Goal: Task Accomplishment & Management: Manage account settings

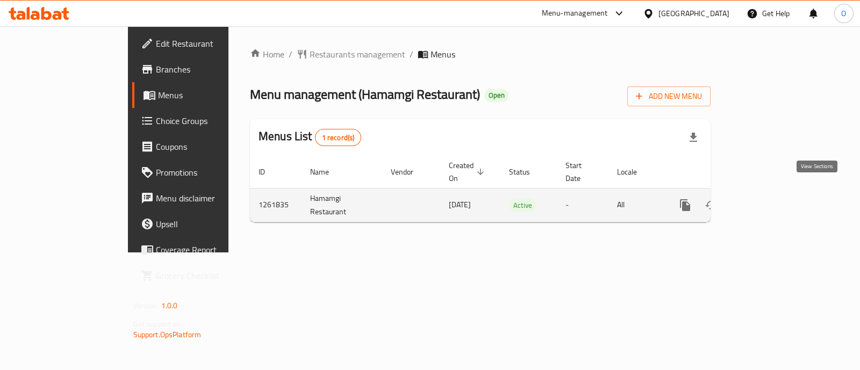
click at [768, 201] on icon "enhanced table" at bounding box center [763, 206] width 10 height 10
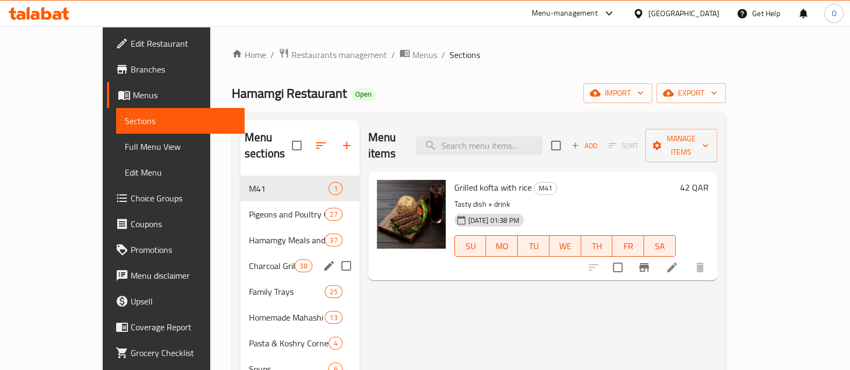
scroll to position [64, 0]
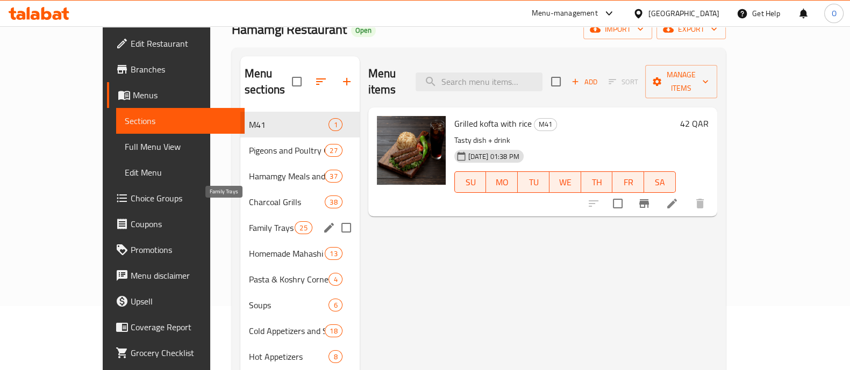
click at [249, 222] on span "Family Trays" at bounding box center [272, 228] width 46 height 13
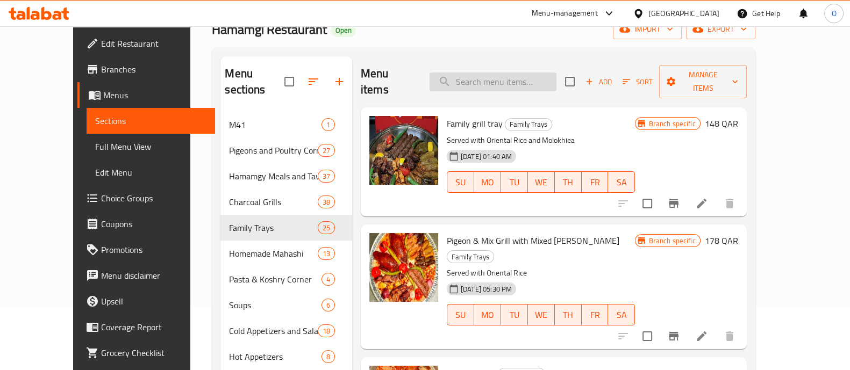
click at [489, 74] on input "search" at bounding box center [493, 82] width 127 height 19
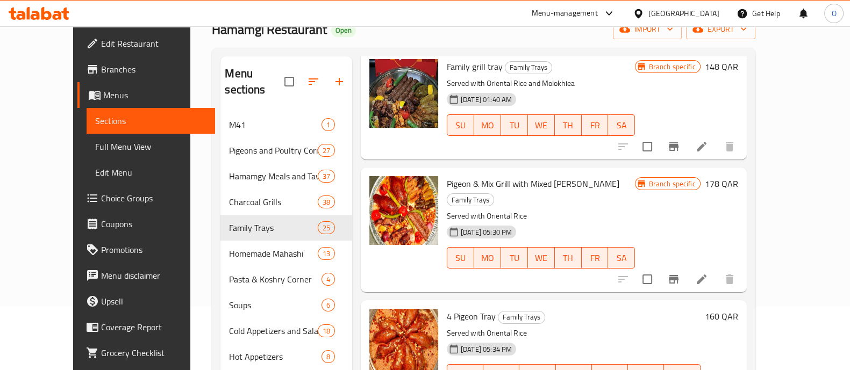
scroll to position [81, 0]
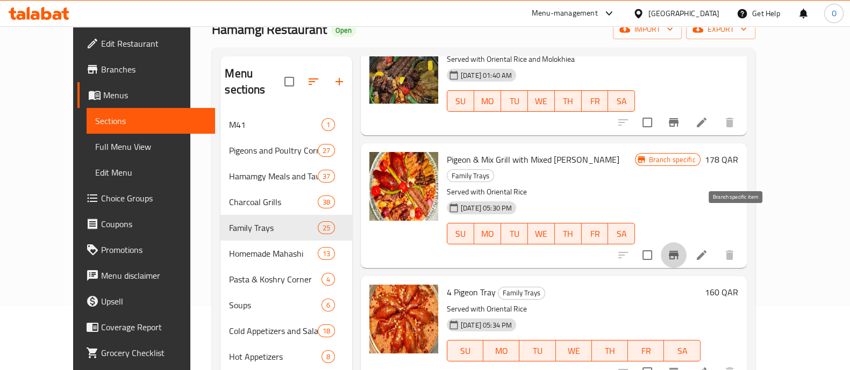
click at [680, 249] on icon "Branch-specific-item" at bounding box center [673, 255] width 13 height 13
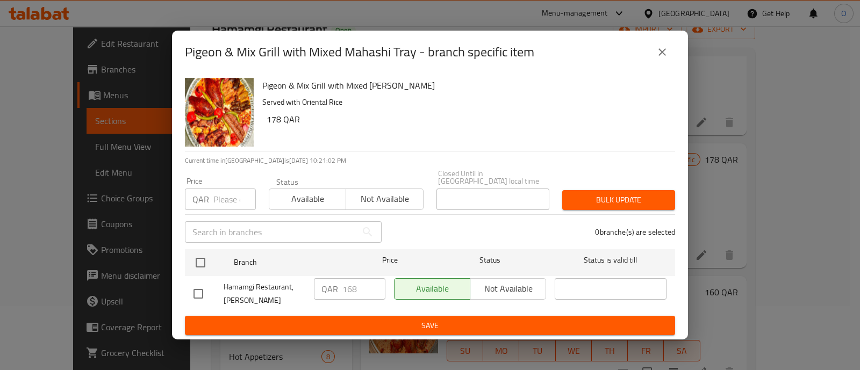
click at [229, 196] on input "number" at bounding box center [234, 200] width 42 height 22
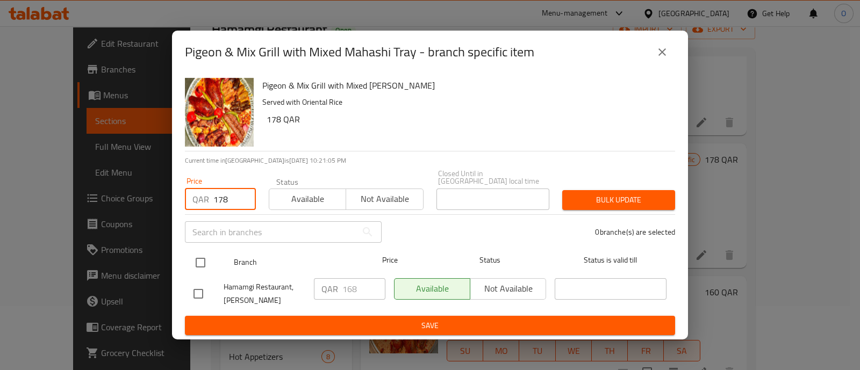
type input "178"
click at [197, 259] on input "checkbox" at bounding box center [200, 263] width 23 height 23
checkbox input "true"
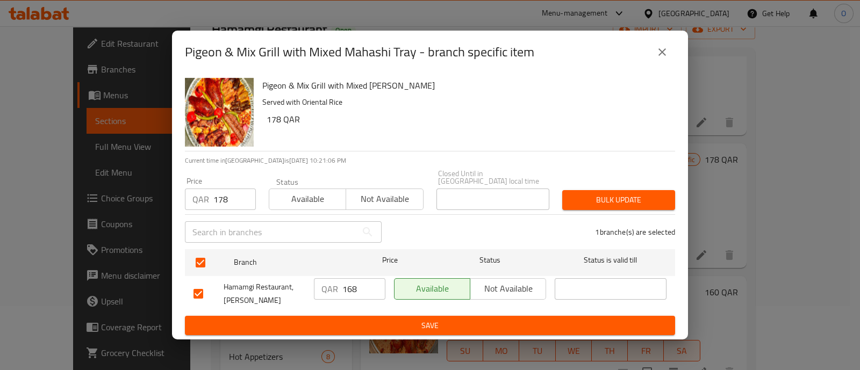
click at [358, 284] on input "168" at bounding box center [364, 290] width 43 height 22
type input "178"
click at [306, 195] on span "Available" at bounding box center [308, 199] width 68 height 16
click at [622, 204] on button "Bulk update" at bounding box center [618, 200] width 113 height 20
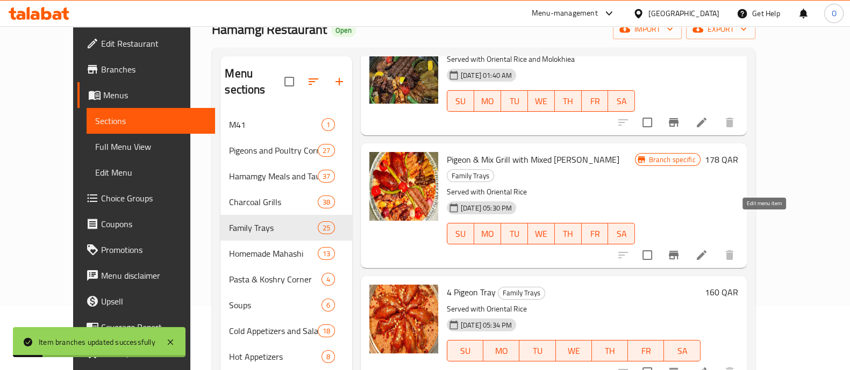
click at [708, 249] on icon at bounding box center [701, 255] width 13 height 13
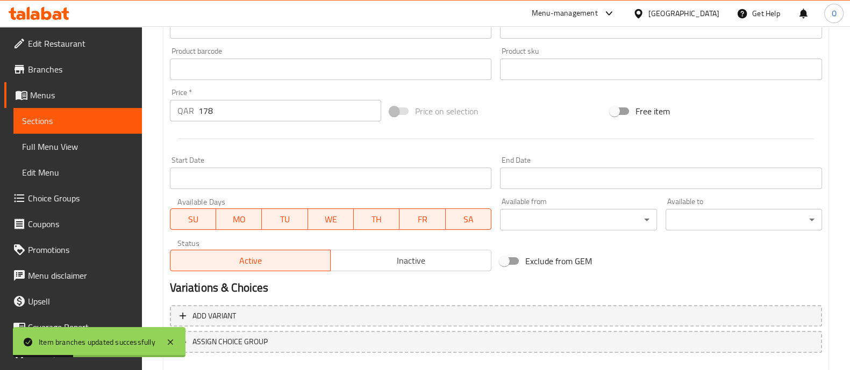
scroll to position [404, 0]
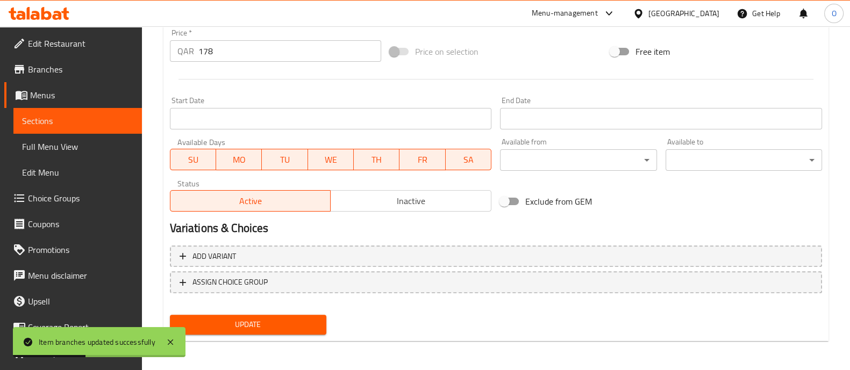
click at [238, 328] on span "Update" at bounding box center [248, 324] width 139 height 13
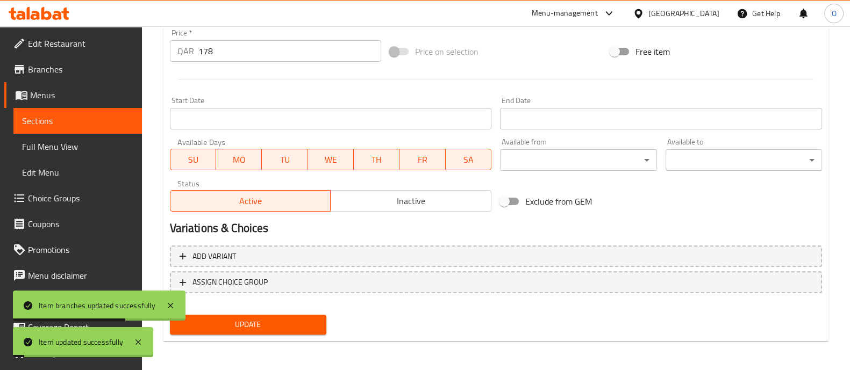
click at [84, 112] on link "Sections" at bounding box center [77, 121] width 129 height 26
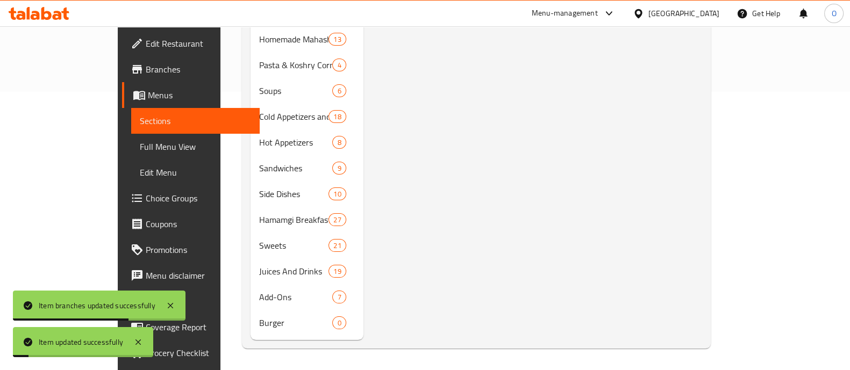
scroll to position [151, 0]
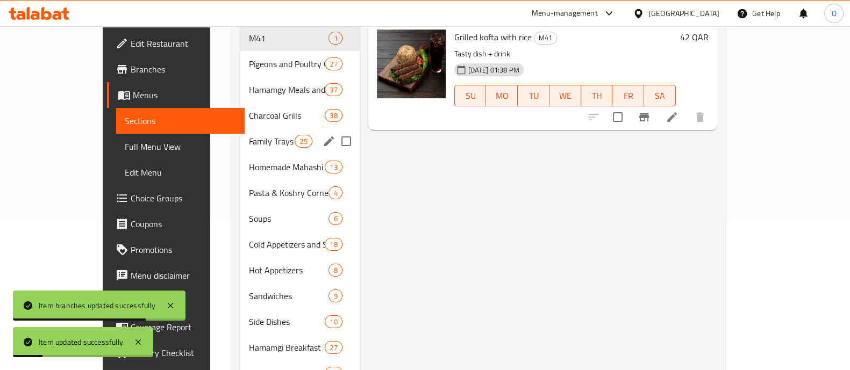
click at [249, 135] on span "Family Trays" at bounding box center [272, 141] width 46 height 13
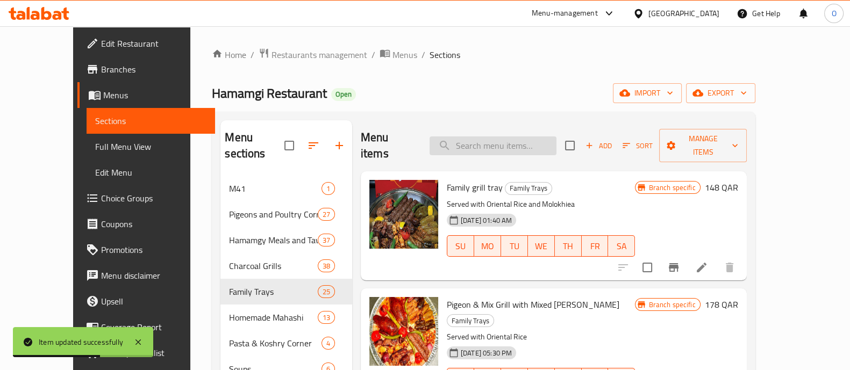
click at [479, 137] on input "search" at bounding box center [493, 146] width 127 height 19
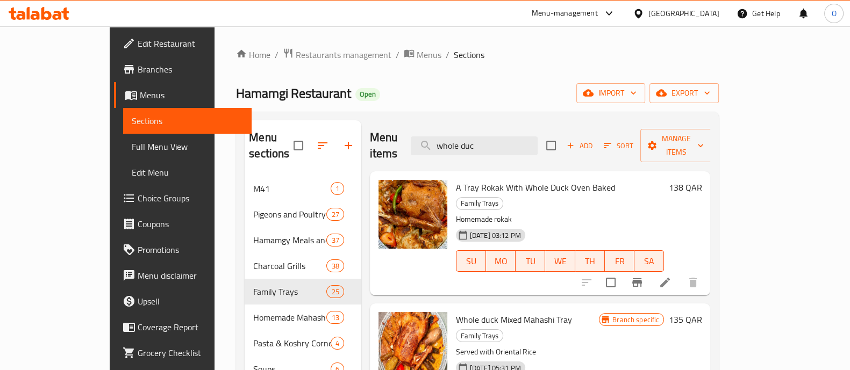
scroll to position [77, 0]
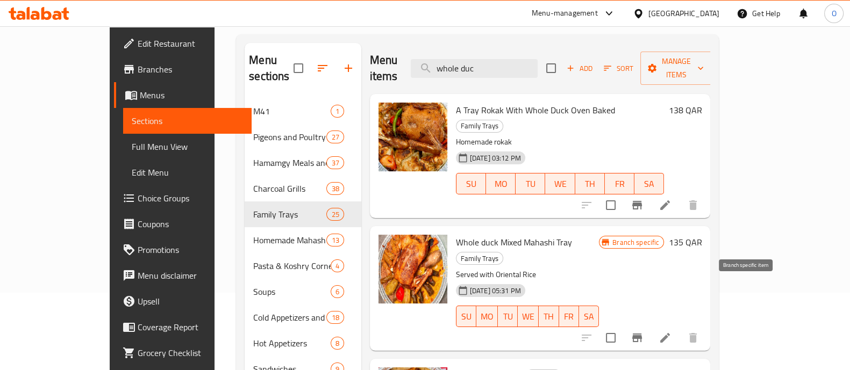
type input "whole duc"
click at [642, 334] on icon "Branch-specific-item" at bounding box center [637, 338] width 10 height 9
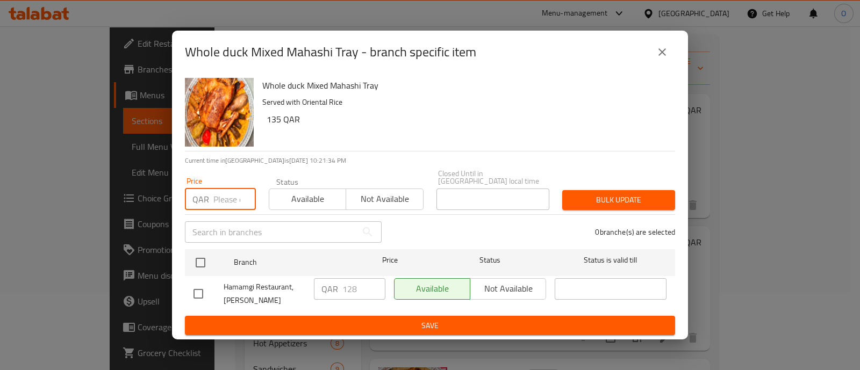
click at [229, 191] on input "number" at bounding box center [234, 200] width 42 height 22
type input "138"
click at [315, 199] on span "Available" at bounding box center [308, 199] width 68 height 16
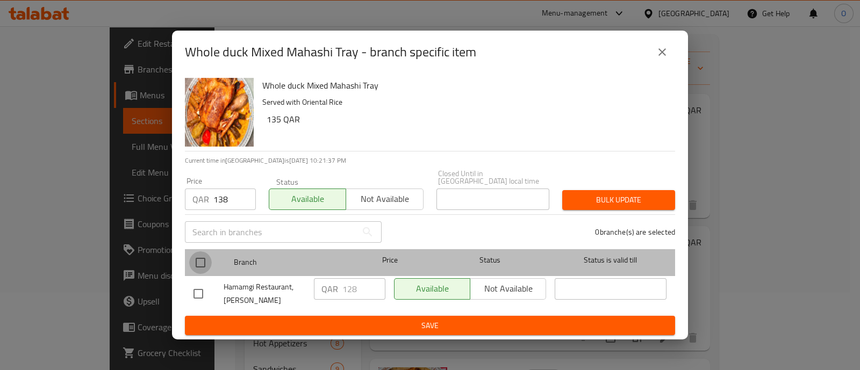
click at [196, 259] on input "checkbox" at bounding box center [200, 263] width 23 height 23
checkbox input "true"
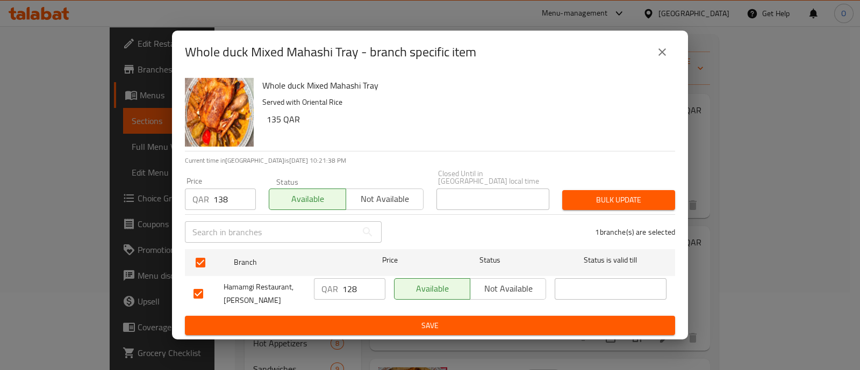
click at [359, 283] on input "128" at bounding box center [364, 290] width 43 height 22
type input "138"
click at [594, 203] on button "Bulk update" at bounding box center [618, 200] width 113 height 20
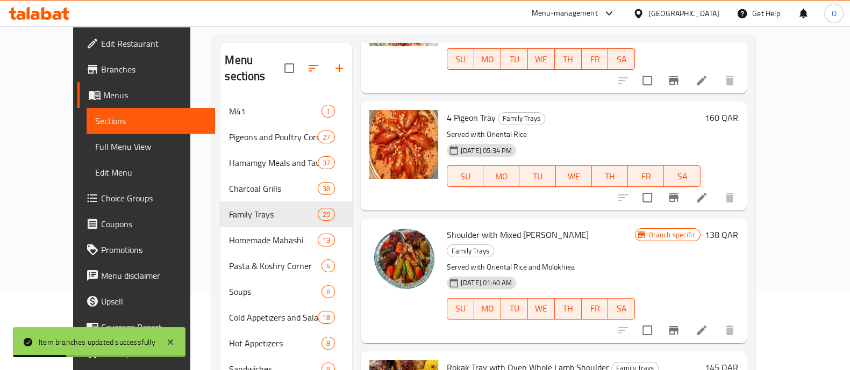
scroll to position [0, 0]
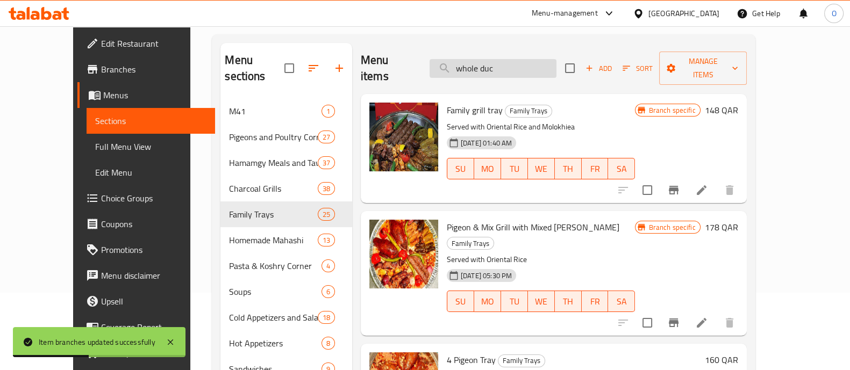
click at [532, 66] on input "whole duc" at bounding box center [493, 68] width 127 height 19
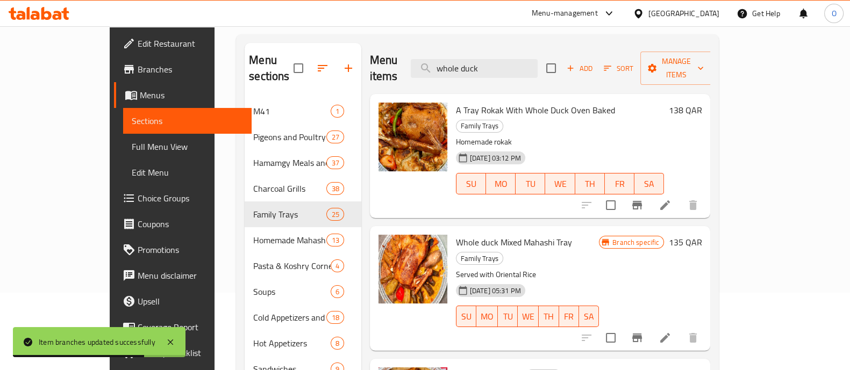
type input "whole duck"
click at [672, 332] on icon at bounding box center [665, 338] width 13 height 13
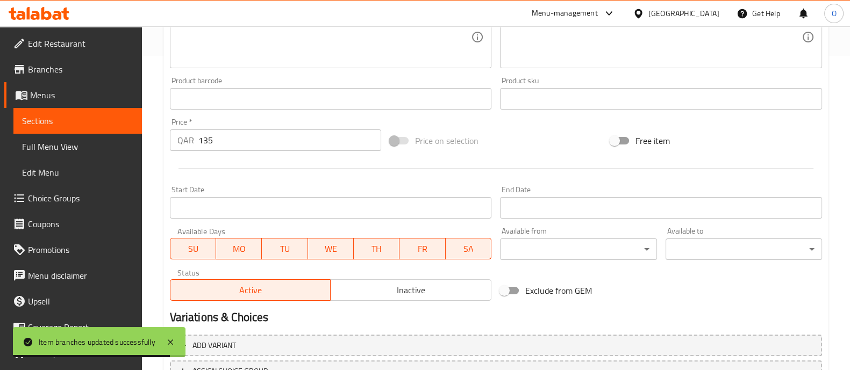
scroll to position [316, 0]
click at [221, 141] on input "135" at bounding box center [289, 140] width 183 height 22
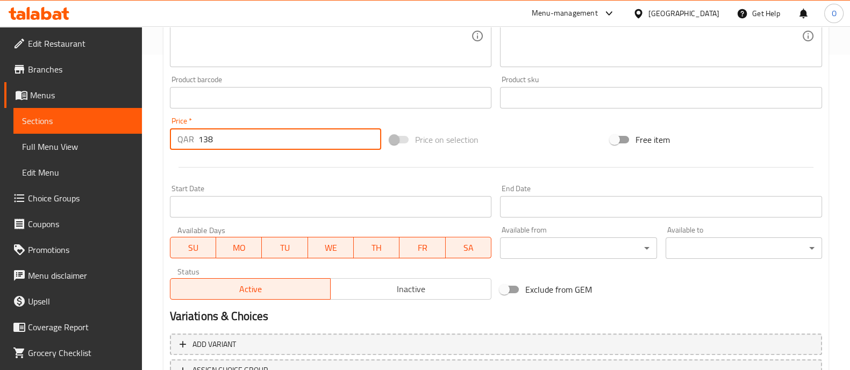
scroll to position [404, 0]
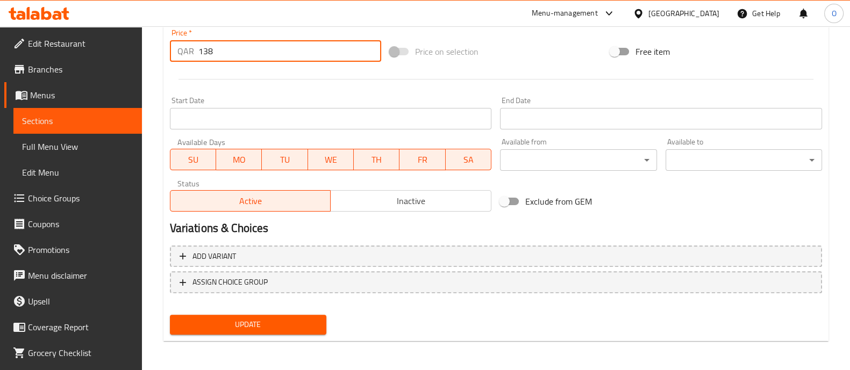
type input "138"
click at [223, 322] on span "Update" at bounding box center [248, 324] width 139 height 13
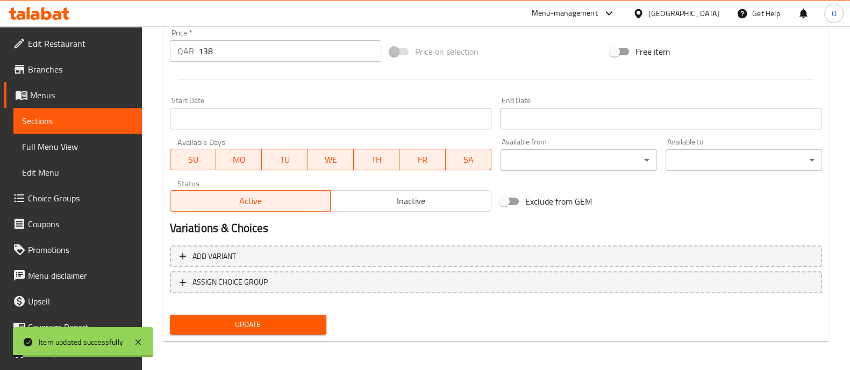
click at [77, 123] on span "Sections" at bounding box center [77, 121] width 111 height 13
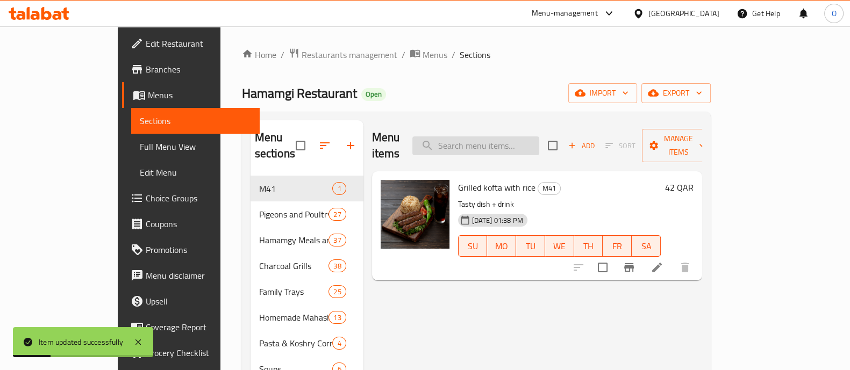
click at [485, 137] on input "search" at bounding box center [475, 146] width 127 height 19
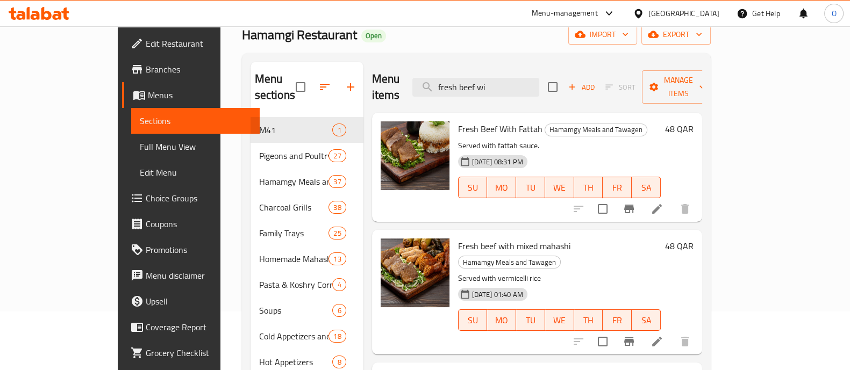
scroll to position [59, 0]
type input "fresh beef wi"
click at [642, 329] on button "Branch-specific-item" at bounding box center [629, 342] width 26 height 26
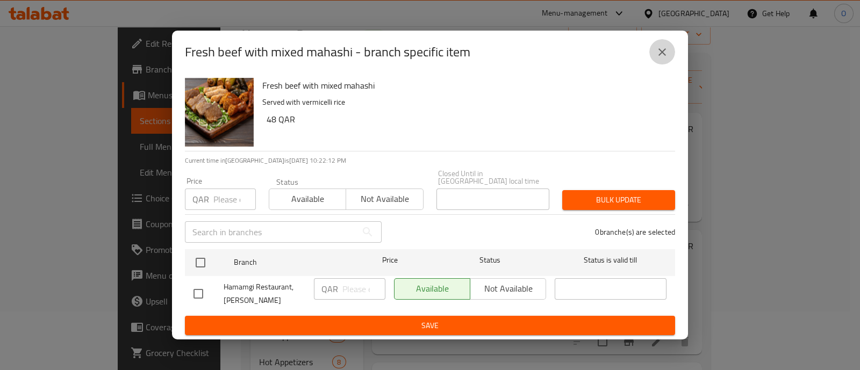
click at [668, 58] on icon "close" at bounding box center [662, 52] width 13 height 13
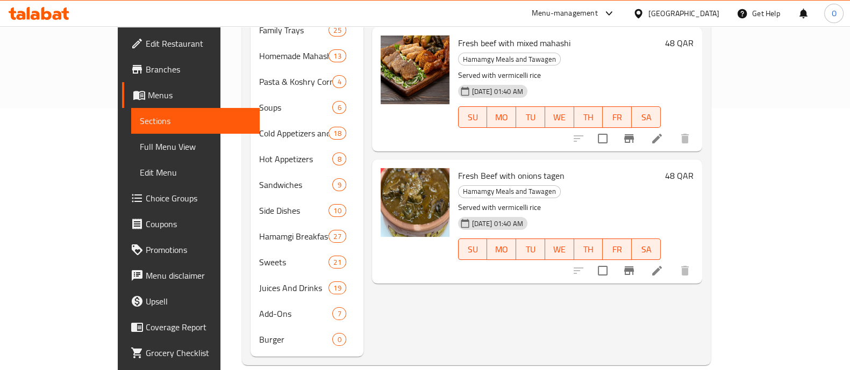
scroll to position [0, 0]
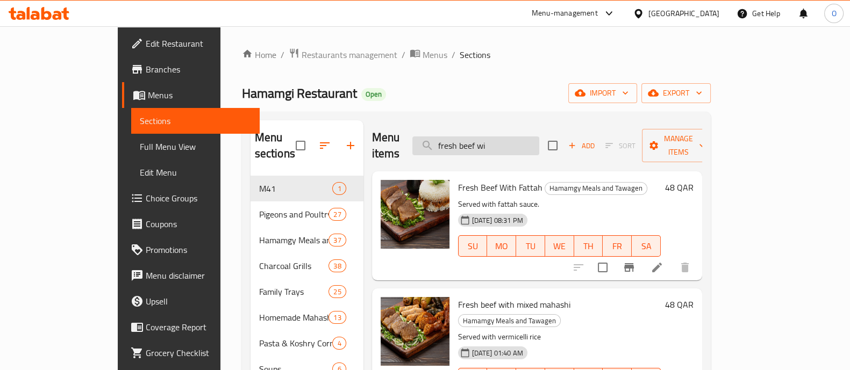
click at [538, 138] on input "fresh beef wi" at bounding box center [475, 146] width 127 height 19
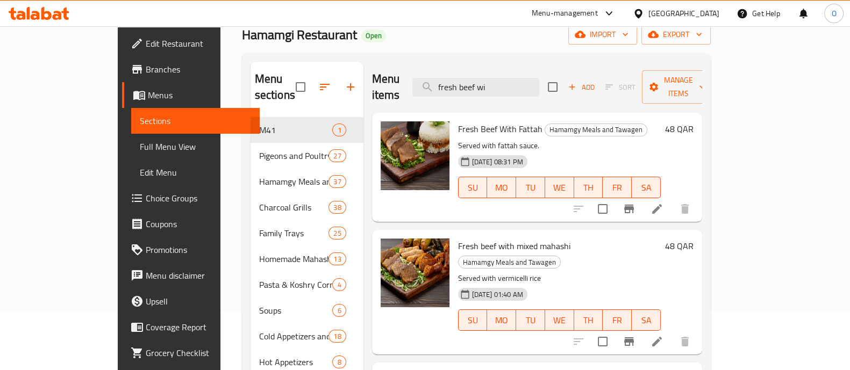
scroll to position [60, 0]
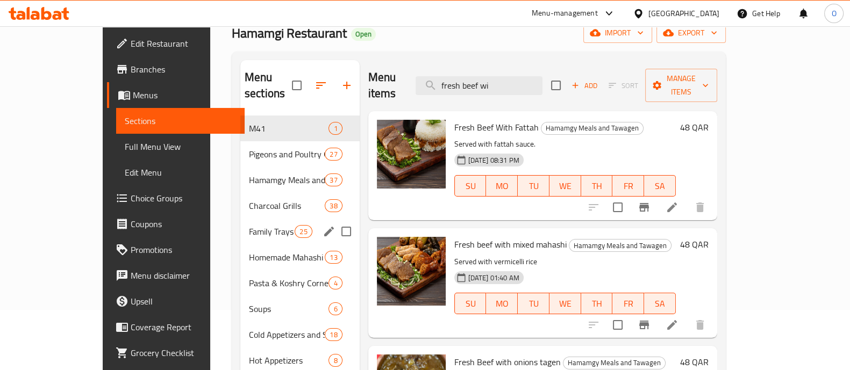
click at [240, 219] on div "Family Trays 25" at bounding box center [299, 232] width 119 height 26
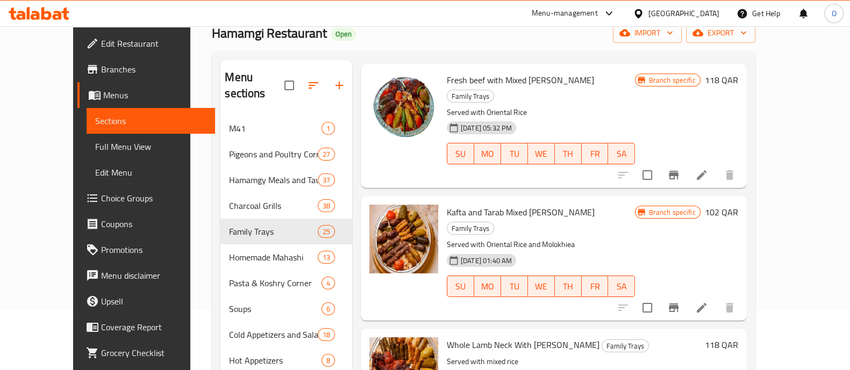
scroll to position [1525, 0]
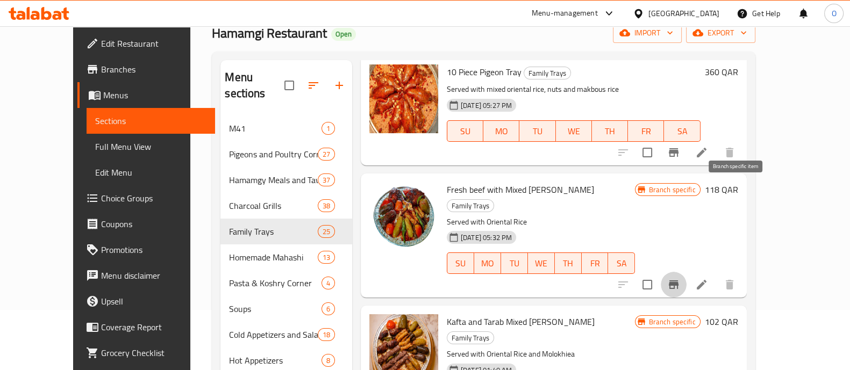
click at [687, 272] on button "Branch-specific-item" at bounding box center [674, 285] width 26 height 26
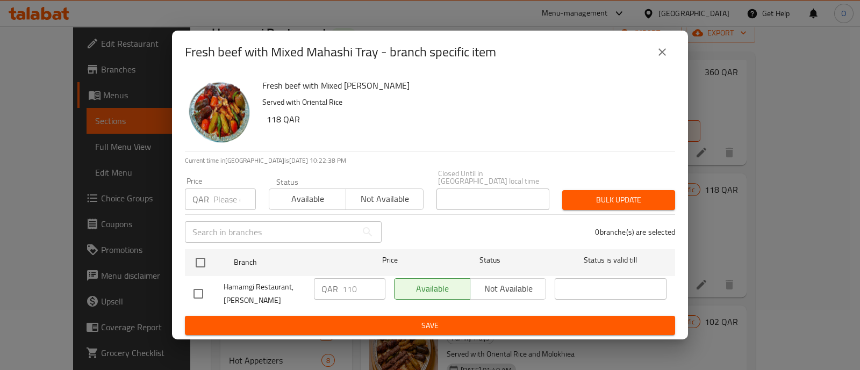
click at [230, 195] on input "number" at bounding box center [234, 200] width 42 height 22
type input "118"
click at [283, 197] on span "Available" at bounding box center [308, 199] width 68 height 16
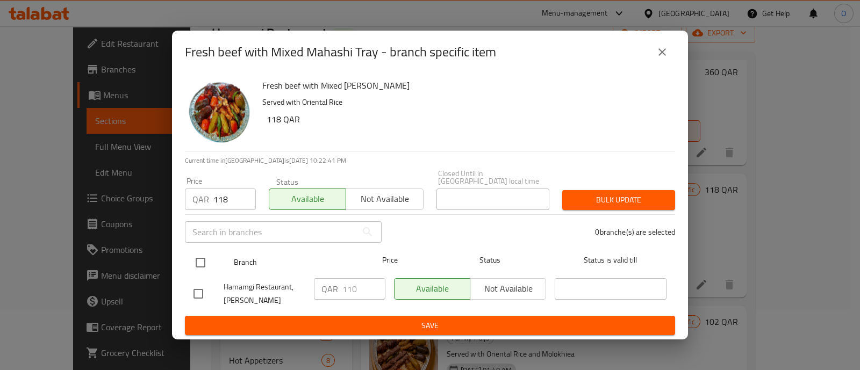
drag, startPoint x: 283, startPoint y: 197, endPoint x: 204, endPoint y: 262, distance: 102.0
click at [204, 262] on div "Fresh beef with Mixed Mahashi Tray Served with Oriental Rice 118 QAR Current ti…" at bounding box center [430, 207] width 516 height 267
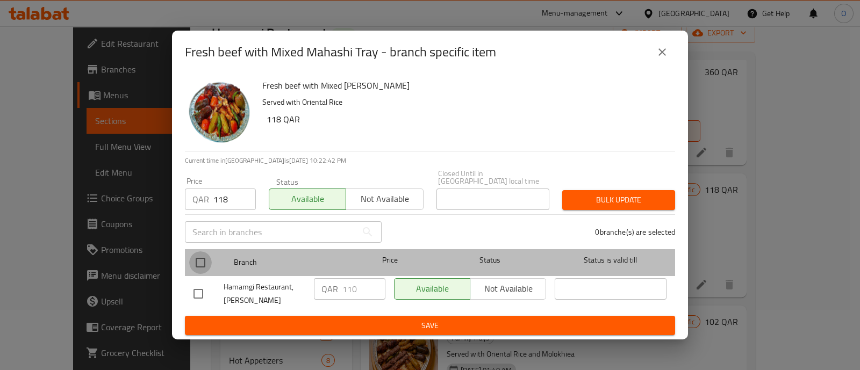
click at [206, 260] on input "checkbox" at bounding box center [200, 263] width 23 height 23
checkbox input "true"
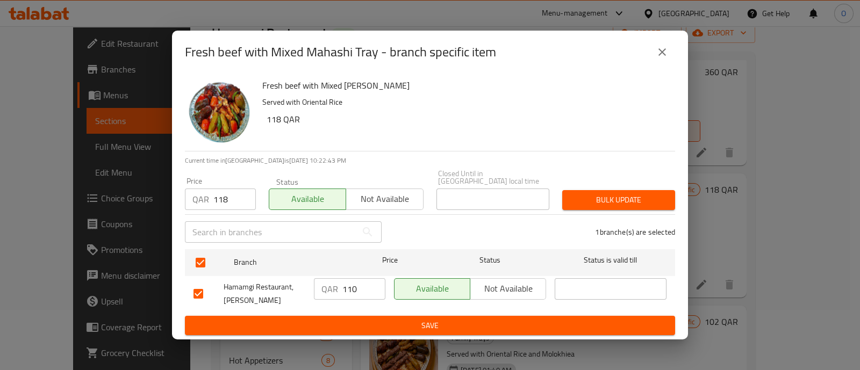
click at [368, 287] on input "110" at bounding box center [364, 290] width 43 height 22
type input "118"
click at [610, 194] on span "Bulk update" at bounding box center [619, 200] width 96 height 13
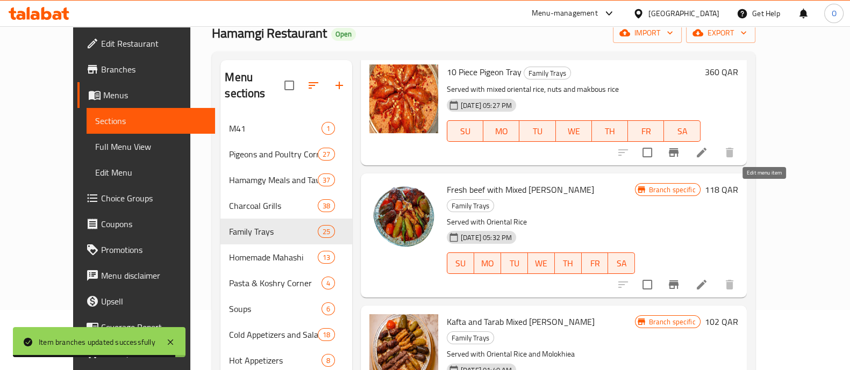
click at [708, 279] on icon at bounding box center [701, 285] width 13 height 13
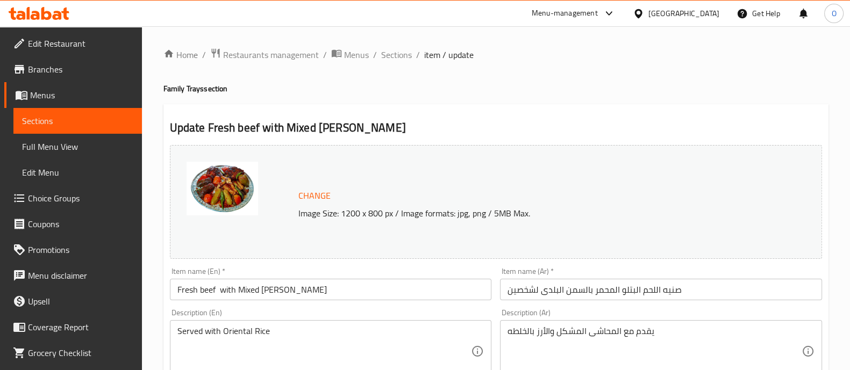
scroll to position [404, 0]
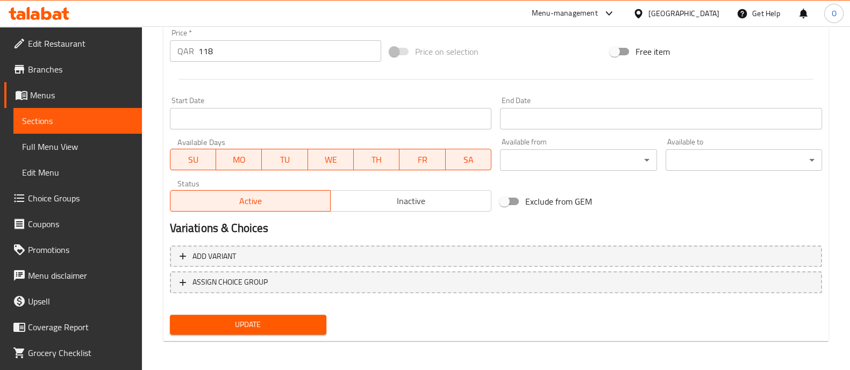
click at [218, 327] on span "Update" at bounding box center [248, 324] width 139 height 13
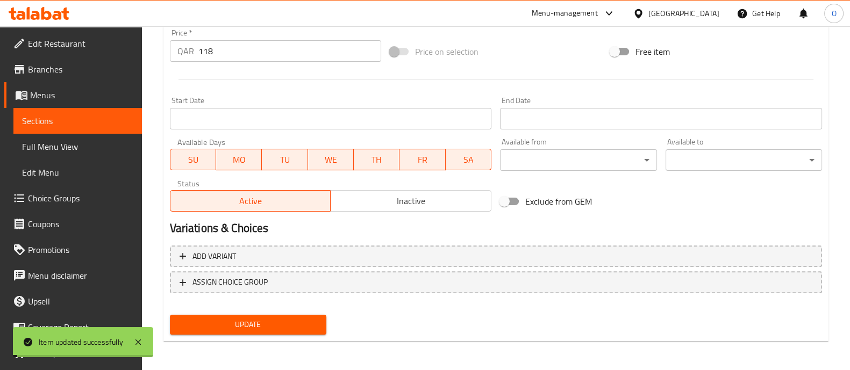
click at [62, 119] on span "Sections" at bounding box center [77, 121] width 111 height 13
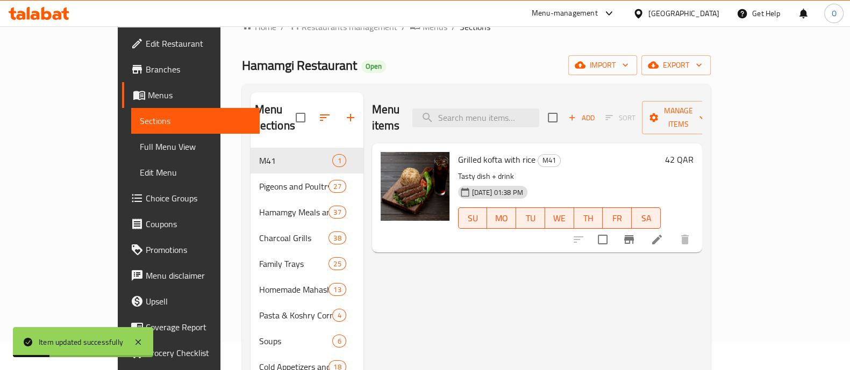
scroll to position [27, 0]
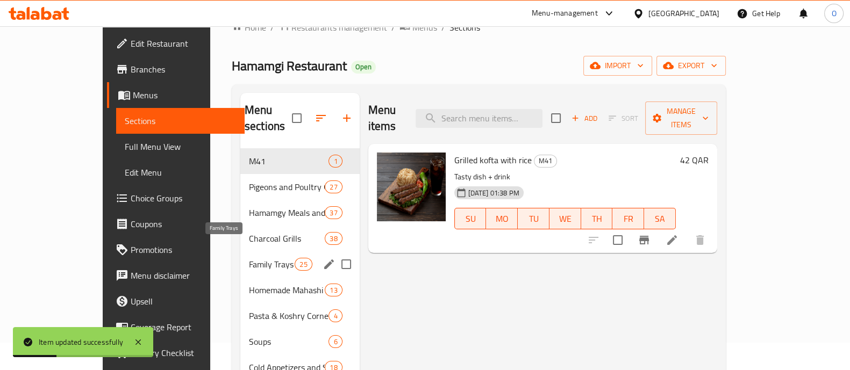
click at [249, 258] on span "Family Trays" at bounding box center [272, 264] width 46 height 13
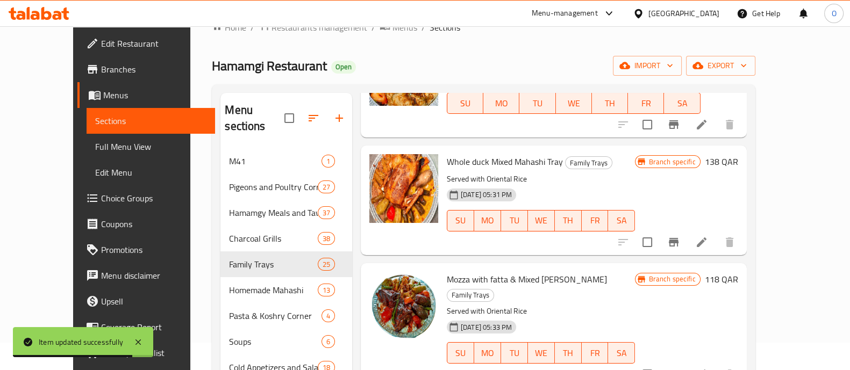
scroll to position [1102, 0]
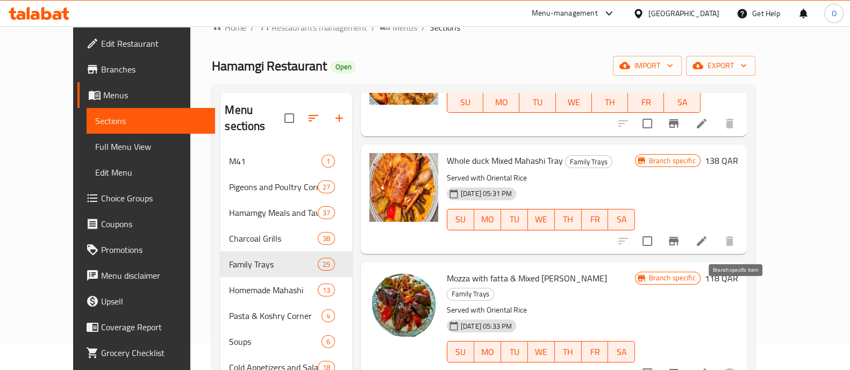
click at [687, 361] on button "Branch-specific-item" at bounding box center [674, 374] width 26 height 26
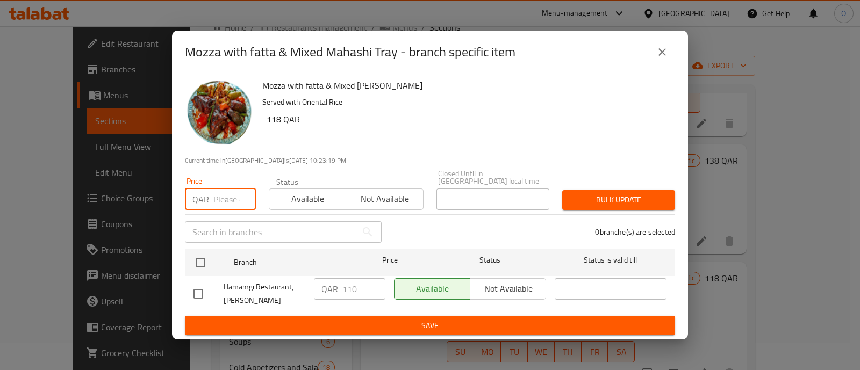
click at [213, 190] on input "number" at bounding box center [234, 200] width 42 height 22
type input "118"
click at [289, 194] on span "Available" at bounding box center [308, 199] width 68 height 16
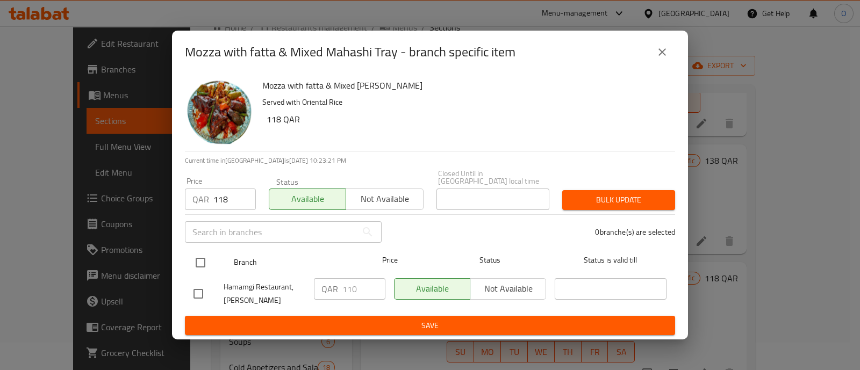
click at [194, 265] on input "checkbox" at bounding box center [200, 263] width 23 height 23
checkbox input "true"
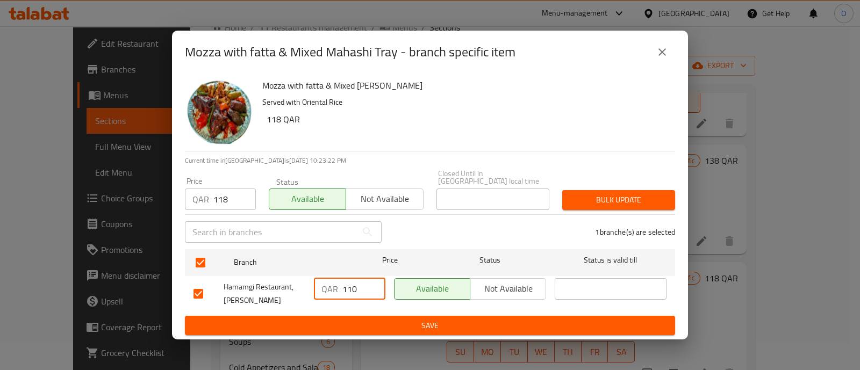
click at [364, 287] on input "110" at bounding box center [364, 290] width 43 height 22
type input "118"
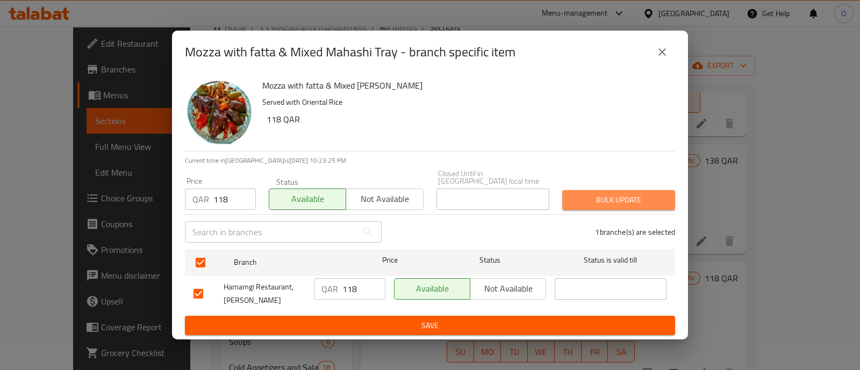
click at [609, 198] on span "Bulk update" at bounding box center [619, 200] width 96 height 13
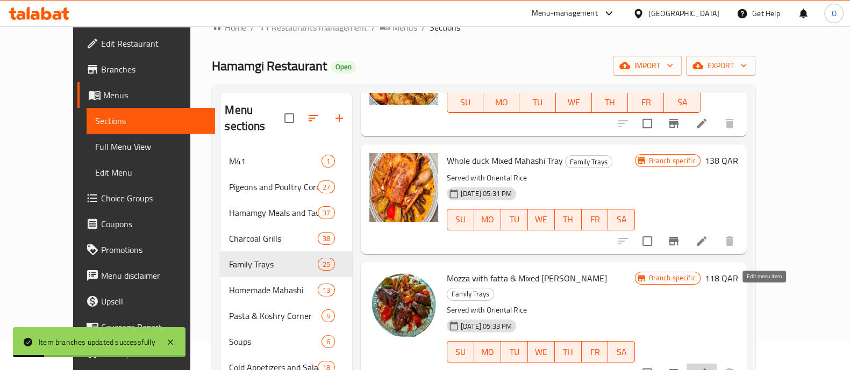
click at [708, 367] on icon at bounding box center [701, 373] width 13 height 13
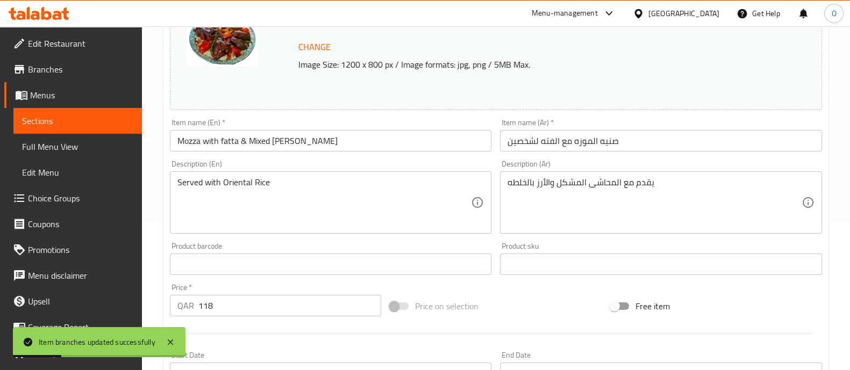
scroll to position [152, 0]
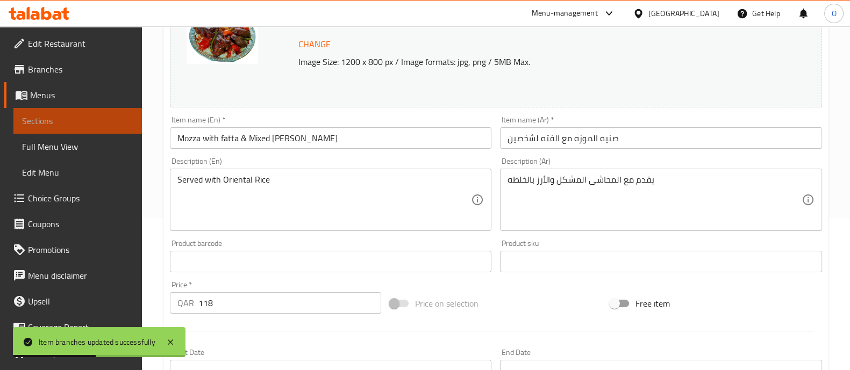
click at [100, 119] on span "Sections" at bounding box center [77, 121] width 111 height 13
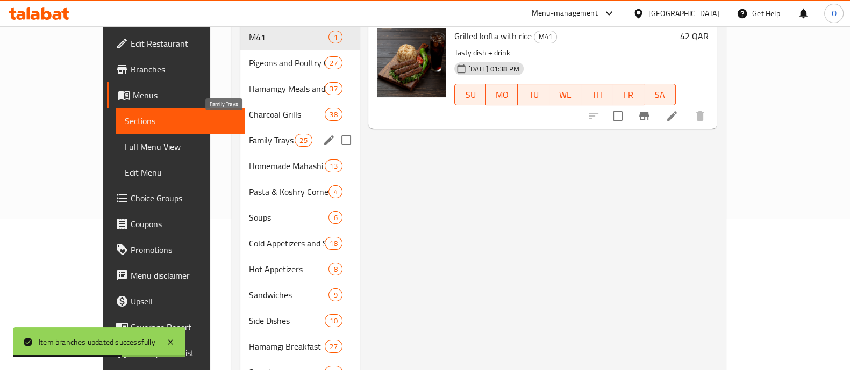
click at [249, 134] on span "Family Trays" at bounding box center [272, 140] width 46 height 13
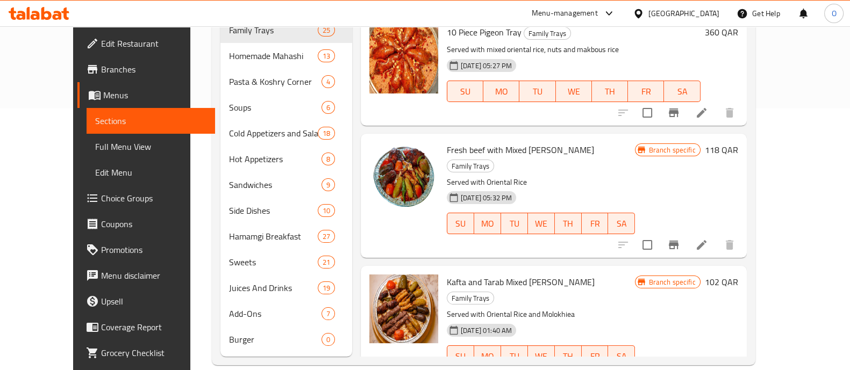
scroll to position [1362, 0]
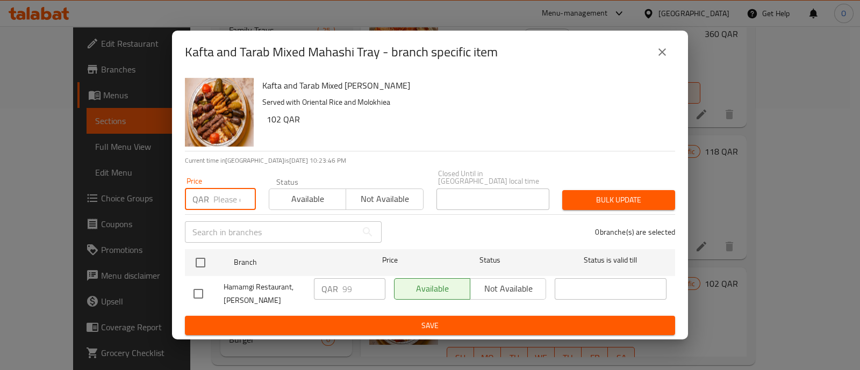
click at [226, 198] on input "number" at bounding box center [234, 200] width 42 height 22
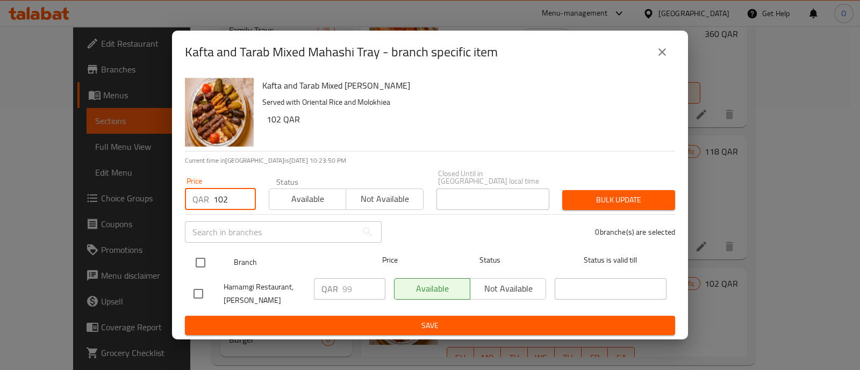
type input "102"
click at [202, 259] on input "checkbox" at bounding box center [200, 263] width 23 height 23
checkbox input "true"
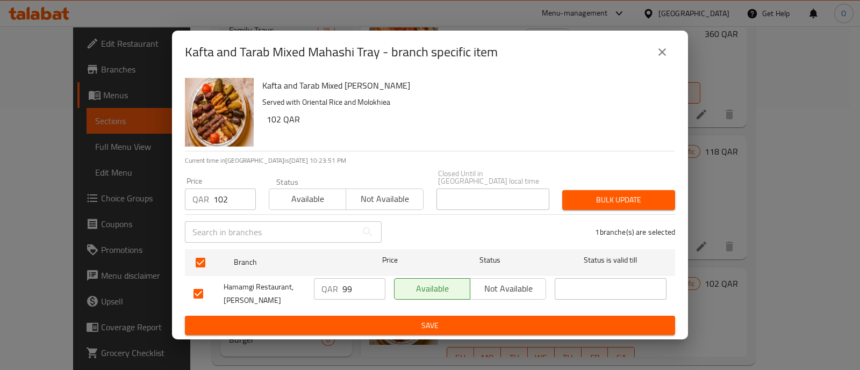
click at [308, 199] on span "Available" at bounding box center [308, 199] width 68 height 16
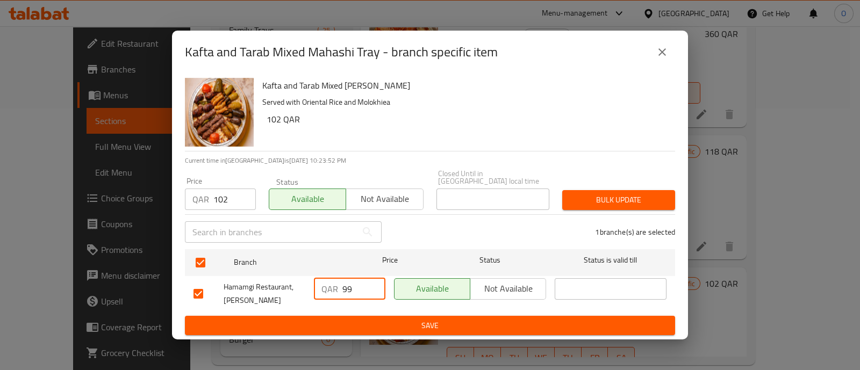
click at [358, 286] on input "99" at bounding box center [364, 290] width 43 height 22
type input "9"
type input "102"
click at [591, 198] on span "Bulk update" at bounding box center [619, 200] width 96 height 13
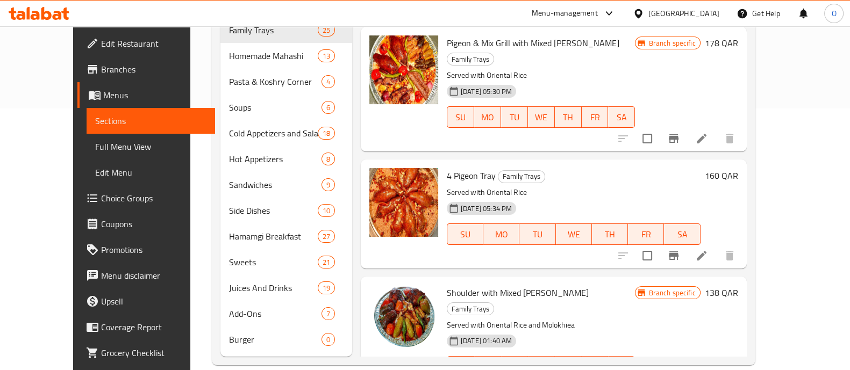
scroll to position [0, 0]
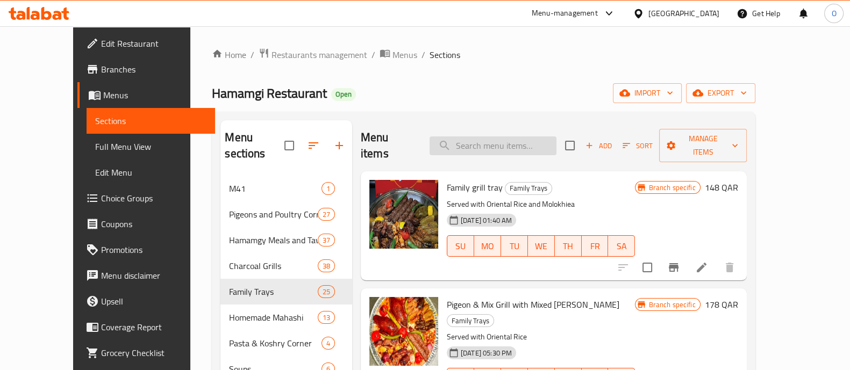
click at [476, 142] on input "search" at bounding box center [493, 146] width 127 height 19
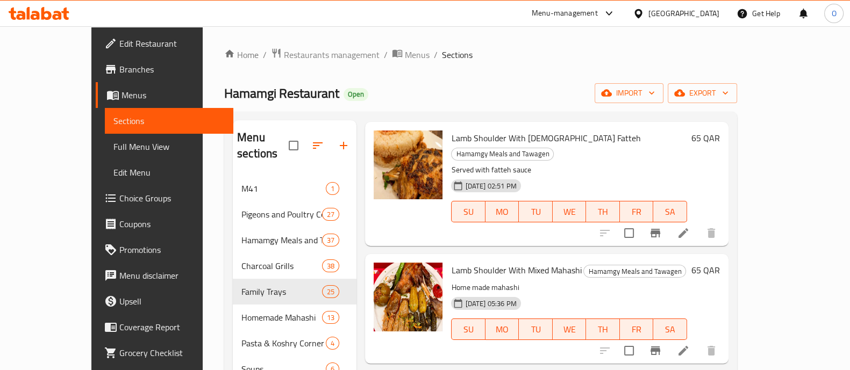
scroll to position [51, 0]
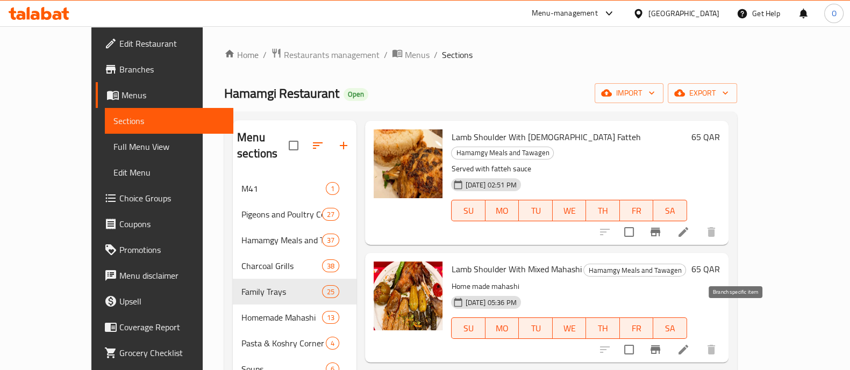
type input "shoul"
click at [660, 346] on icon "Branch-specific-item" at bounding box center [656, 350] width 10 height 9
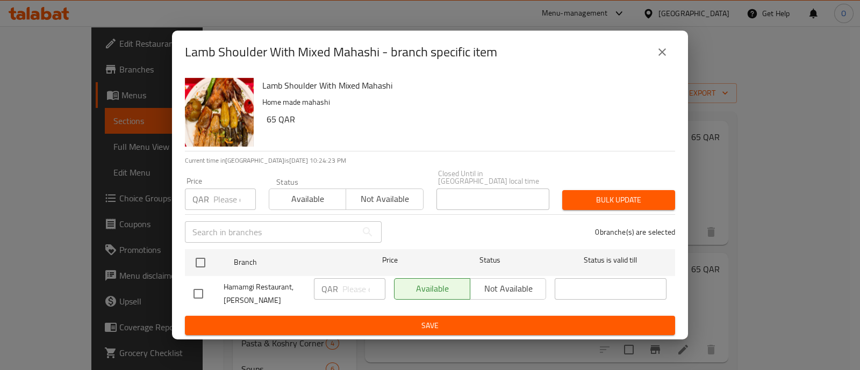
click at [661, 52] on icon "close" at bounding box center [662, 52] width 13 height 13
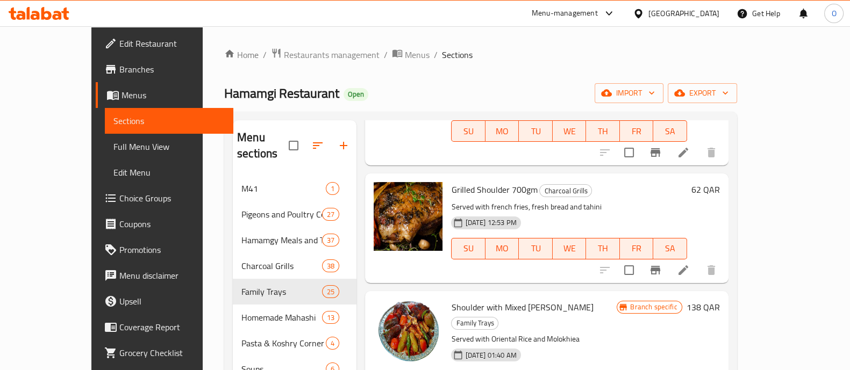
scroll to position [412, 0]
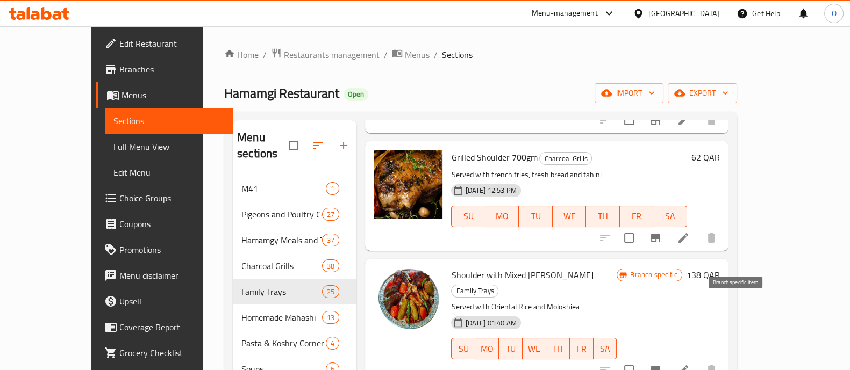
drag, startPoint x: 739, startPoint y: 308, endPoint x: 734, endPoint y: 310, distance: 5.8
click at [660, 366] on icon "Branch-specific-item" at bounding box center [656, 370] width 10 height 9
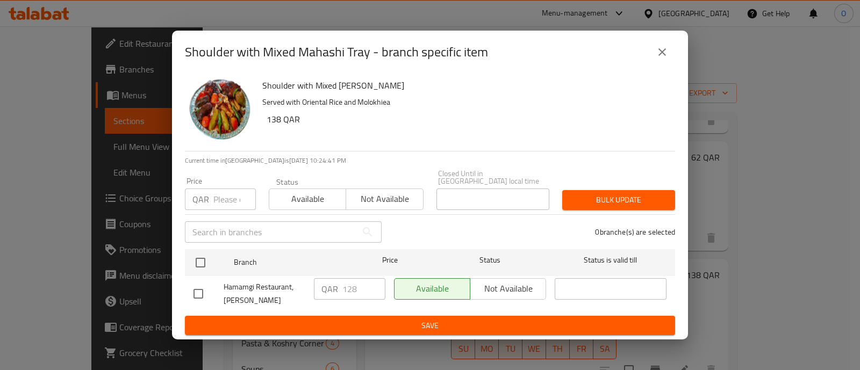
click at [228, 195] on input "number" at bounding box center [234, 200] width 42 height 22
type input "138"
click at [286, 191] on span "Available" at bounding box center [308, 199] width 68 height 16
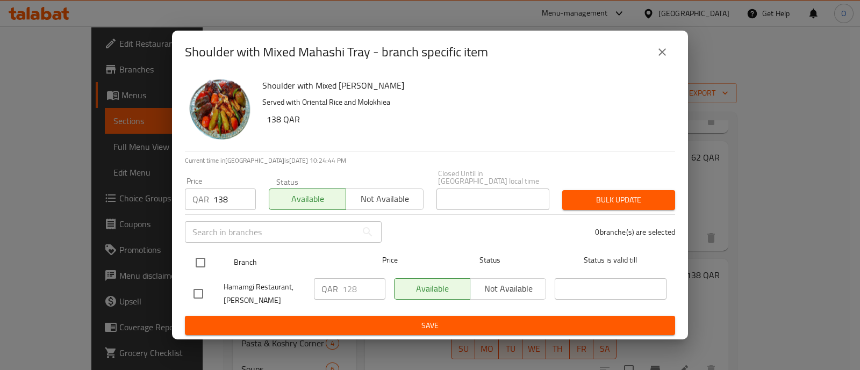
click at [196, 263] on input "checkbox" at bounding box center [200, 263] width 23 height 23
checkbox input "true"
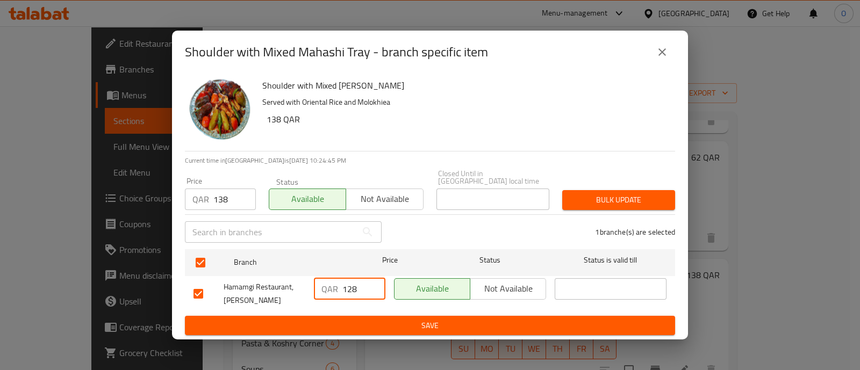
click at [366, 281] on input "128" at bounding box center [364, 290] width 43 height 22
type input "138"
click at [582, 198] on span "Bulk update" at bounding box center [619, 200] width 96 height 13
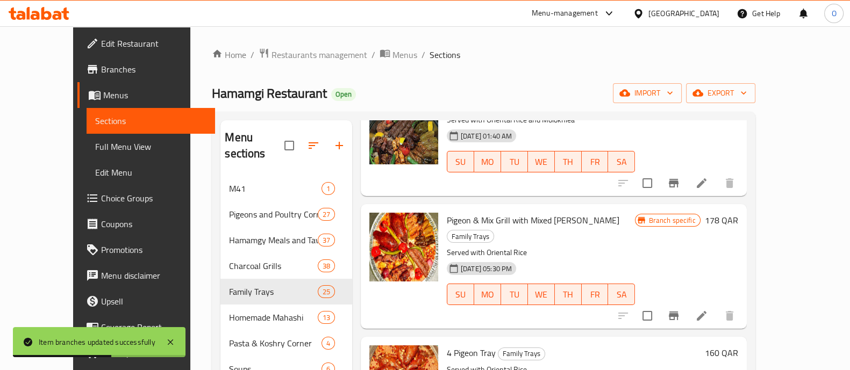
scroll to position [0, 0]
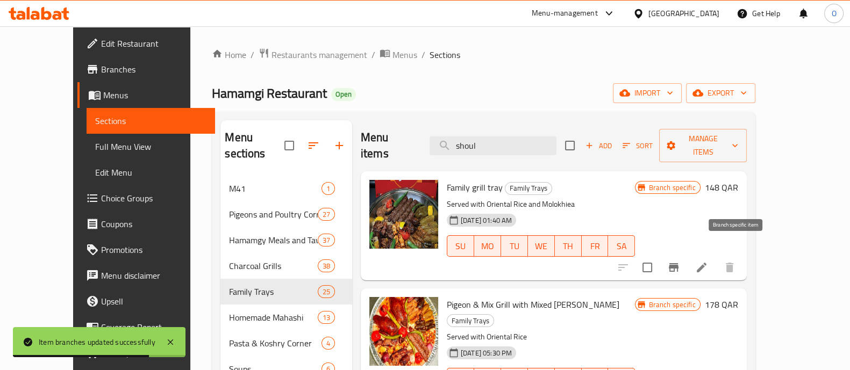
click at [680, 261] on icon "Branch-specific-item" at bounding box center [673, 267] width 13 height 13
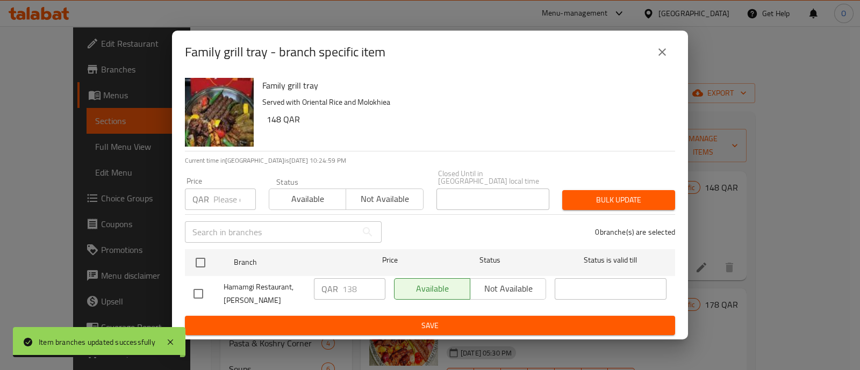
click at [211, 194] on div "QAR Price" at bounding box center [220, 200] width 71 height 22
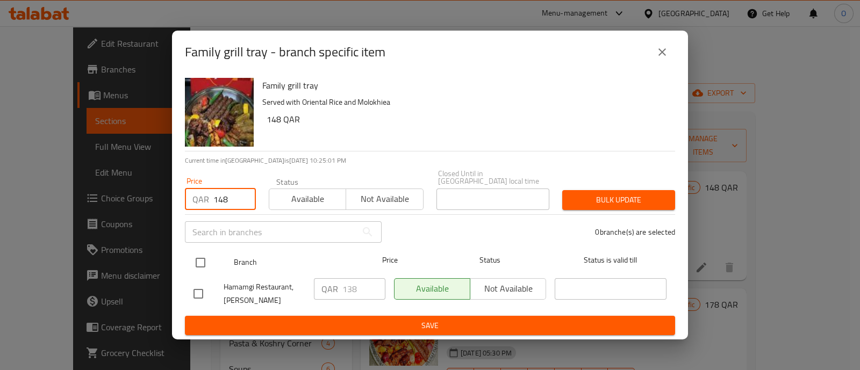
type input "148"
click at [203, 258] on input "checkbox" at bounding box center [200, 263] width 23 height 23
checkbox input "true"
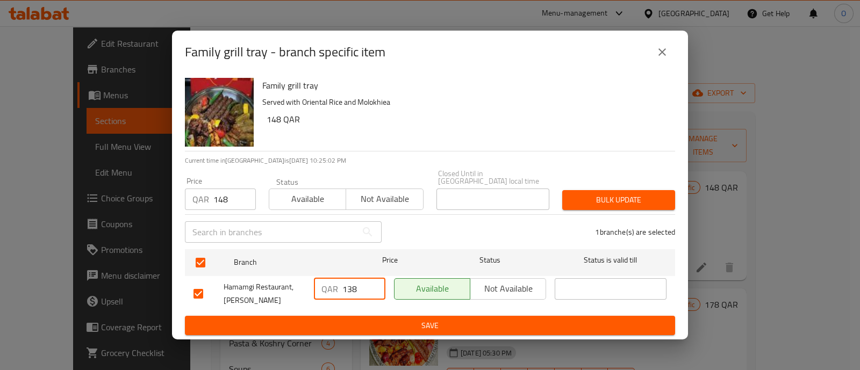
click at [366, 281] on input "138" at bounding box center [364, 290] width 43 height 22
type input "148"
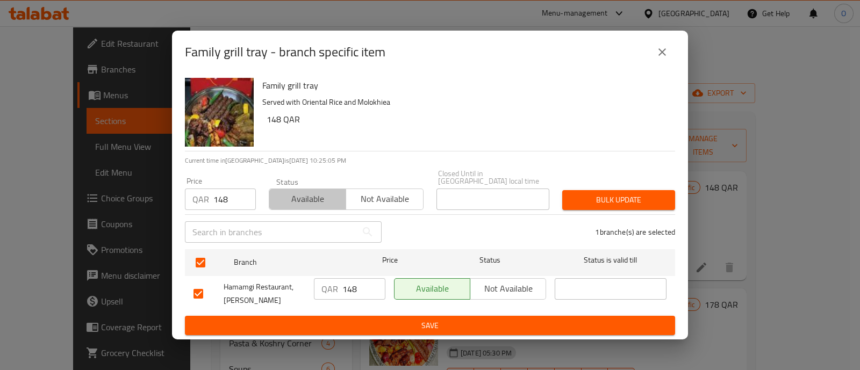
click at [332, 193] on span "Available" at bounding box center [308, 199] width 68 height 16
click at [655, 195] on span "Bulk update" at bounding box center [619, 200] width 96 height 13
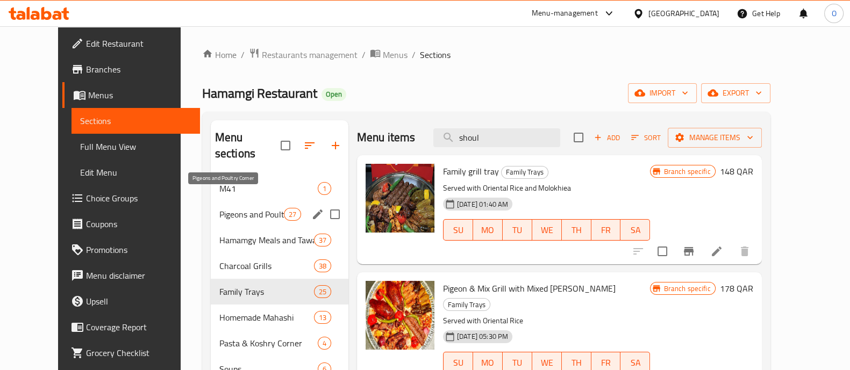
click at [233, 208] on span "Pigeons and Poultry Corner" at bounding box center [251, 214] width 65 height 13
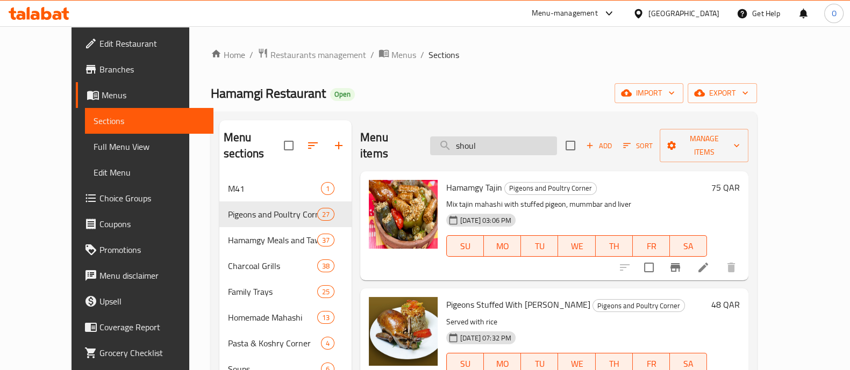
click at [509, 142] on input "shoul" at bounding box center [493, 146] width 127 height 19
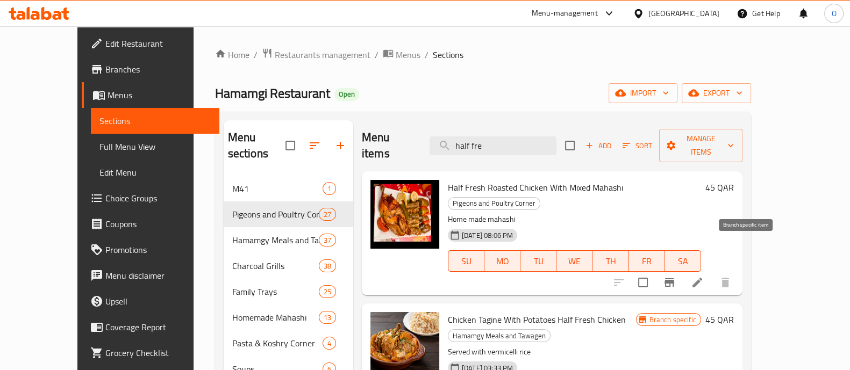
type input "half fre"
click at [676, 276] on icon "Branch-specific-item" at bounding box center [669, 282] width 13 height 13
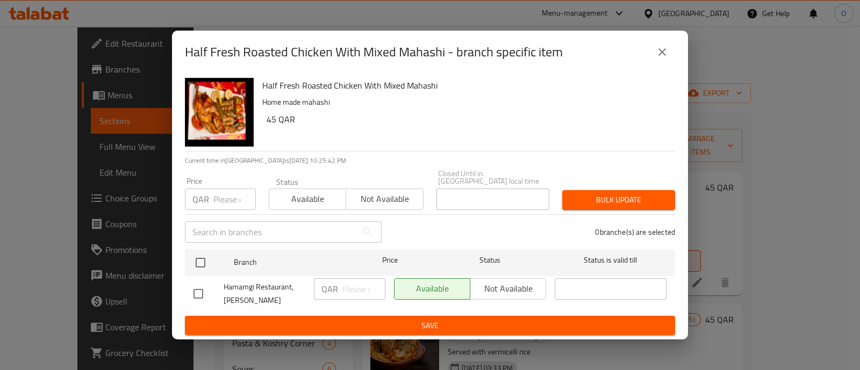
click at [225, 194] on input "number" at bounding box center [234, 200] width 42 height 22
type input "48"
click at [307, 191] on span "Available" at bounding box center [308, 199] width 68 height 16
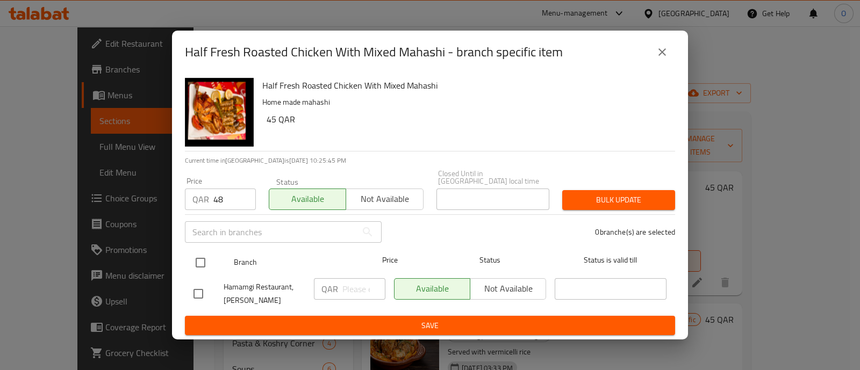
click at [204, 258] on input "checkbox" at bounding box center [200, 263] width 23 height 23
checkbox input "true"
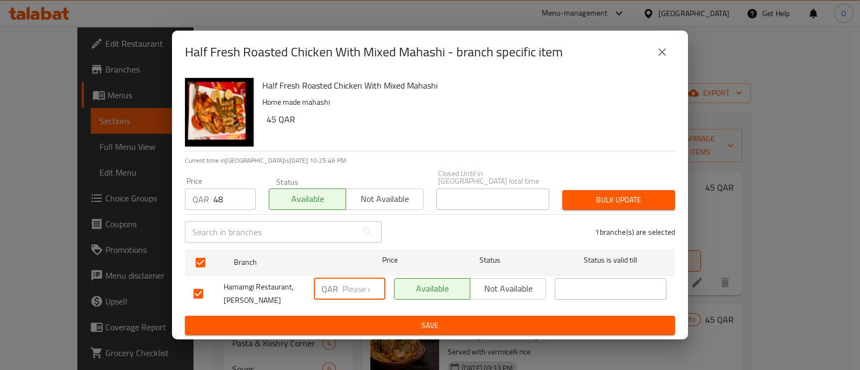
click at [344, 287] on input "number" at bounding box center [364, 290] width 43 height 22
type input "48"
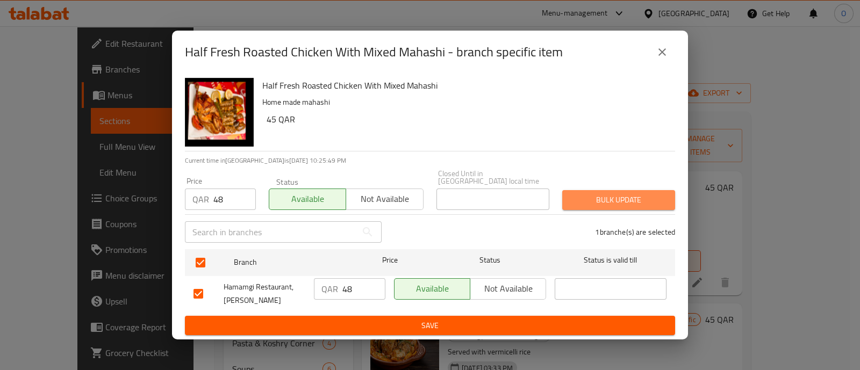
click at [599, 194] on span "Bulk update" at bounding box center [619, 200] width 96 height 13
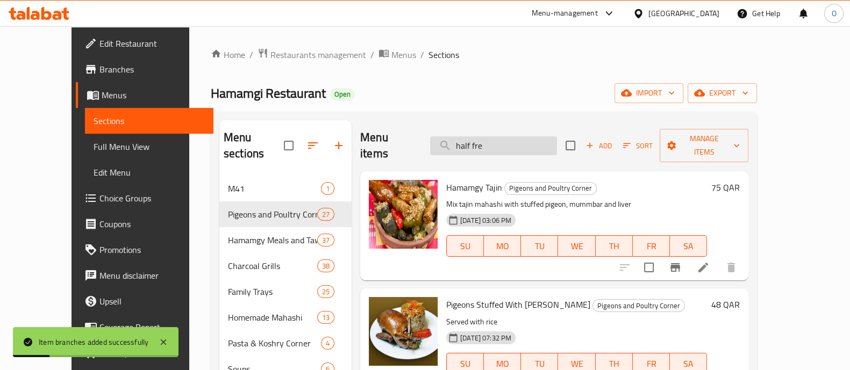
click at [513, 137] on input "half fre" at bounding box center [493, 146] width 127 height 19
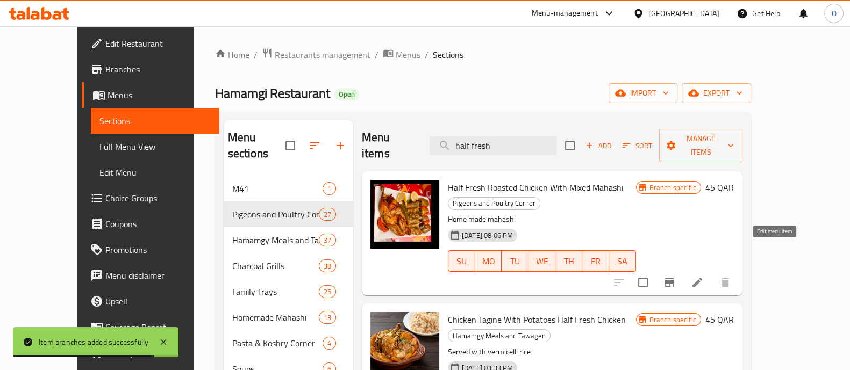
type input "half fresh"
click at [704, 276] on icon at bounding box center [697, 282] width 13 height 13
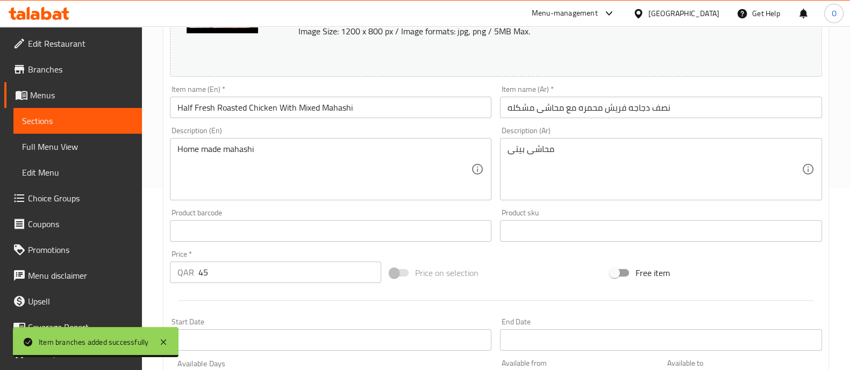
scroll to position [194, 0]
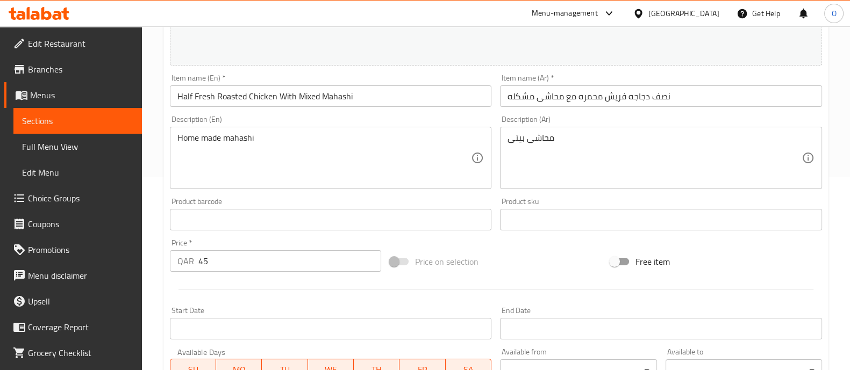
click at [250, 259] on input "45" at bounding box center [289, 262] width 183 height 22
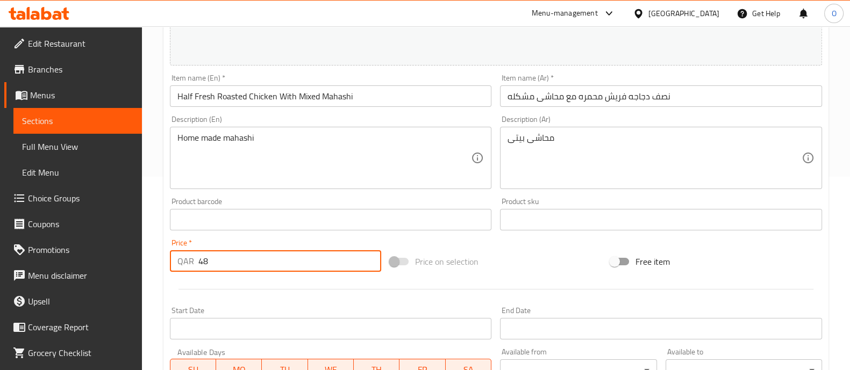
scroll to position [404, 0]
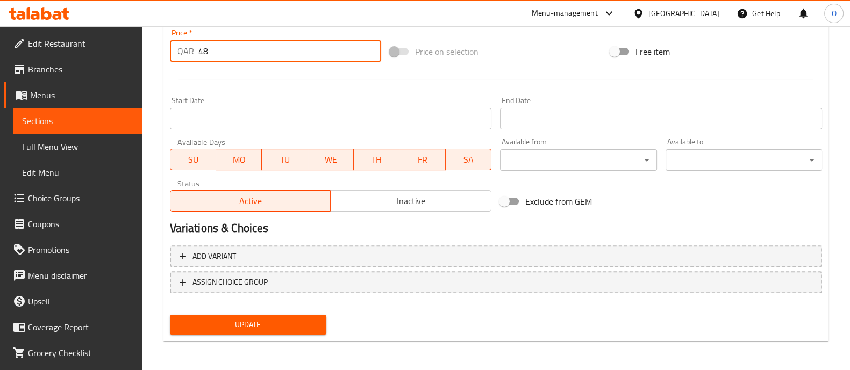
type input "48"
click at [258, 324] on span "Update" at bounding box center [248, 324] width 139 height 13
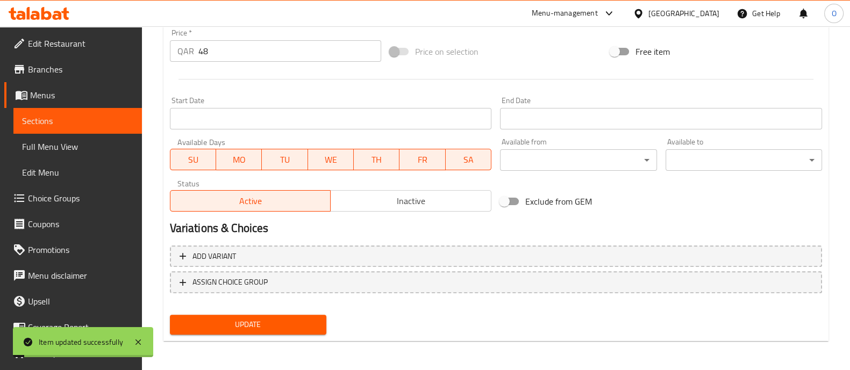
click at [79, 122] on span "Sections" at bounding box center [77, 121] width 111 height 13
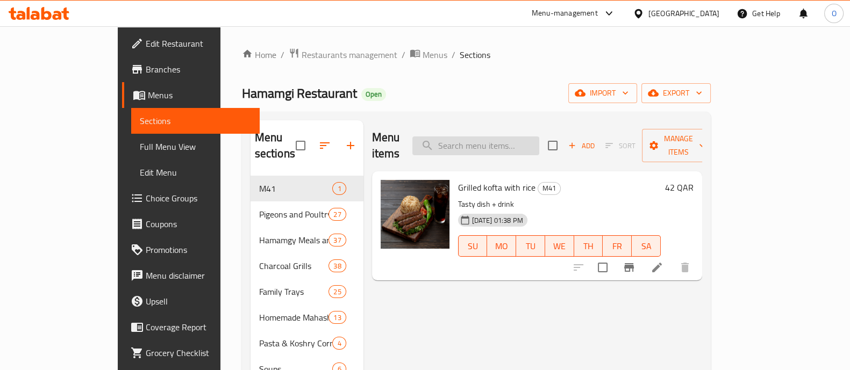
click at [500, 141] on input "search" at bounding box center [475, 146] width 127 height 19
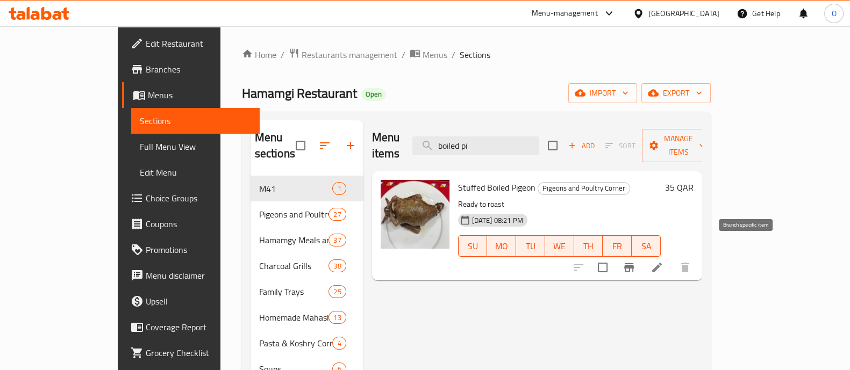
type input "boiled pi"
click at [636, 261] on icon "Branch-specific-item" at bounding box center [629, 267] width 13 height 13
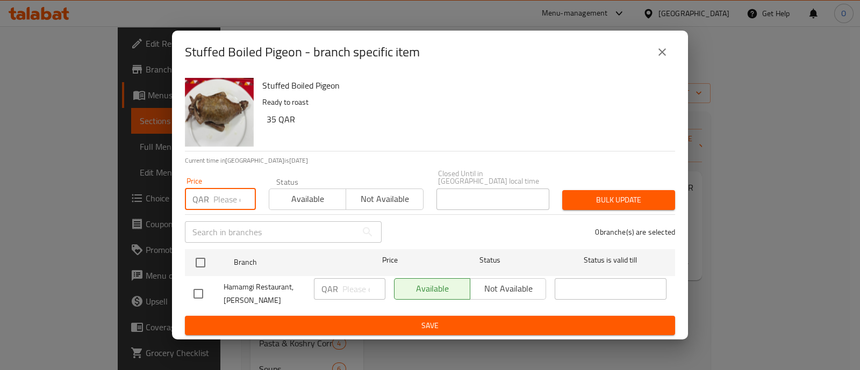
click at [221, 198] on input "number" at bounding box center [234, 200] width 42 height 22
type input "36"
click at [293, 197] on span "Available" at bounding box center [308, 199] width 68 height 16
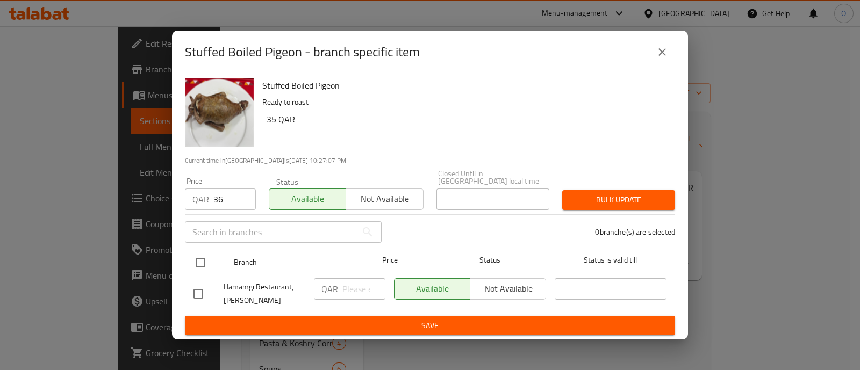
click at [199, 262] on input "checkbox" at bounding box center [200, 263] width 23 height 23
checkbox input "true"
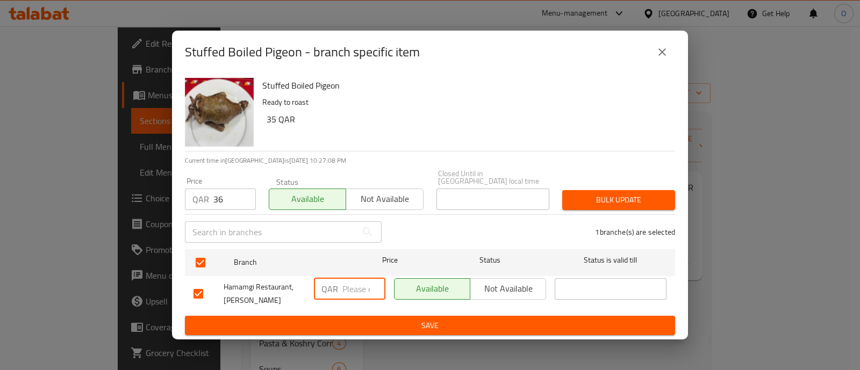
click at [355, 288] on input "number" at bounding box center [364, 290] width 43 height 22
type input "36"
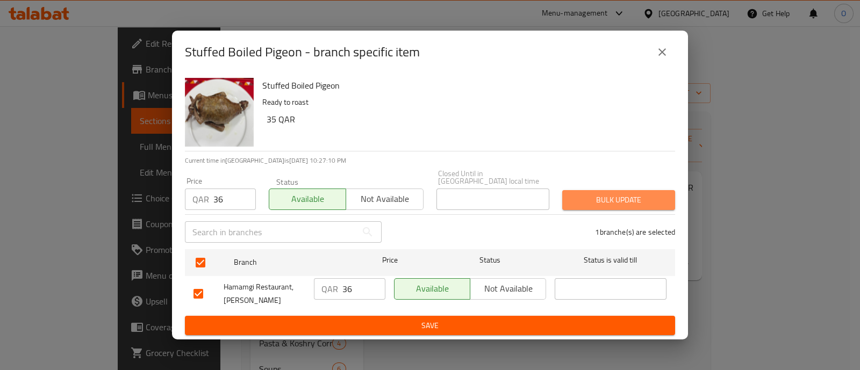
click at [622, 195] on span "Bulk update" at bounding box center [619, 200] width 96 height 13
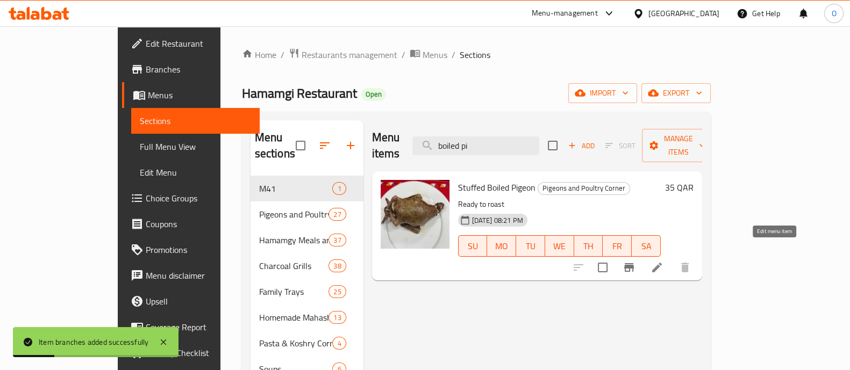
click at [662, 263] on icon at bounding box center [657, 268] width 10 height 10
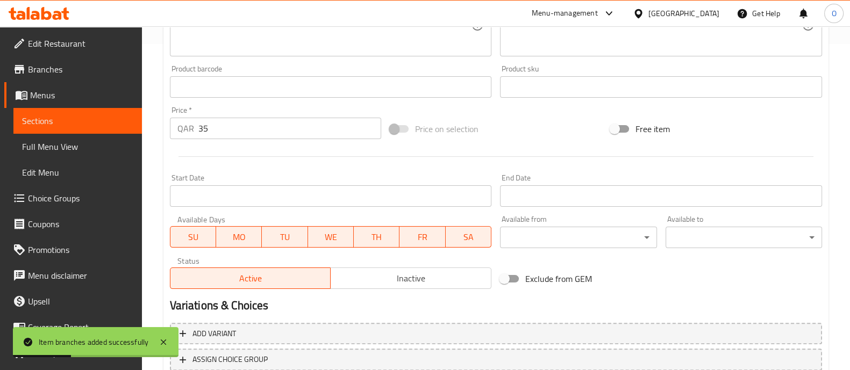
scroll to position [341, 0]
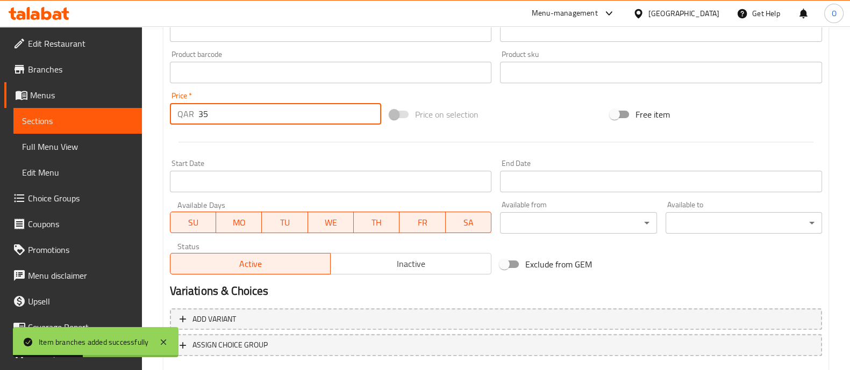
click at [231, 112] on input "35" at bounding box center [289, 114] width 183 height 22
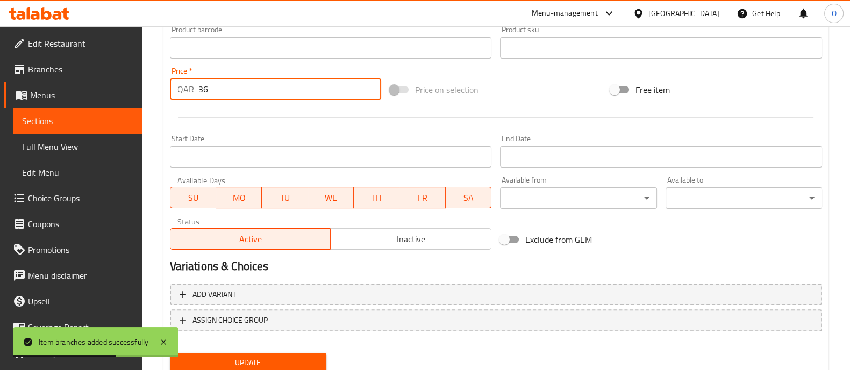
scroll to position [404, 0]
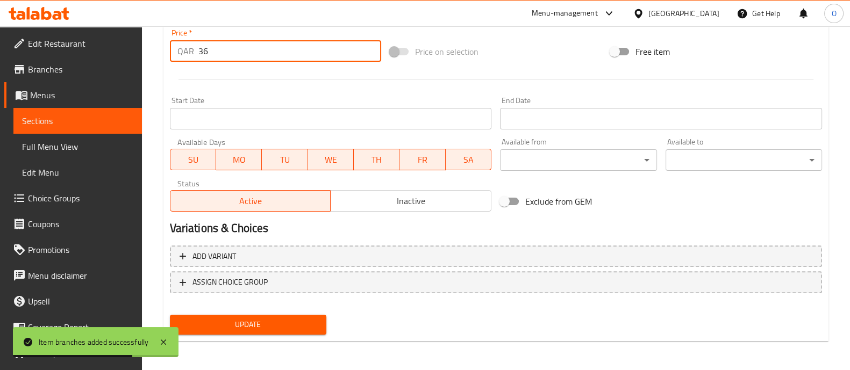
type input "36"
click at [204, 319] on span "Update" at bounding box center [248, 324] width 139 height 13
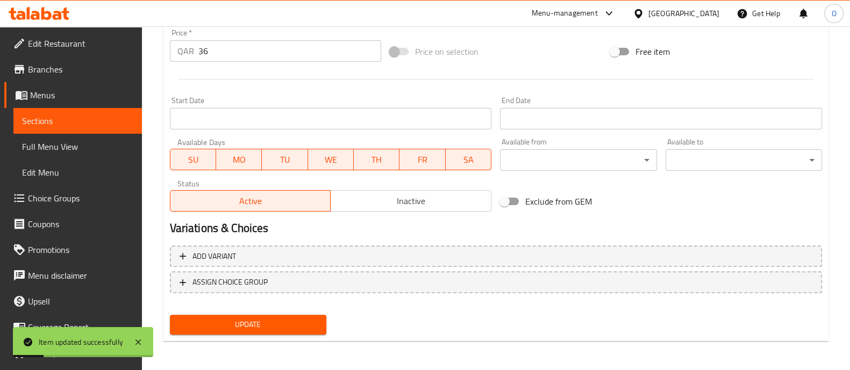
click at [86, 120] on span "Sections" at bounding box center [77, 121] width 111 height 13
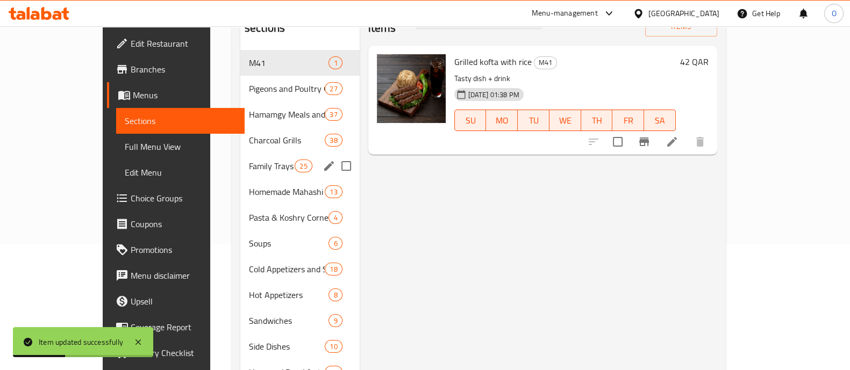
scroll to position [125, 0]
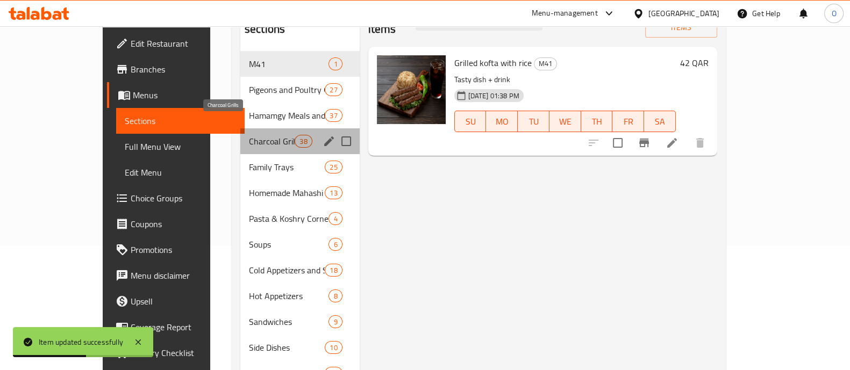
click at [249, 135] on span "Charcoal Grills" at bounding box center [272, 141] width 46 height 13
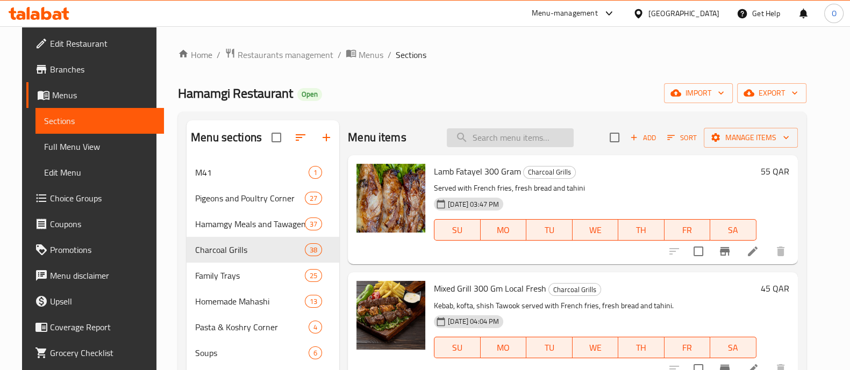
click at [511, 134] on input "search" at bounding box center [510, 138] width 127 height 19
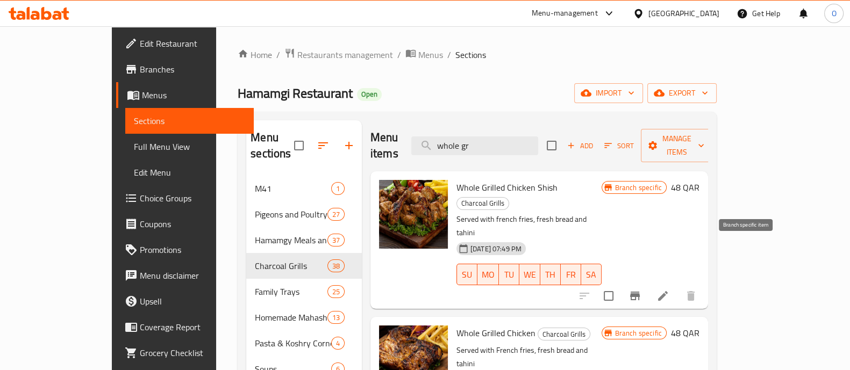
type input "whole gr"
click at [648, 283] on button "Branch-specific-item" at bounding box center [635, 296] width 26 height 26
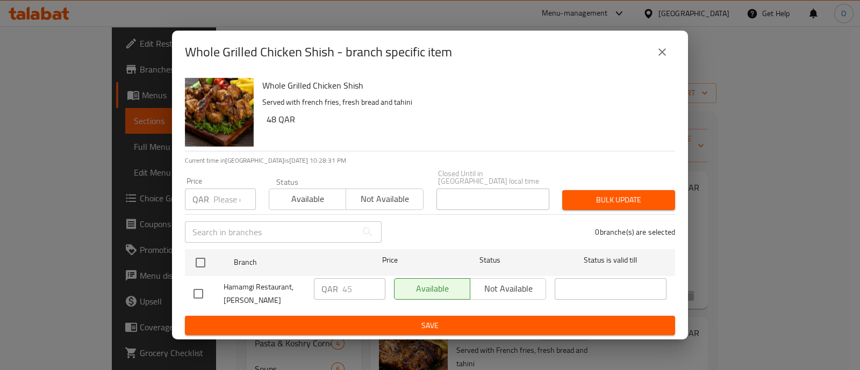
click at [230, 189] on input "number" at bounding box center [234, 200] width 42 height 22
type input "48"
click at [305, 192] on span "Available" at bounding box center [308, 199] width 68 height 16
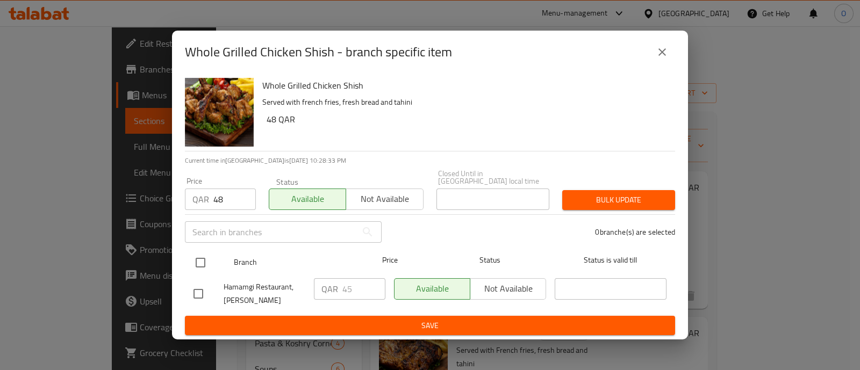
click at [199, 257] on input "checkbox" at bounding box center [200, 263] width 23 height 23
checkbox input "true"
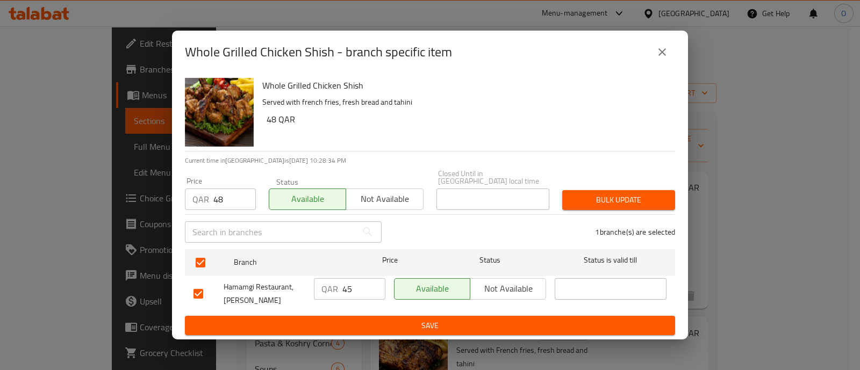
click at [358, 286] on input "45" at bounding box center [364, 290] width 43 height 22
type input "48"
click at [635, 194] on span "Bulk update" at bounding box center [619, 200] width 96 height 13
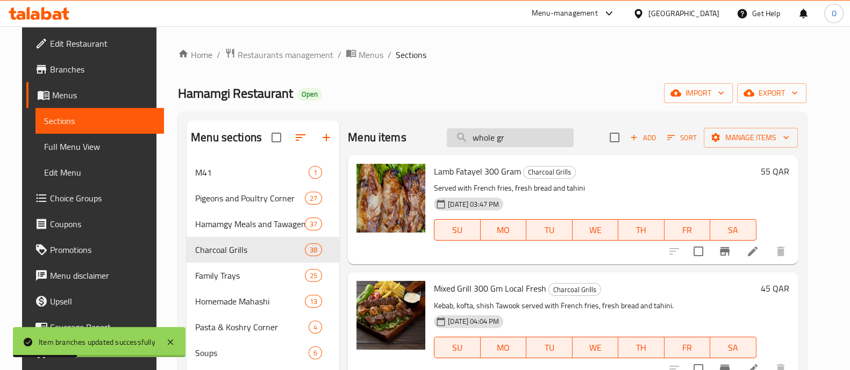
click at [553, 139] on input "whole gr" at bounding box center [510, 138] width 127 height 19
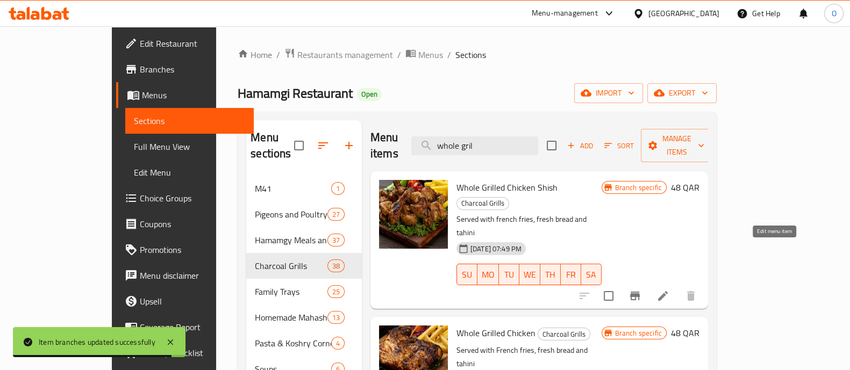
type input "whole gril"
click at [669, 290] on icon at bounding box center [663, 296] width 13 height 13
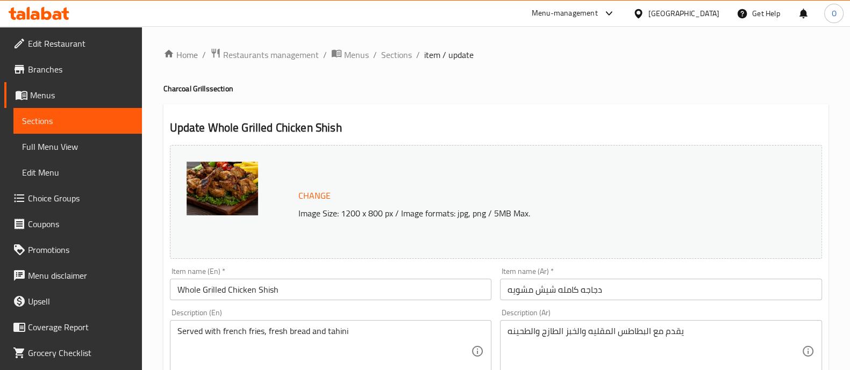
click at [100, 119] on span "Sections" at bounding box center [77, 121] width 111 height 13
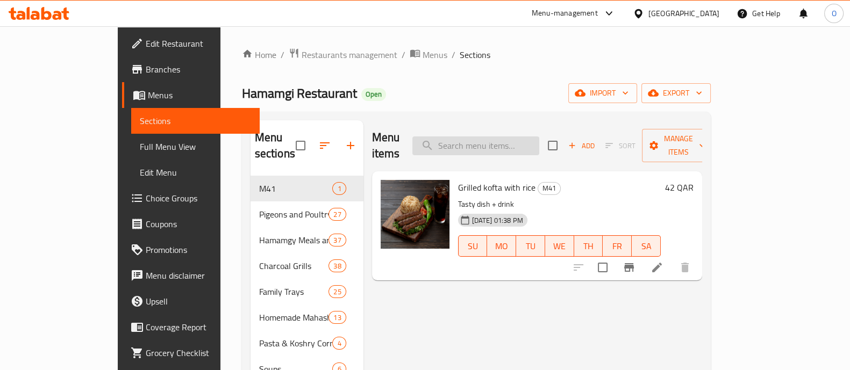
click at [496, 144] on input "search" at bounding box center [475, 146] width 127 height 19
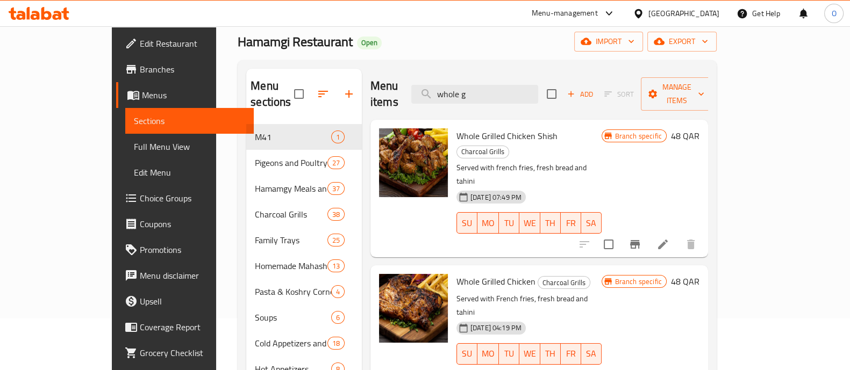
scroll to position [55, 0]
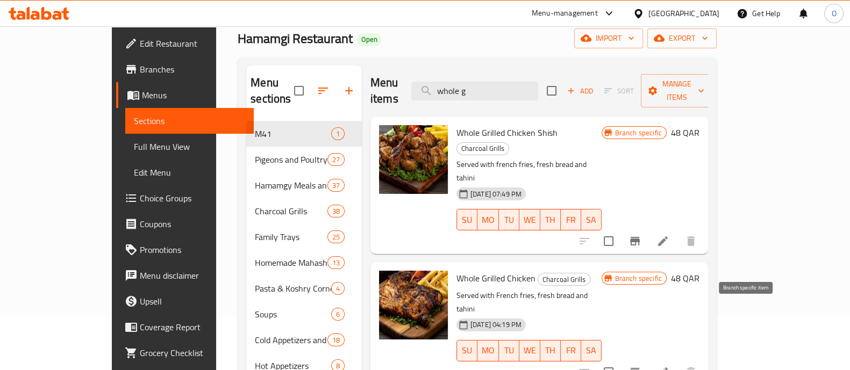
type input "whole g"
click at [640, 368] on icon "Branch-specific-item" at bounding box center [635, 372] width 10 height 9
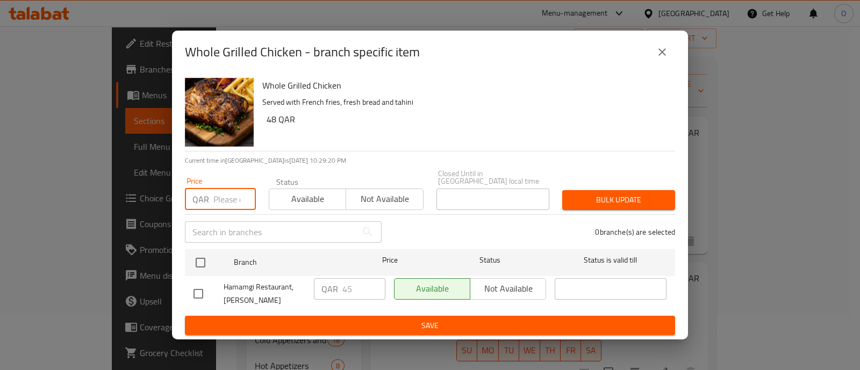
click at [224, 196] on input "number" at bounding box center [234, 200] width 42 height 22
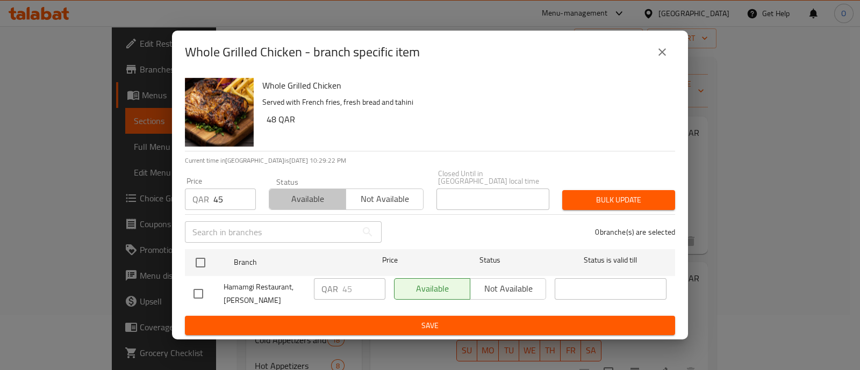
click at [277, 194] on span "Available" at bounding box center [308, 199] width 68 height 16
click at [219, 196] on input "45" at bounding box center [234, 200] width 42 height 22
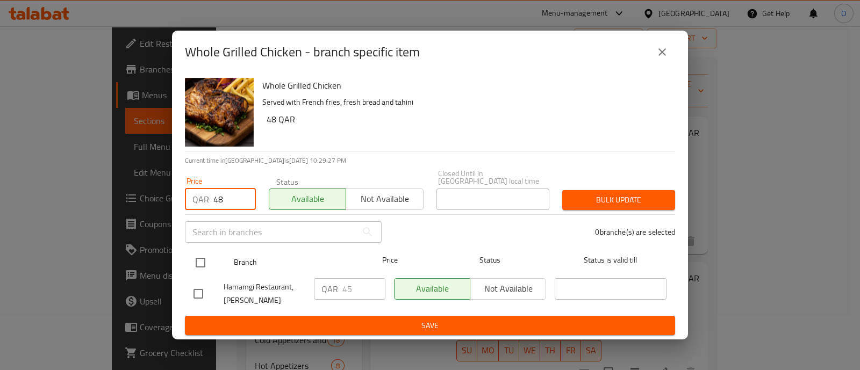
type input "48"
click at [202, 257] on input "checkbox" at bounding box center [200, 263] width 23 height 23
checkbox input "true"
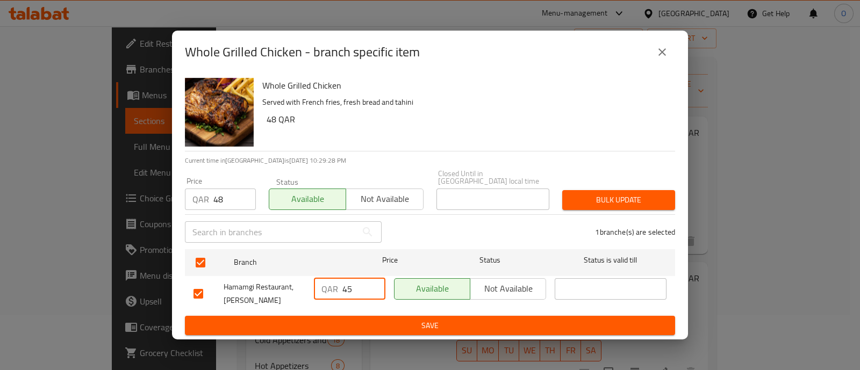
click at [360, 285] on input "45" at bounding box center [364, 290] width 43 height 22
type input "48"
click at [598, 202] on span "Bulk update" at bounding box center [619, 200] width 96 height 13
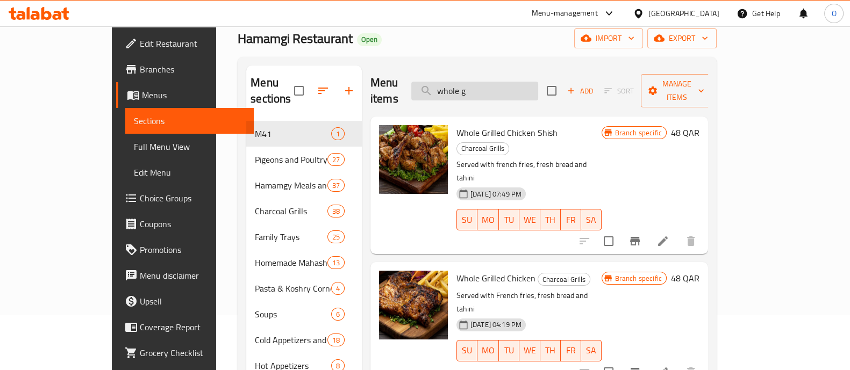
click at [524, 87] on input "whole g" at bounding box center [474, 91] width 127 height 19
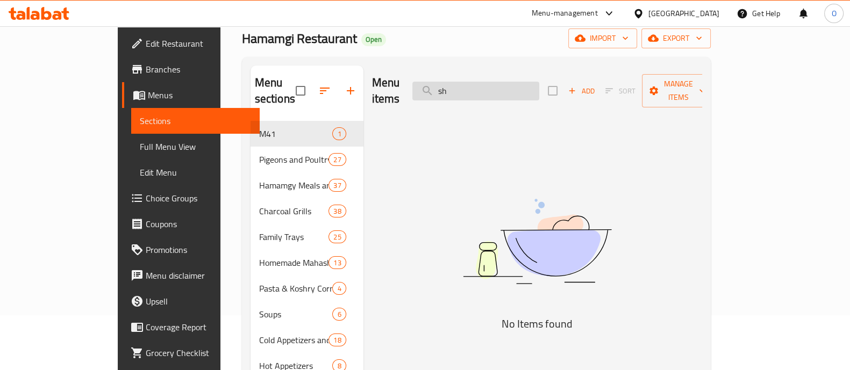
type input "s"
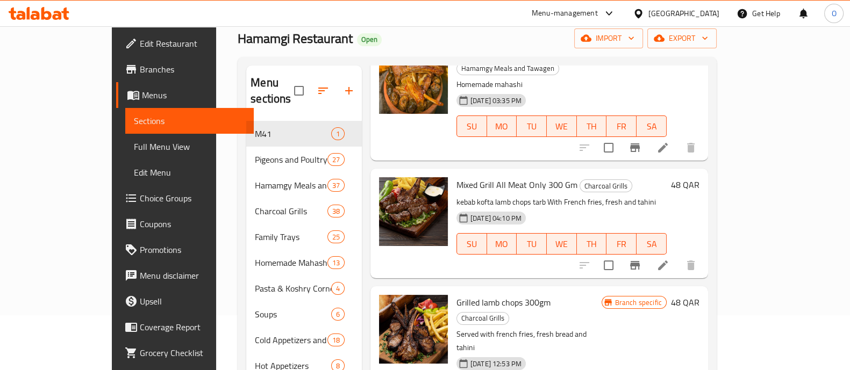
scroll to position [81, 0]
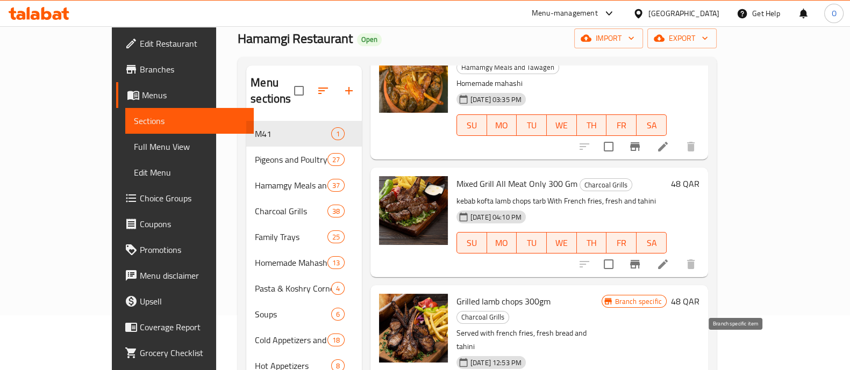
type input "chops"
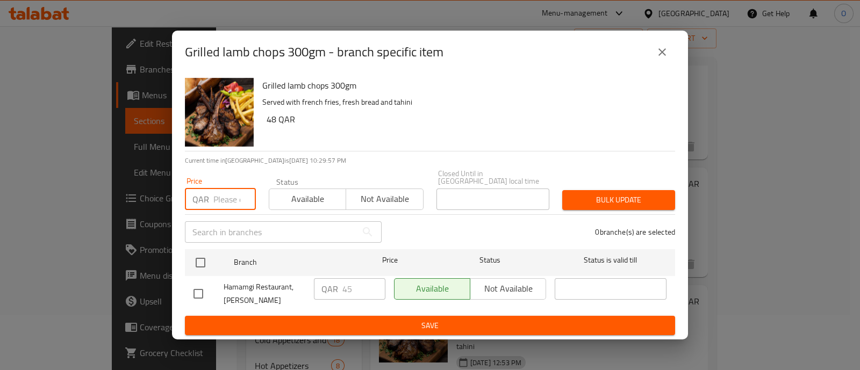
click at [233, 203] on input "number" at bounding box center [234, 200] width 42 height 22
type input "48"
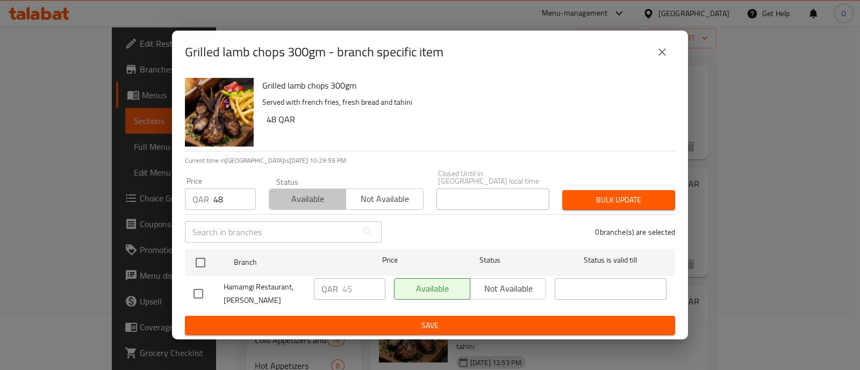
click at [287, 197] on span "Available" at bounding box center [308, 199] width 68 height 16
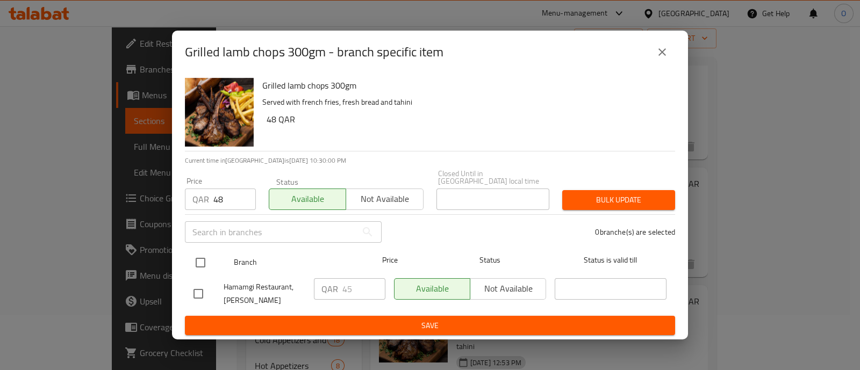
click at [199, 263] on input "checkbox" at bounding box center [200, 263] width 23 height 23
checkbox input "true"
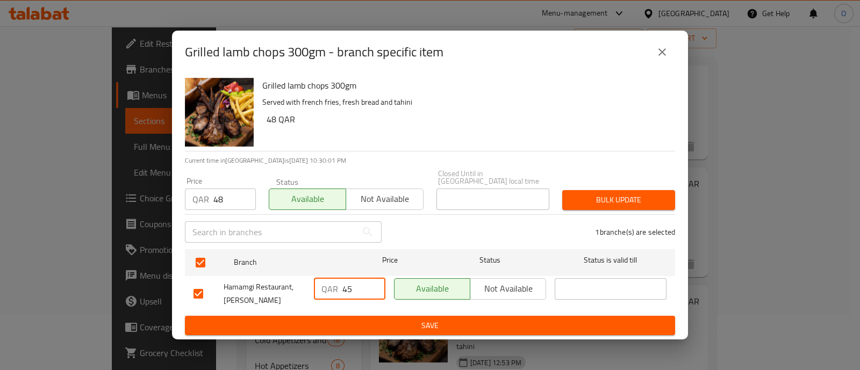
click at [358, 281] on input "45" at bounding box center [364, 290] width 43 height 22
type input "48"
click at [632, 201] on span "Bulk update" at bounding box center [619, 200] width 96 height 13
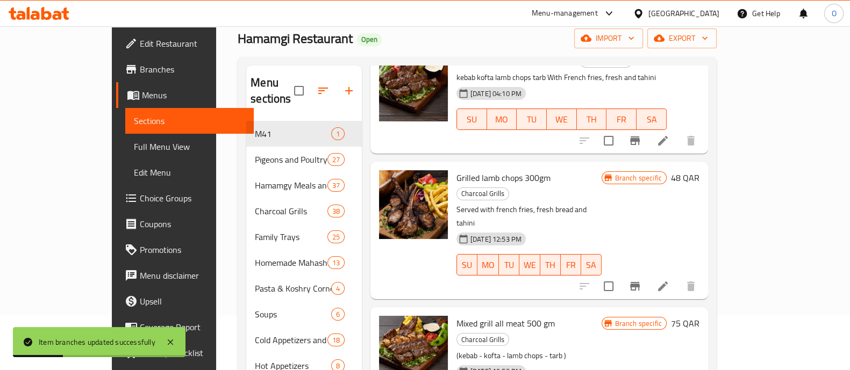
scroll to position [0, 0]
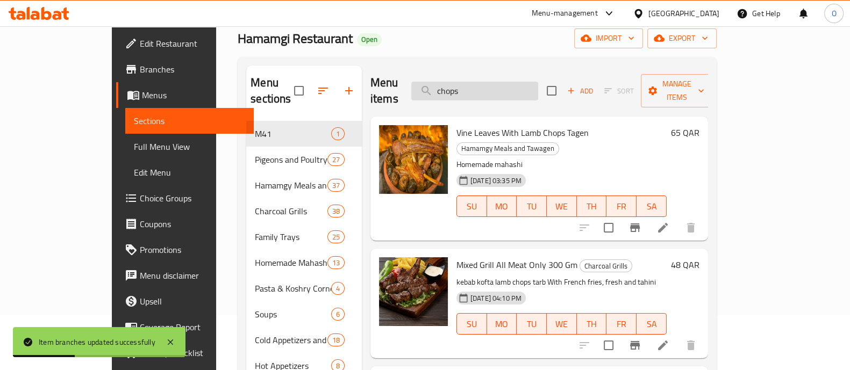
click at [505, 82] on input "chops" at bounding box center [474, 91] width 127 height 19
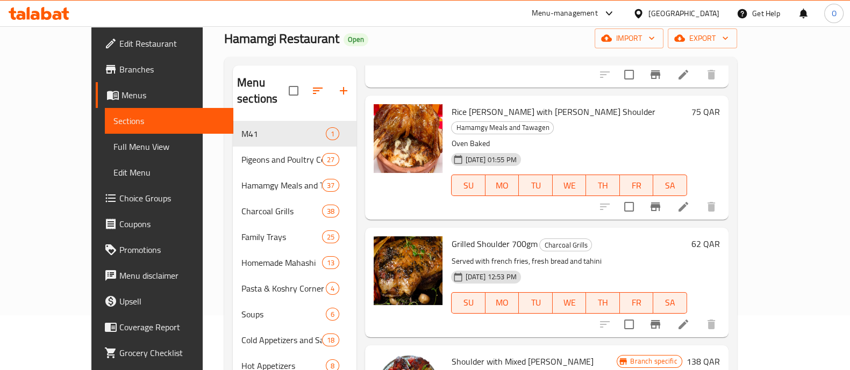
scroll to position [274, 0]
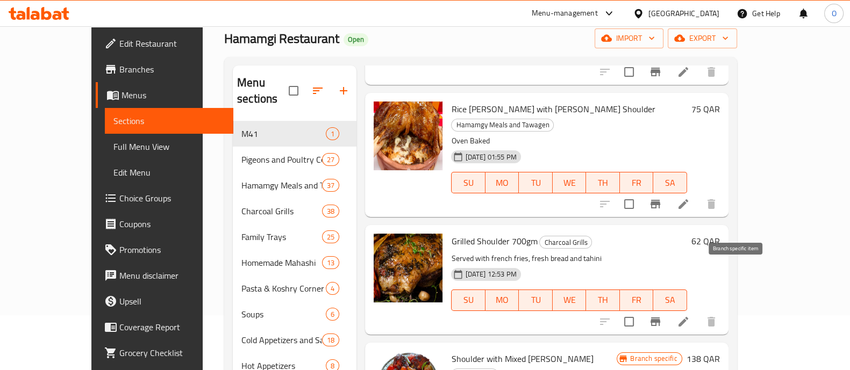
type input "shoulder"
click at [660, 318] on icon "Branch-specific-item" at bounding box center [656, 322] width 10 height 9
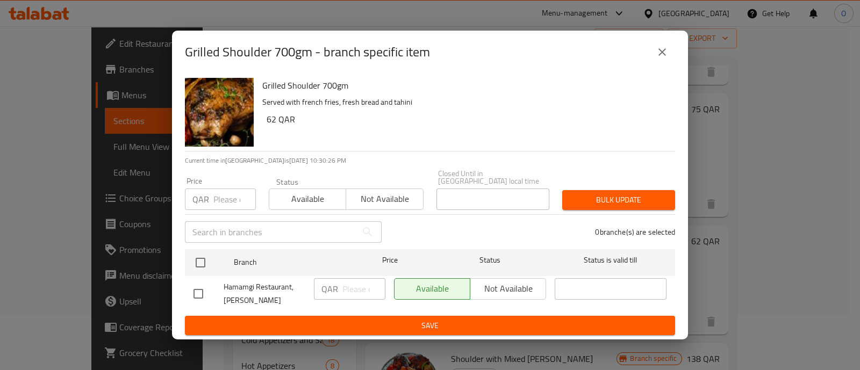
click at [216, 192] on input "number" at bounding box center [234, 200] width 42 height 22
type input "65"
drag, startPoint x: 290, startPoint y: 199, endPoint x: 273, endPoint y: 195, distance: 17.7
click at [273, 195] on button "Available" at bounding box center [307, 200] width 77 height 22
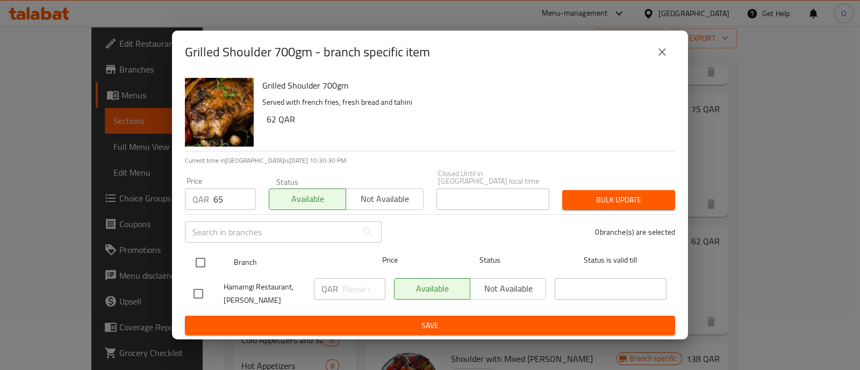
click at [205, 259] on input "checkbox" at bounding box center [200, 263] width 23 height 23
checkbox input "true"
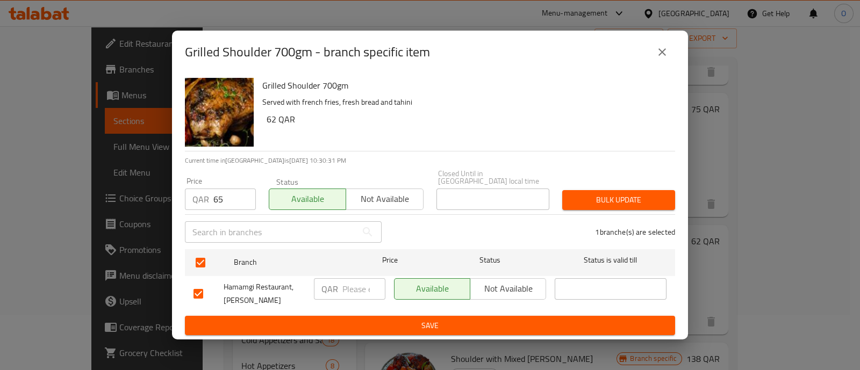
click at [348, 286] on input "number" at bounding box center [364, 290] width 43 height 22
type input "65"
click at [607, 200] on span "Bulk update" at bounding box center [619, 200] width 96 height 13
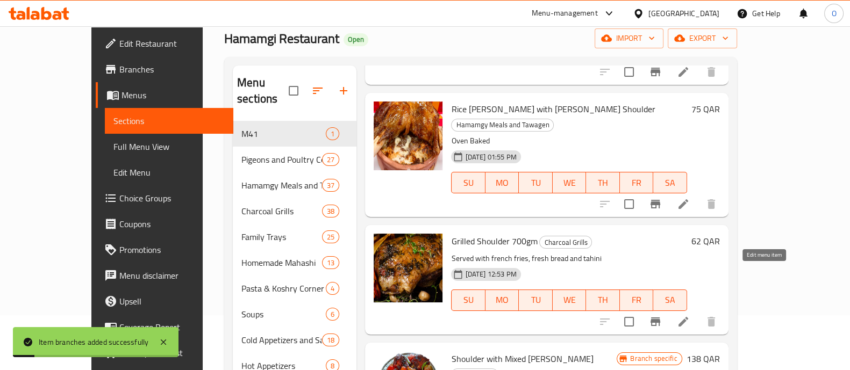
click at [690, 316] on icon at bounding box center [683, 322] width 13 height 13
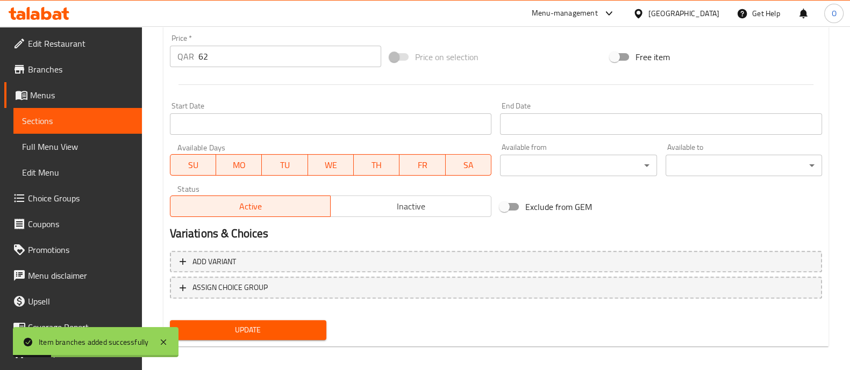
scroll to position [404, 0]
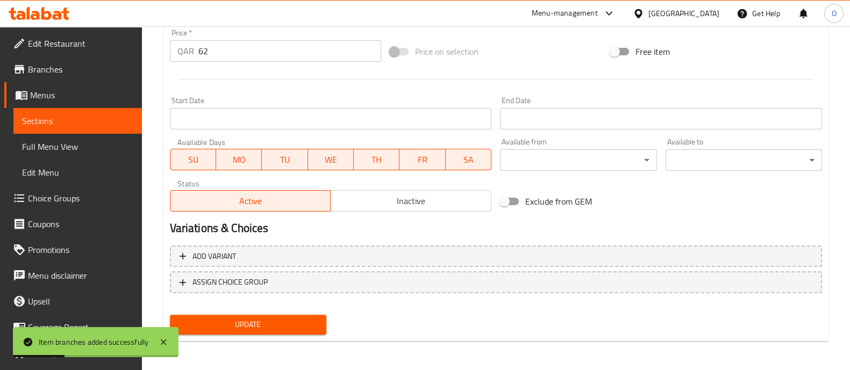
click at [218, 47] on input "62" at bounding box center [289, 51] width 183 height 22
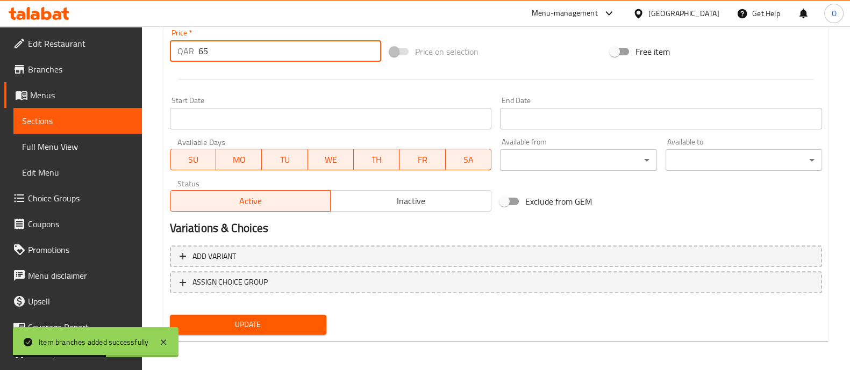
type input "65"
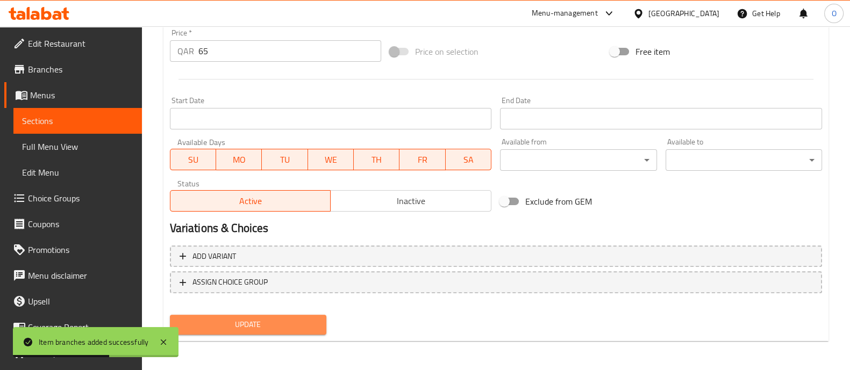
click at [219, 318] on span "Update" at bounding box center [248, 324] width 139 height 13
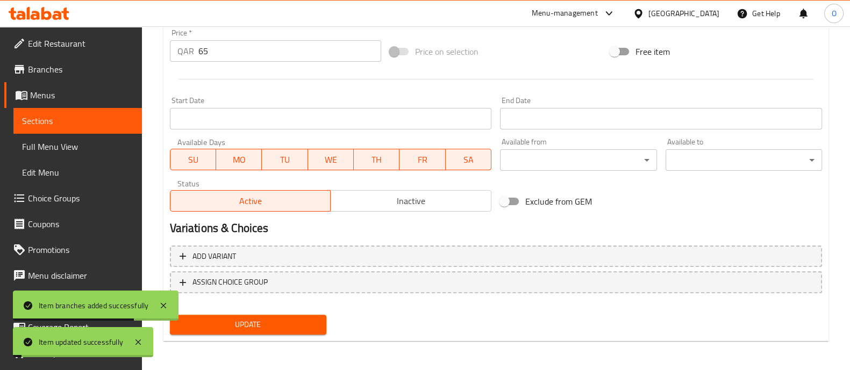
click at [91, 113] on link "Sections" at bounding box center [77, 121] width 129 height 26
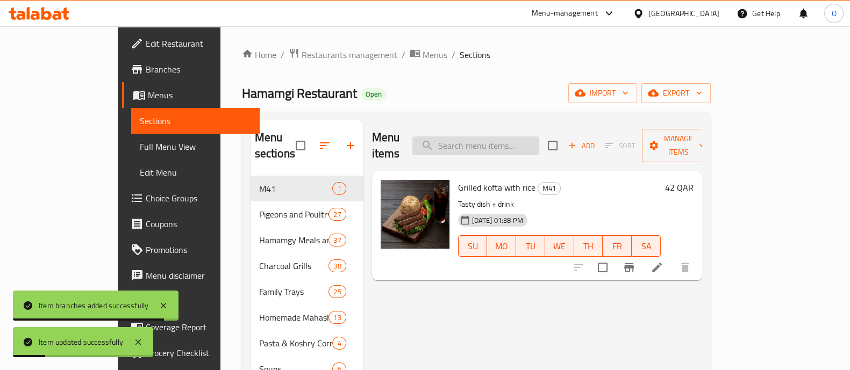
click at [494, 138] on input "search" at bounding box center [475, 146] width 127 height 19
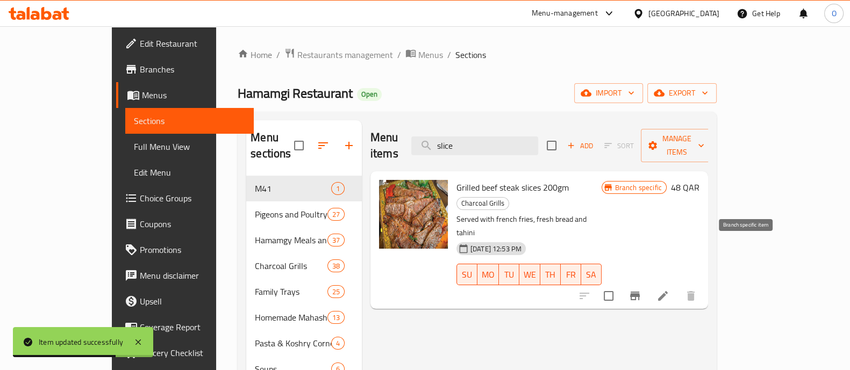
type input "slice"
click at [640, 292] on icon "Branch-specific-item" at bounding box center [635, 296] width 10 height 9
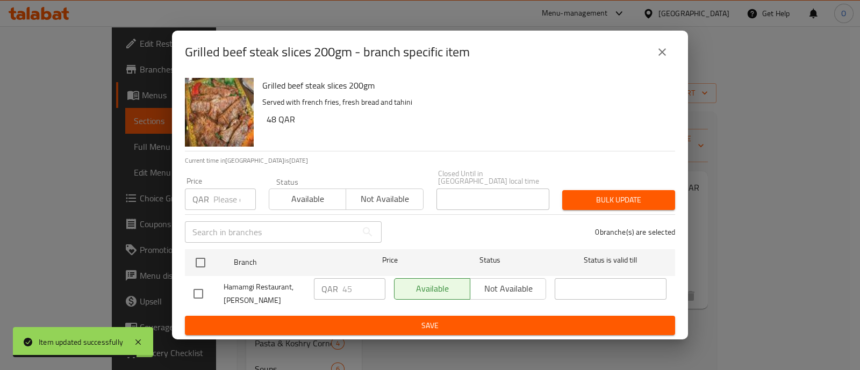
click at [223, 197] on input "number" at bounding box center [234, 200] width 42 height 22
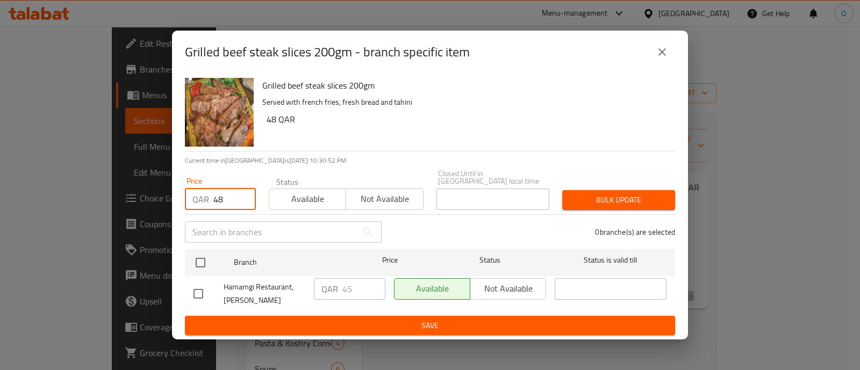
type input "48"
click at [286, 193] on span "Available" at bounding box center [308, 199] width 68 height 16
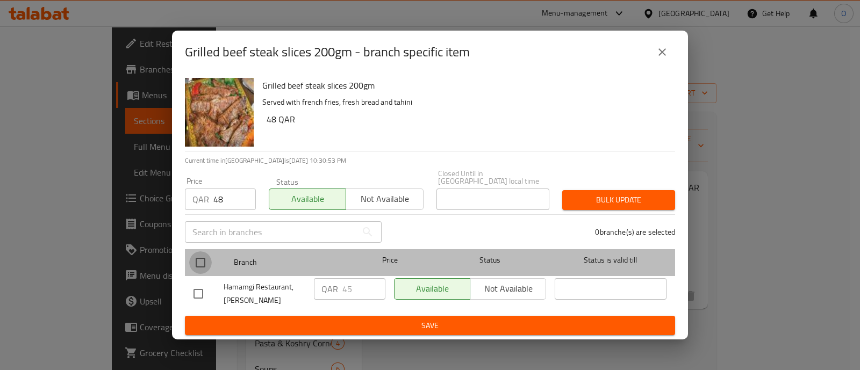
click at [196, 258] on input "checkbox" at bounding box center [200, 263] width 23 height 23
checkbox input "true"
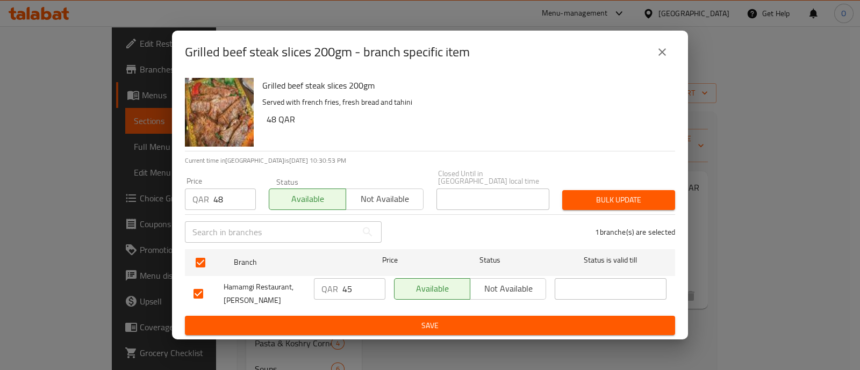
click at [359, 285] on input "45" at bounding box center [364, 290] width 43 height 22
type input "48"
click at [628, 199] on span "Bulk update" at bounding box center [619, 200] width 96 height 13
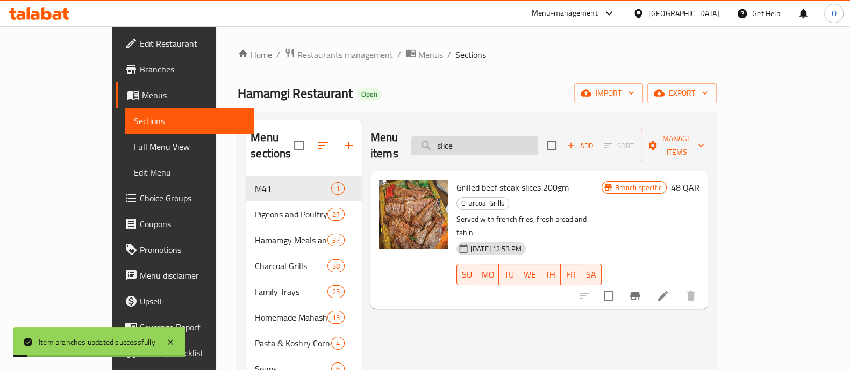
click at [506, 137] on input "slice" at bounding box center [474, 146] width 127 height 19
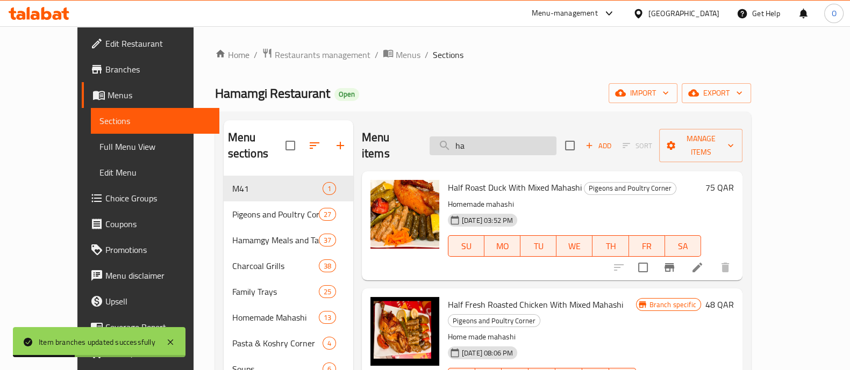
type input "h"
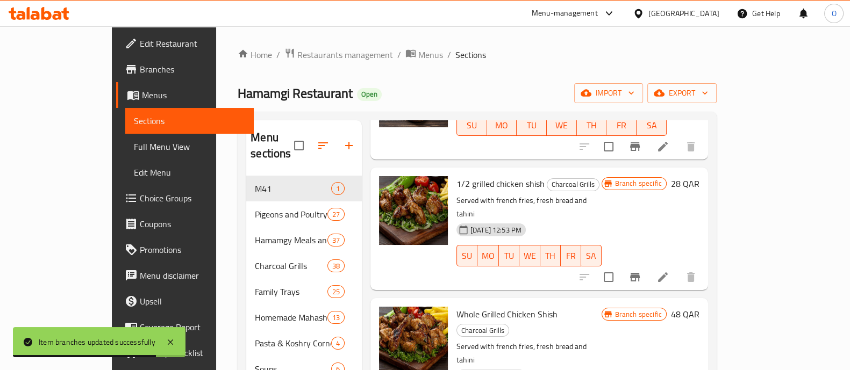
scroll to position [252, 0]
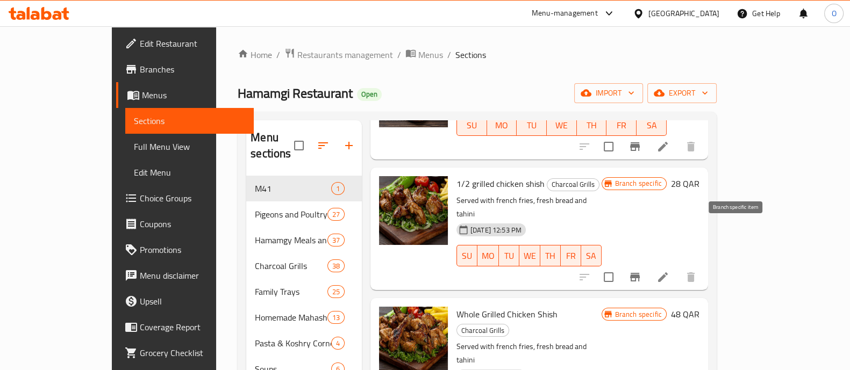
type input "shish"
drag, startPoint x: 739, startPoint y: 233, endPoint x: 733, endPoint y: 235, distance: 6.1
click at [640, 273] on icon "Branch-specific-item" at bounding box center [635, 277] width 10 height 9
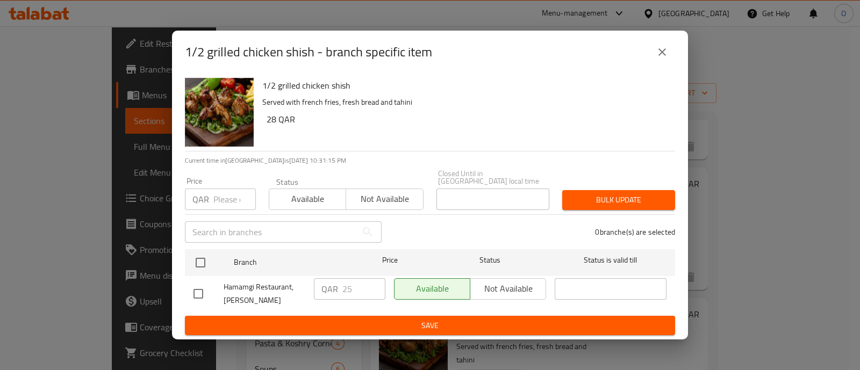
click at [220, 190] on input "number" at bounding box center [234, 200] width 42 height 22
type input "28"
drag, startPoint x: 302, startPoint y: 205, endPoint x: 282, endPoint y: 196, distance: 21.9
click at [282, 196] on span "Available" at bounding box center [308, 199] width 68 height 16
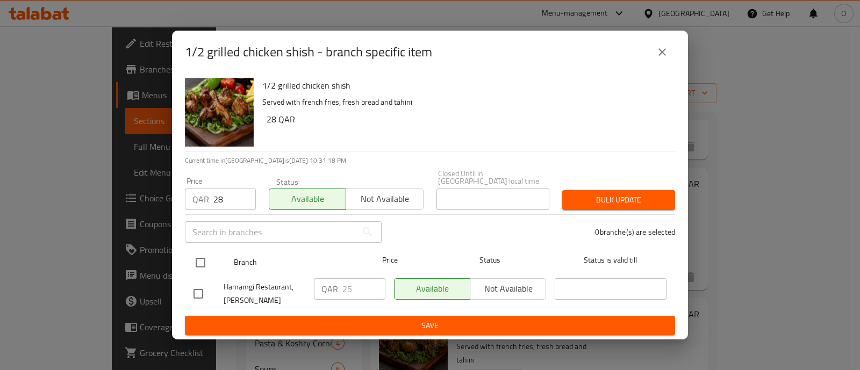
click at [199, 260] on input "checkbox" at bounding box center [200, 263] width 23 height 23
checkbox input "true"
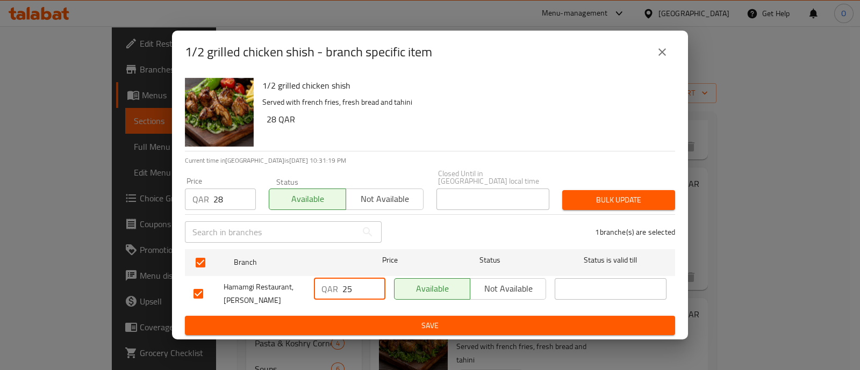
click at [360, 283] on input "25" at bounding box center [364, 290] width 43 height 22
type input "28"
click at [596, 198] on span "Bulk update" at bounding box center [619, 200] width 96 height 13
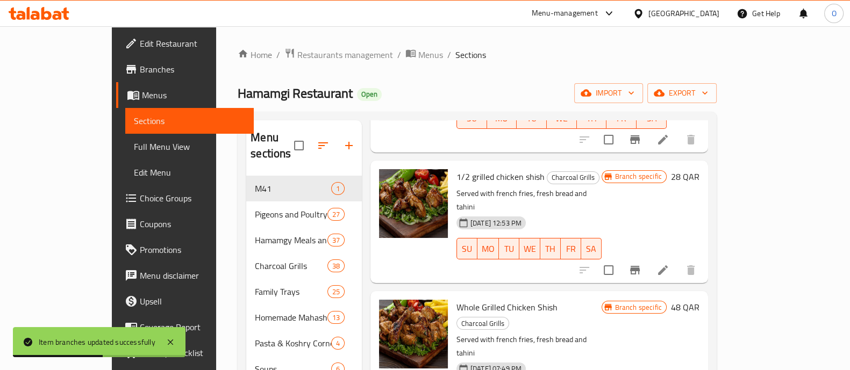
scroll to position [0, 0]
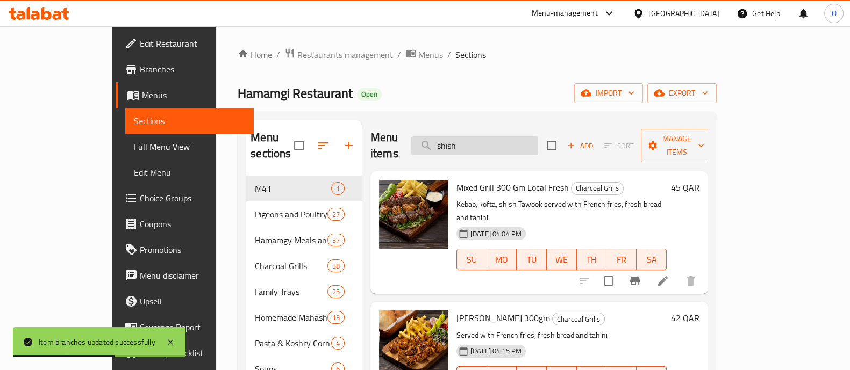
click at [496, 137] on input "shish" at bounding box center [474, 146] width 127 height 19
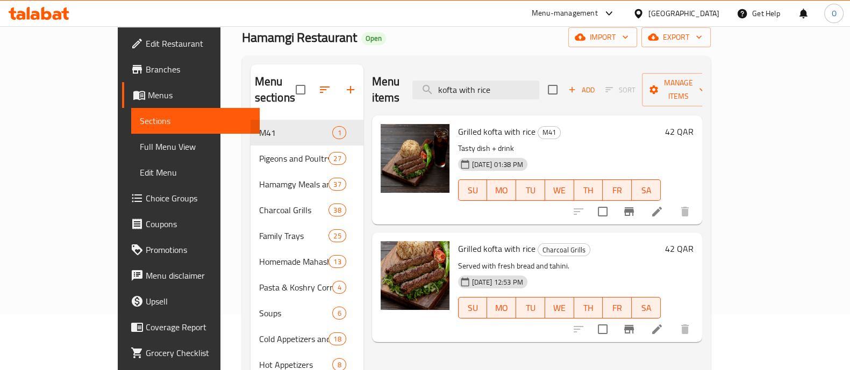
scroll to position [56, 0]
type input "kofta with rice"
click at [634, 325] on icon "Branch-specific-item" at bounding box center [629, 329] width 10 height 9
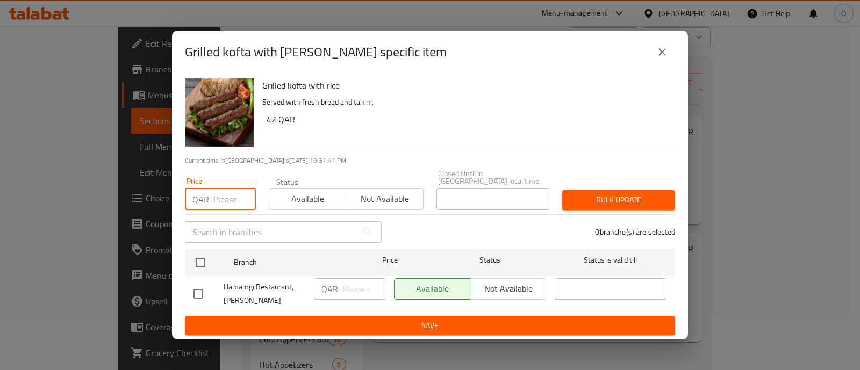
click at [220, 194] on input "number" at bounding box center [234, 200] width 42 height 22
type input "45"
click at [305, 195] on span "Available" at bounding box center [308, 199] width 68 height 16
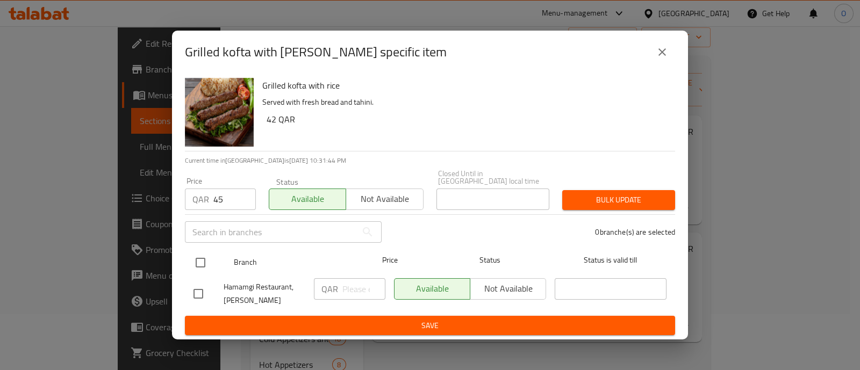
click at [201, 255] on input "checkbox" at bounding box center [200, 263] width 23 height 23
checkbox input "true"
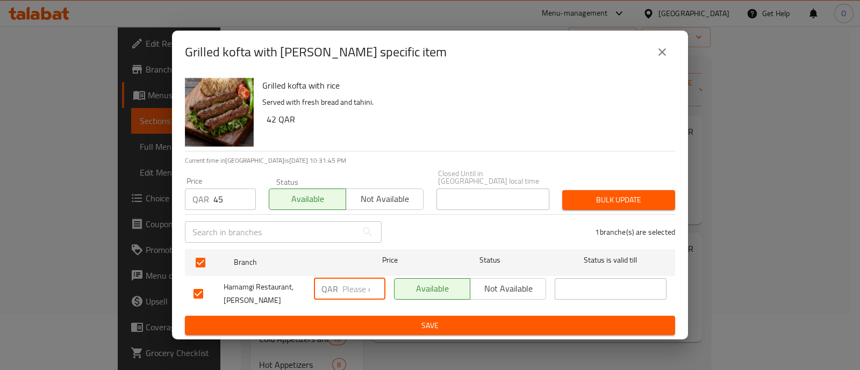
click at [358, 279] on input "number" at bounding box center [364, 290] width 43 height 22
type input "45"
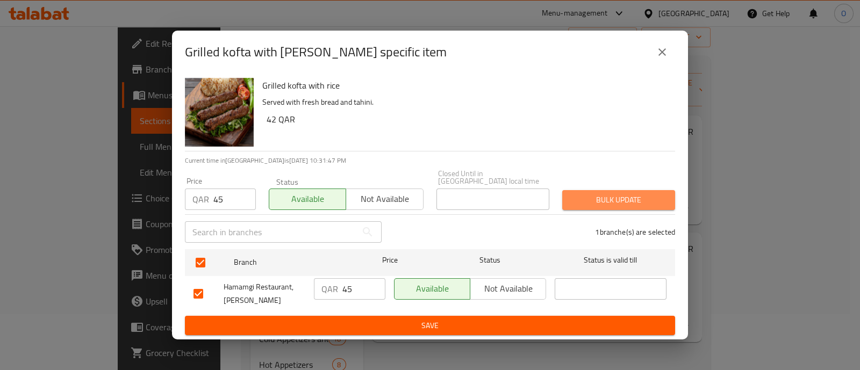
click at [638, 194] on span "Bulk update" at bounding box center [619, 200] width 96 height 13
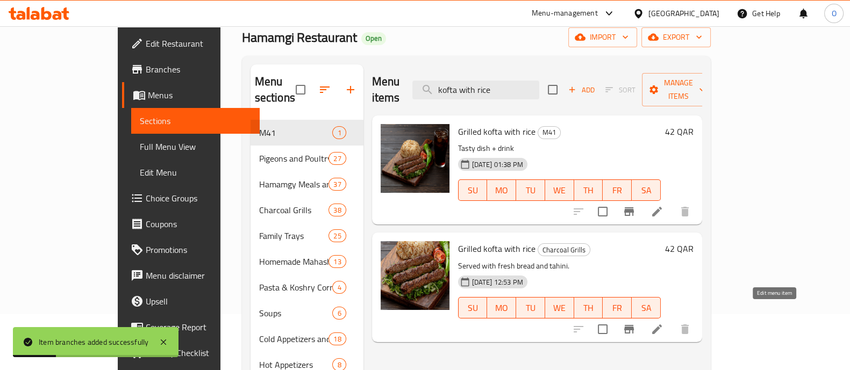
click at [664, 323] on icon at bounding box center [657, 329] width 13 height 13
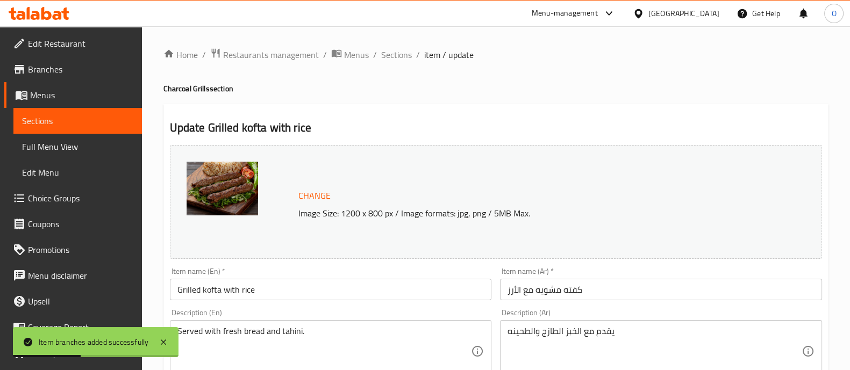
scroll to position [113, 0]
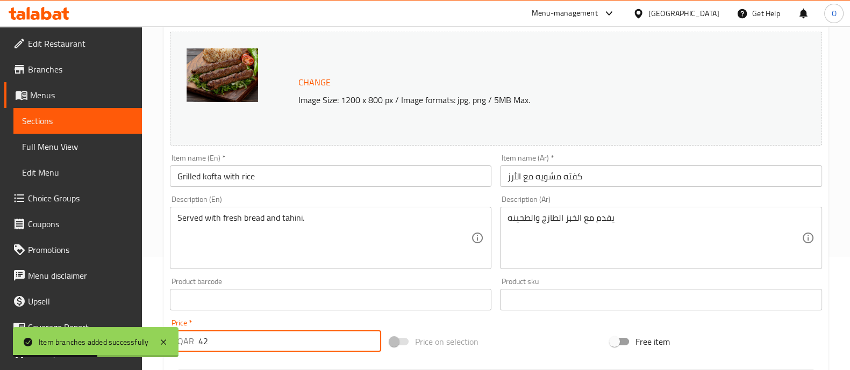
click at [229, 334] on input "42" at bounding box center [289, 342] width 183 height 22
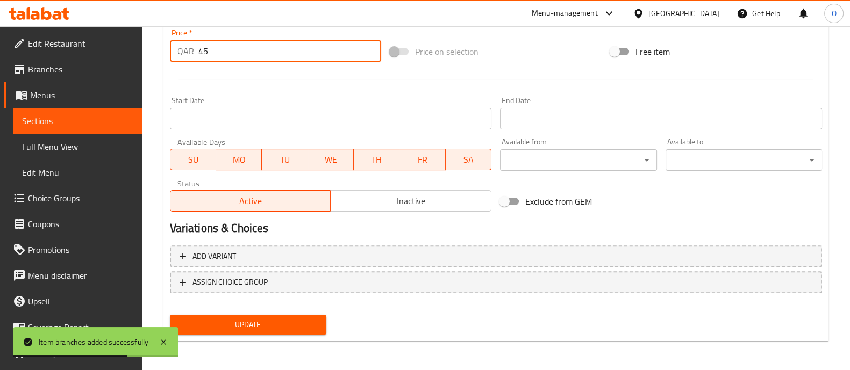
type input "45"
click at [228, 309] on div "Add variant ASSIGN CHOICE GROUP" at bounding box center [496, 276] width 661 height 70
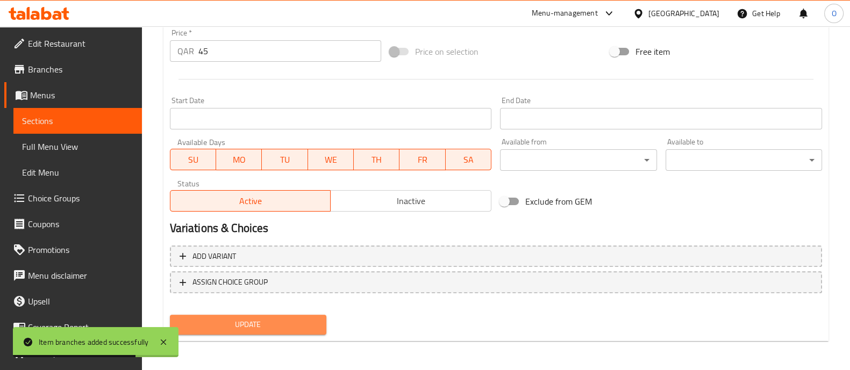
click at [206, 320] on span "Update" at bounding box center [248, 324] width 139 height 13
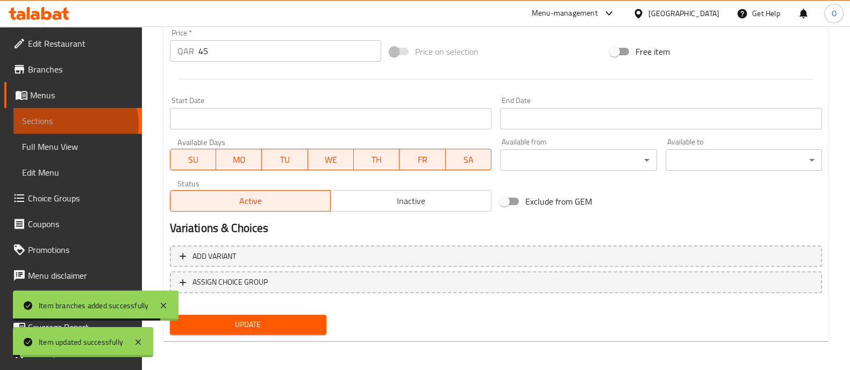
click at [75, 125] on span "Sections" at bounding box center [77, 121] width 111 height 13
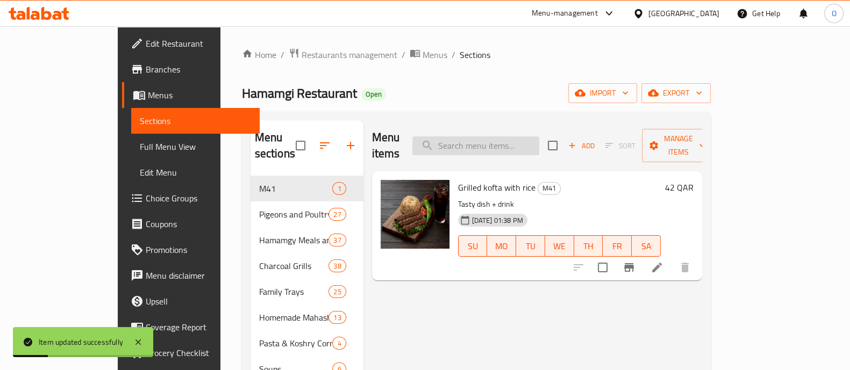
click at [537, 142] on input "search" at bounding box center [475, 146] width 127 height 19
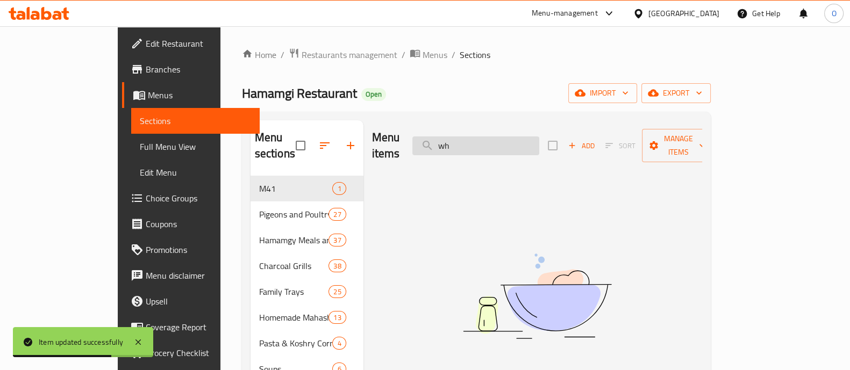
type input "w"
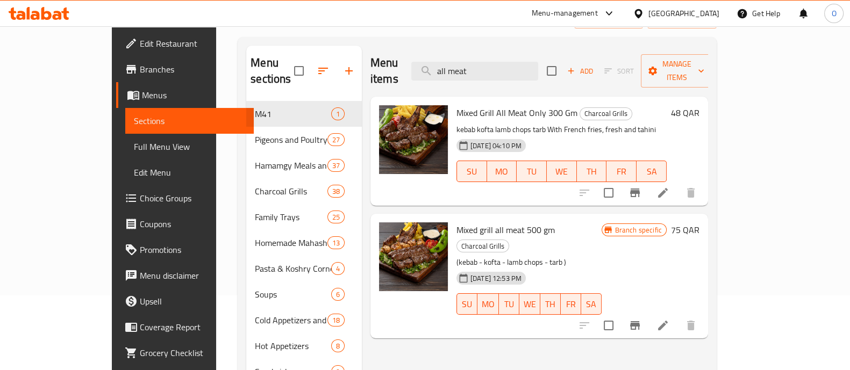
scroll to position [78, 0]
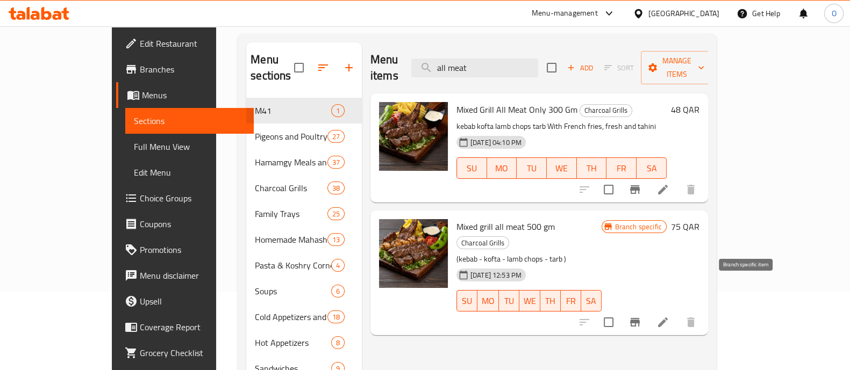
type input "all meat"
click at [640, 318] on icon "Branch-specific-item" at bounding box center [635, 322] width 10 height 9
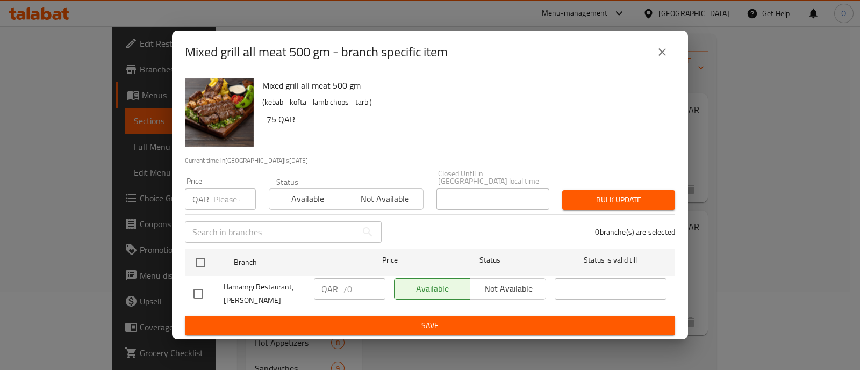
click at [224, 194] on input "number" at bounding box center [234, 200] width 42 height 22
type input "4"
type input "75"
click at [277, 191] on span "Available" at bounding box center [308, 199] width 68 height 16
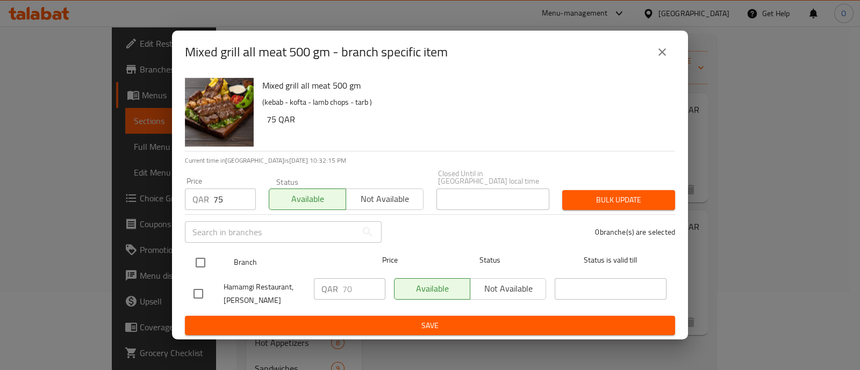
click at [196, 255] on input "checkbox" at bounding box center [200, 263] width 23 height 23
checkbox input "true"
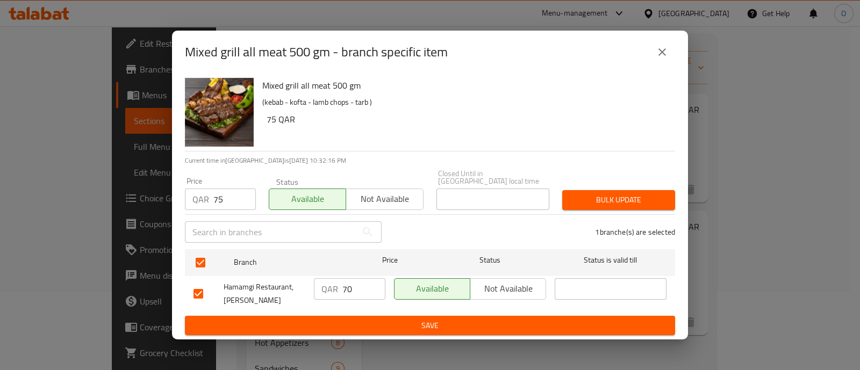
click at [358, 283] on input "70" at bounding box center [364, 290] width 43 height 22
type input "75"
click at [616, 197] on span "Bulk update" at bounding box center [619, 200] width 96 height 13
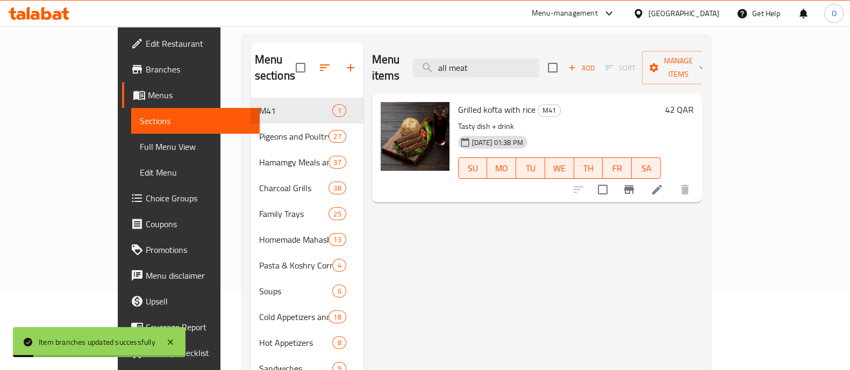
scroll to position [13, 0]
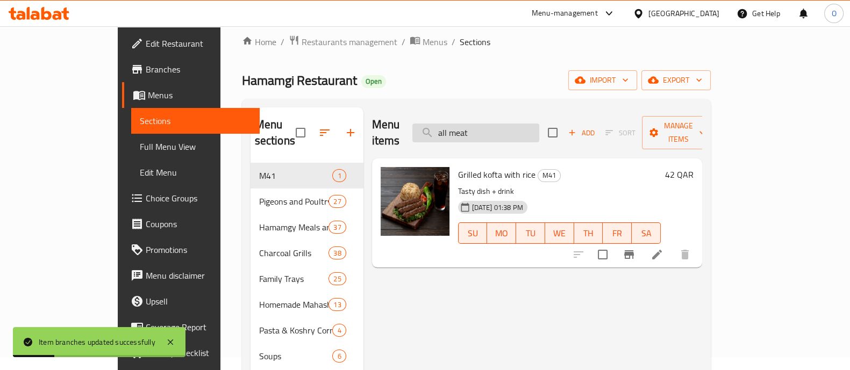
click at [537, 124] on input "all meat" at bounding box center [475, 133] width 127 height 19
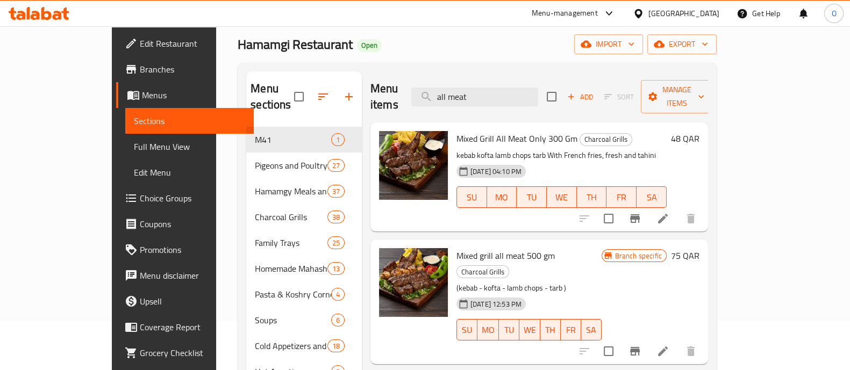
scroll to position [51, 0]
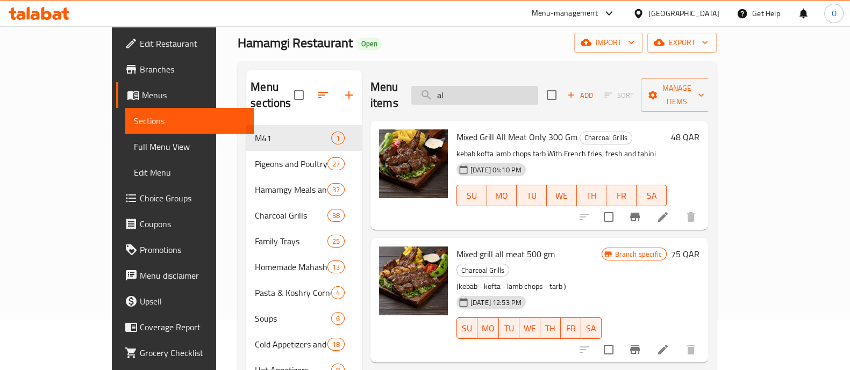
type input "a"
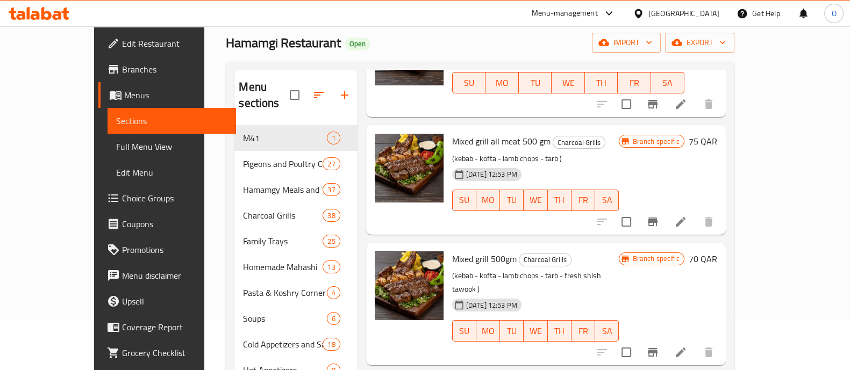
scroll to position [362, 0]
type input "mixed grill"
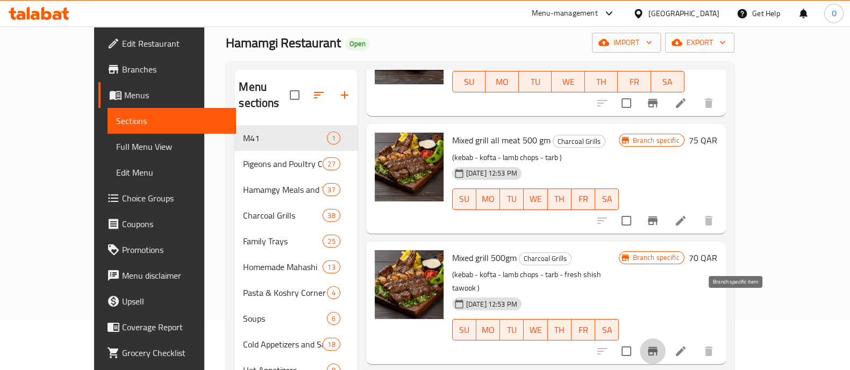
click at [658, 347] on icon "Branch-specific-item" at bounding box center [653, 351] width 10 height 9
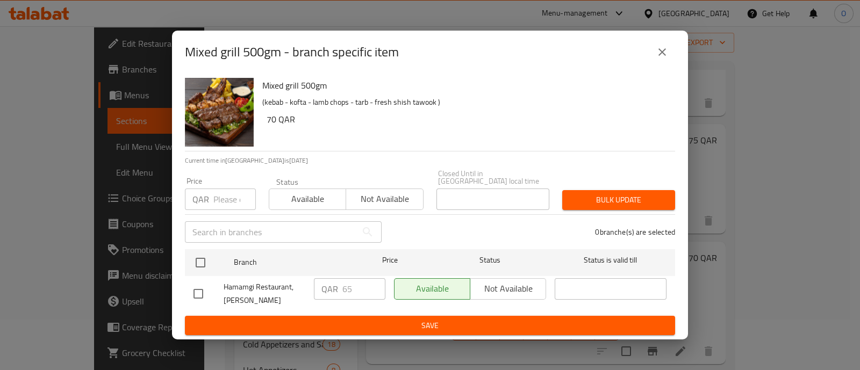
click at [229, 189] on input "number" at bounding box center [234, 200] width 42 height 22
type input "75"
click at [295, 195] on span "Available" at bounding box center [308, 199] width 68 height 16
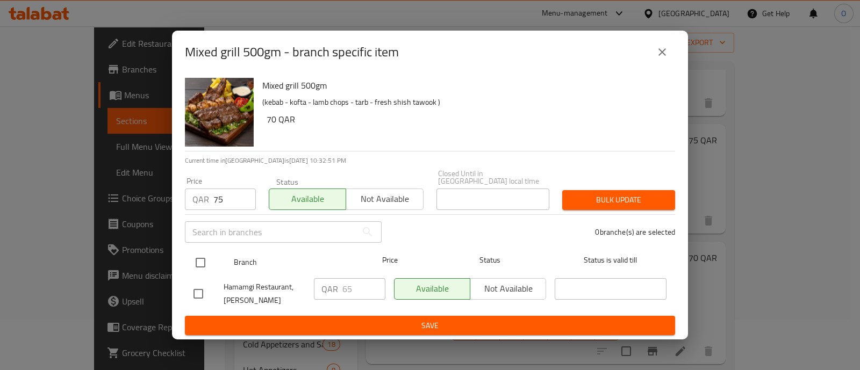
click at [205, 259] on input "checkbox" at bounding box center [200, 263] width 23 height 23
checkbox input "true"
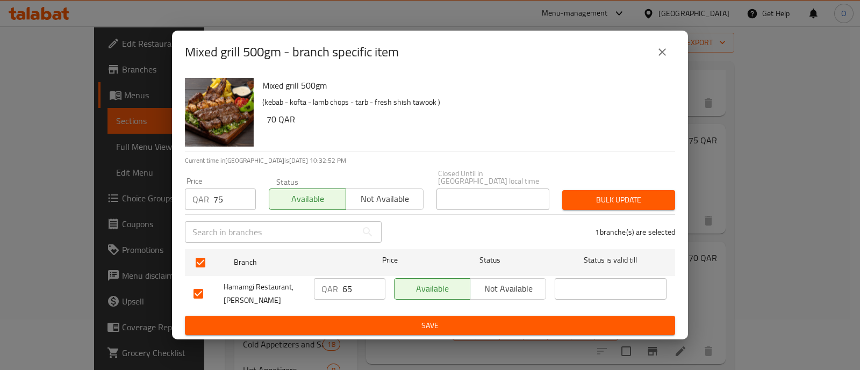
click at [359, 287] on input "65" at bounding box center [364, 290] width 43 height 22
type input "6"
type input "75"
click at [613, 201] on span "Bulk update" at bounding box center [619, 200] width 96 height 13
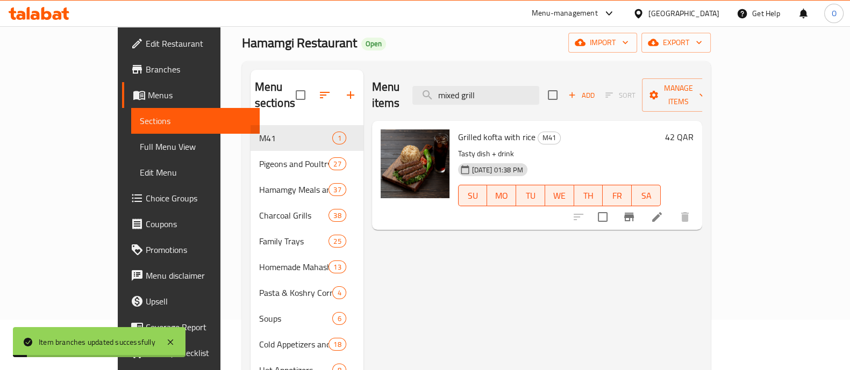
scroll to position [0, 0]
click at [538, 95] on input "mixed grill" at bounding box center [475, 95] width 127 height 19
type input "mixed grill"
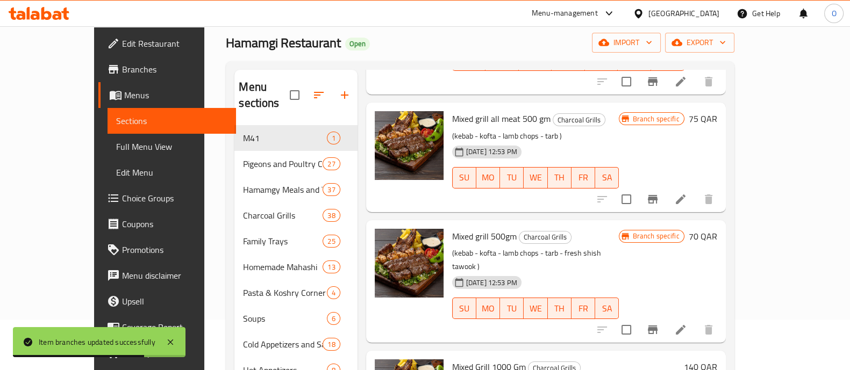
scroll to position [384, 0]
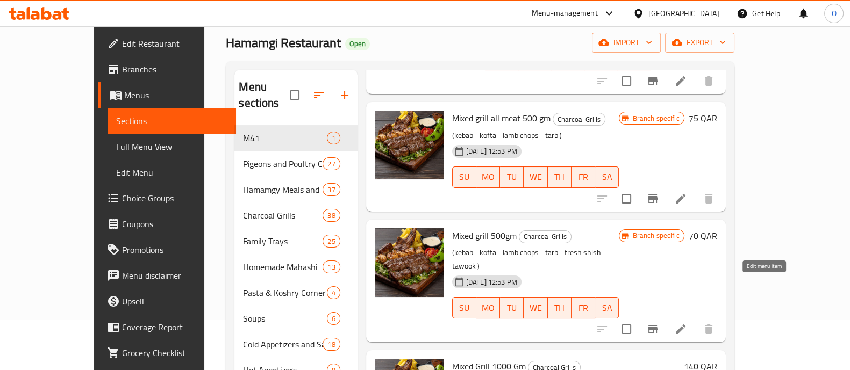
click at [687, 323] on icon at bounding box center [680, 329] width 13 height 13
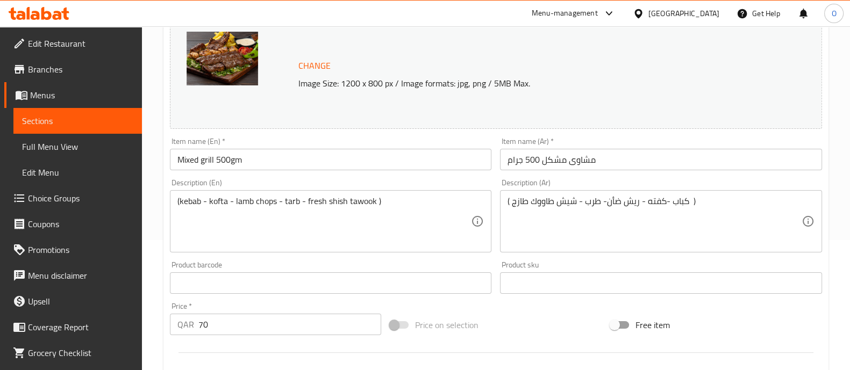
scroll to position [152, 0]
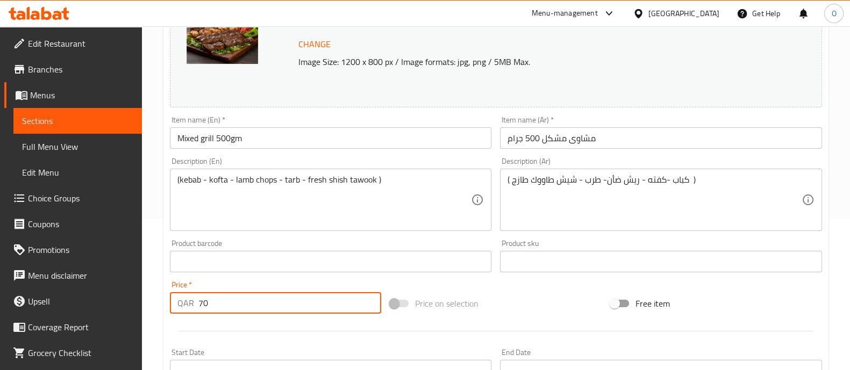
click at [222, 310] on input "70" at bounding box center [289, 304] width 183 height 22
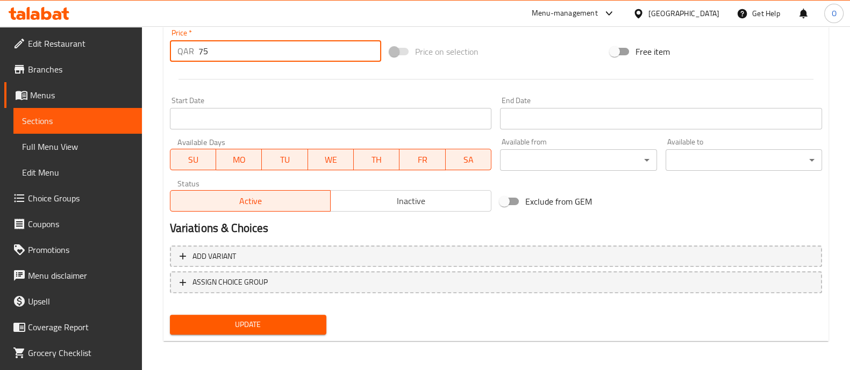
type input "75"
click at [191, 327] on span "Update" at bounding box center [248, 324] width 139 height 13
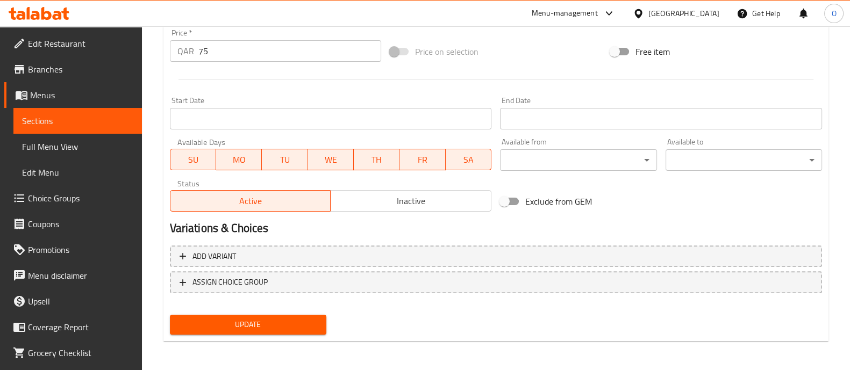
click at [46, 121] on span "Sections" at bounding box center [77, 121] width 111 height 13
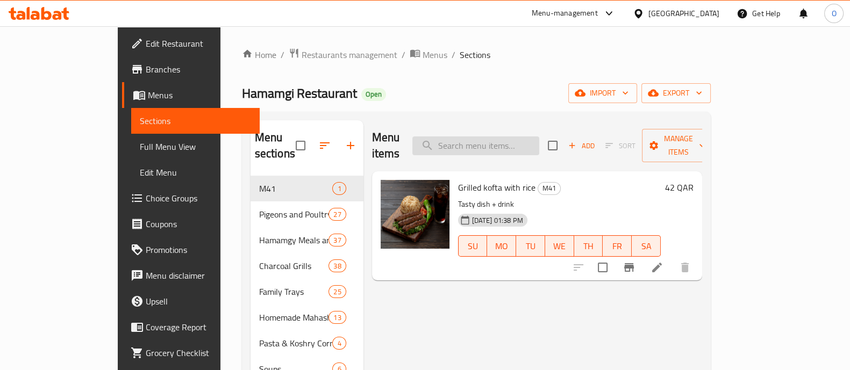
click at [498, 137] on input "search" at bounding box center [475, 146] width 127 height 19
type input "g"
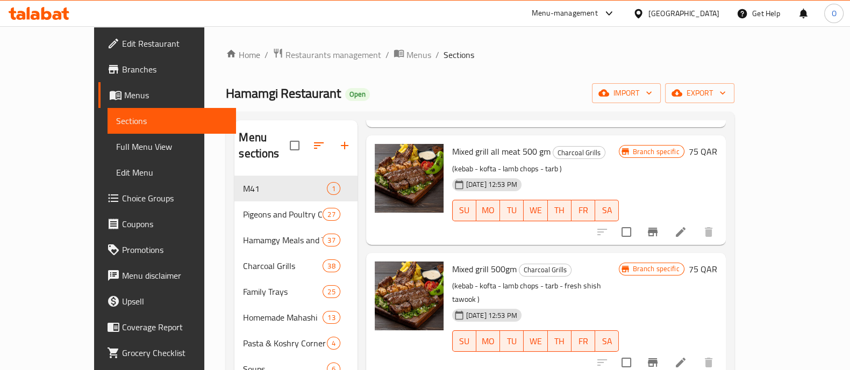
scroll to position [409, 0]
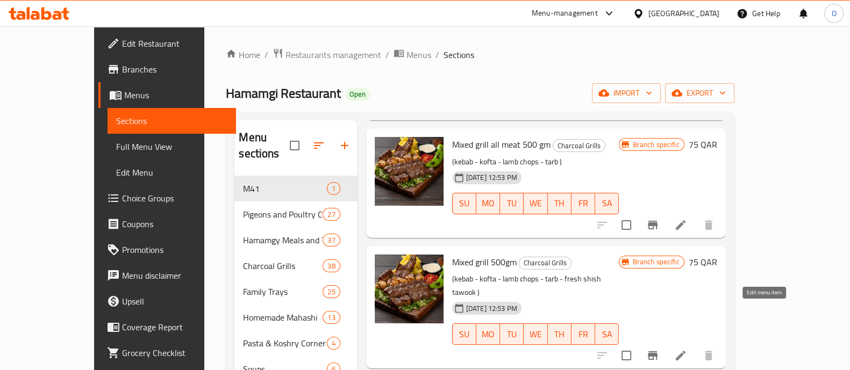
type input "mixed grill"
click at [687, 350] on icon at bounding box center [680, 356] width 13 height 13
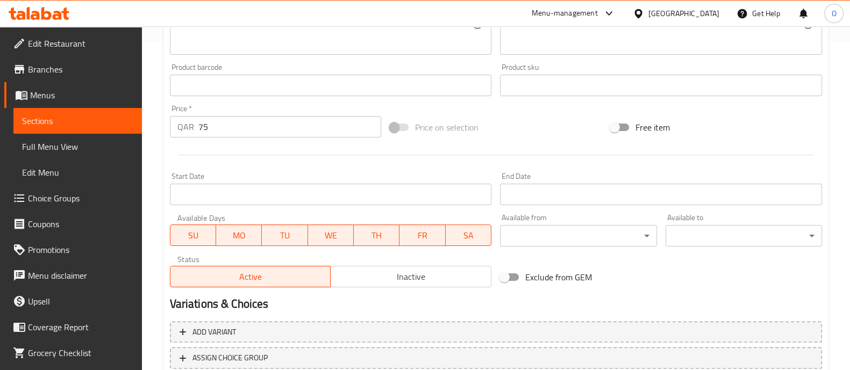
scroll to position [336, 0]
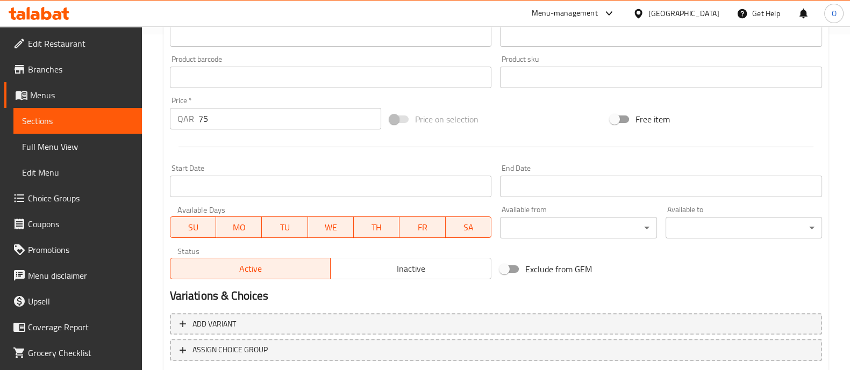
click at [226, 114] on input "75" at bounding box center [289, 119] width 183 height 22
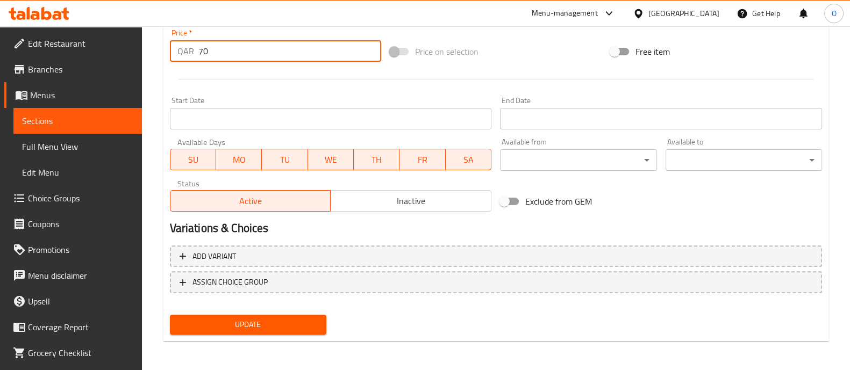
type input "70"
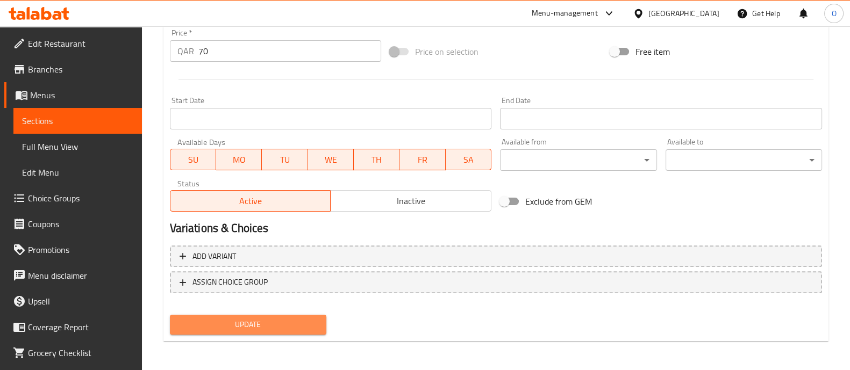
click at [216, 326] on span "Update" at bounding box center [248, 324] width 139 height 13
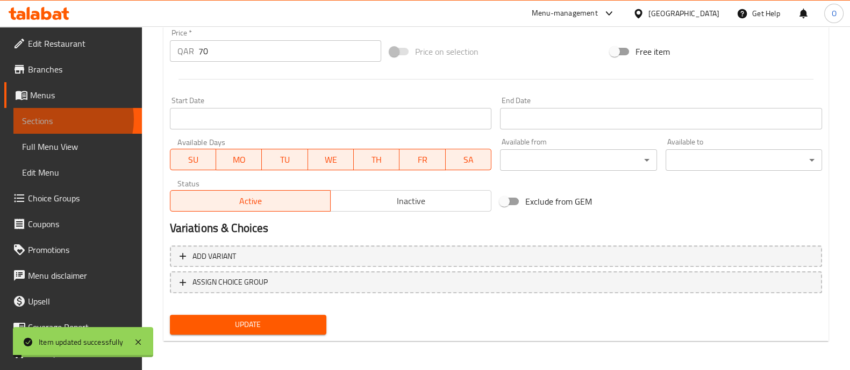
click at [60, 119] on span "Sections" at bounding box center [77, 121] width 111 height 13
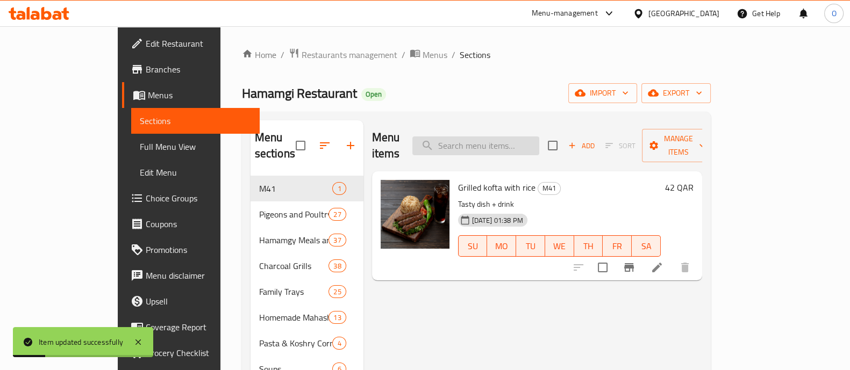
click at [494, 137] on input "search" at bounding box center [475, 146] width 127 height 19
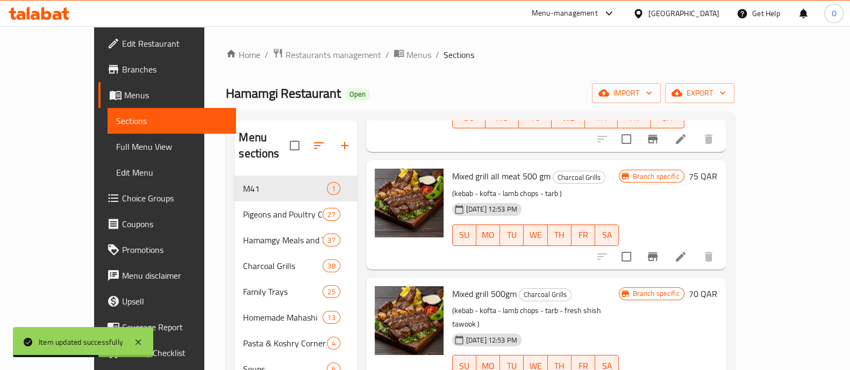
scroll to position [377, 0]
type input "mixed grill"
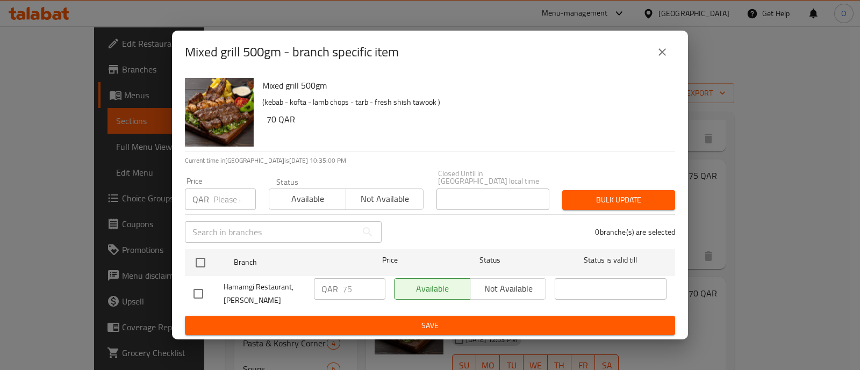
click at [230, 193] on input "number" at bounding box center [234, 200] width 42 height 22
type input "70"
click at [297, 197] on span "Available" at bounding box center [308, 199] width 68 height 16
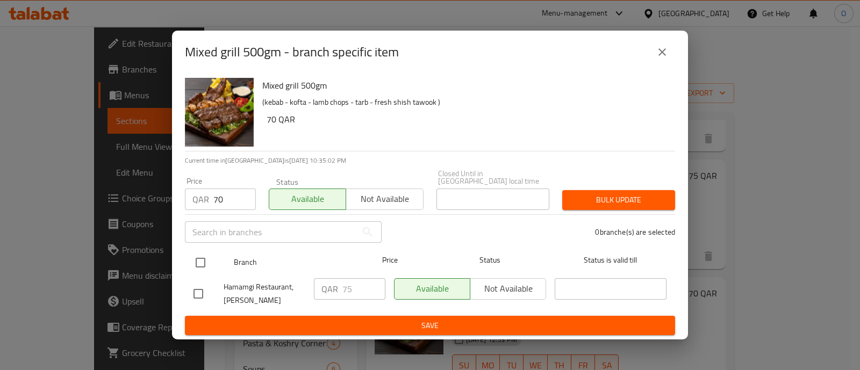
click at [205, 259] on input "checkbox" at bounding box center [200, 263] width 23 height 23
checkbox input "true"
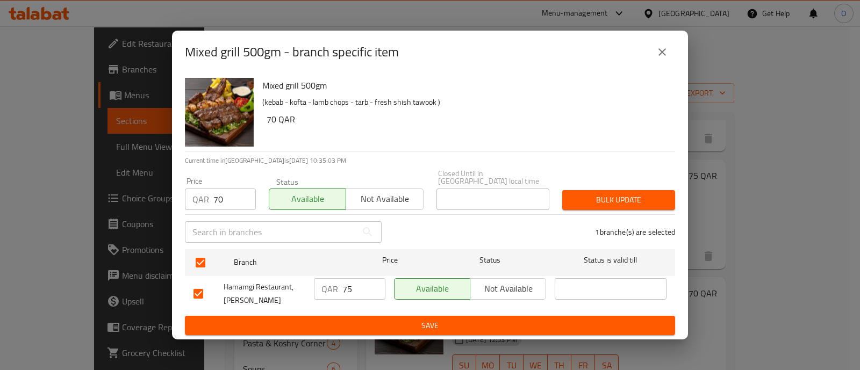
click at [352, 282] on input "75" at bounding box center [364, 290] width 43 height 22
type input "70"
click at [638, 194] on span "Bulk update" at bounding box center [619, 200] width 96 height 13
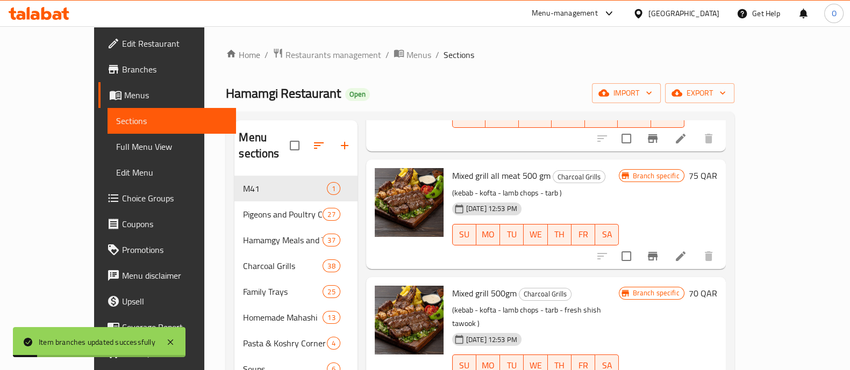
scroll to position [0, 0]
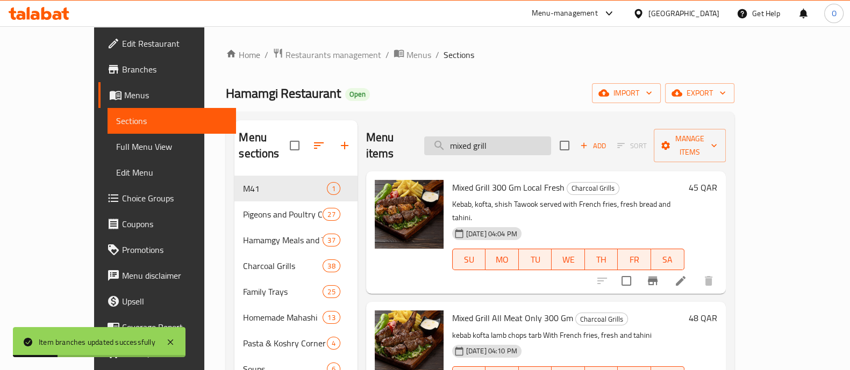
click at [500, 140] on input "mixed grill" at bounding box center [487, 146] width 127 height 19
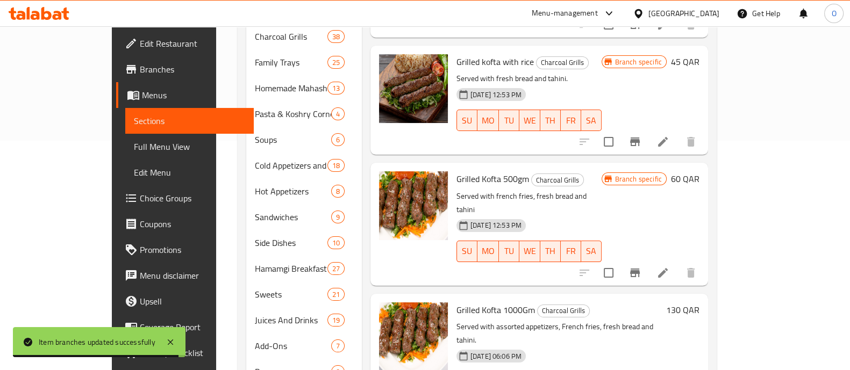
scroll to position [232, 0]
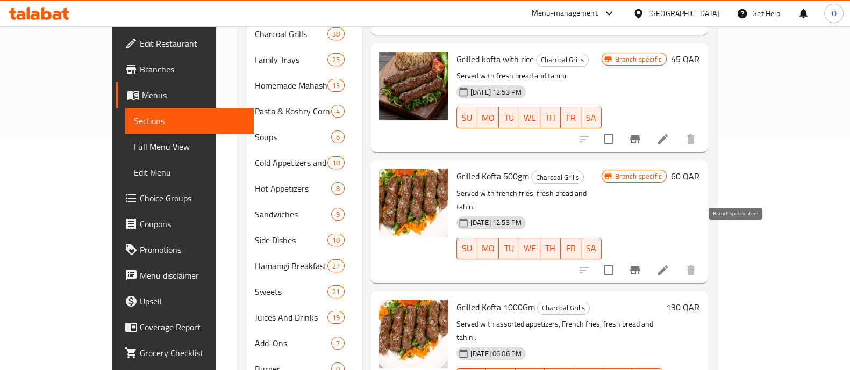
type input "grilled kofta"
click at [640, 266] on icon "Branch-specific-item" at bounding box center [635, 270] width 10 height 9
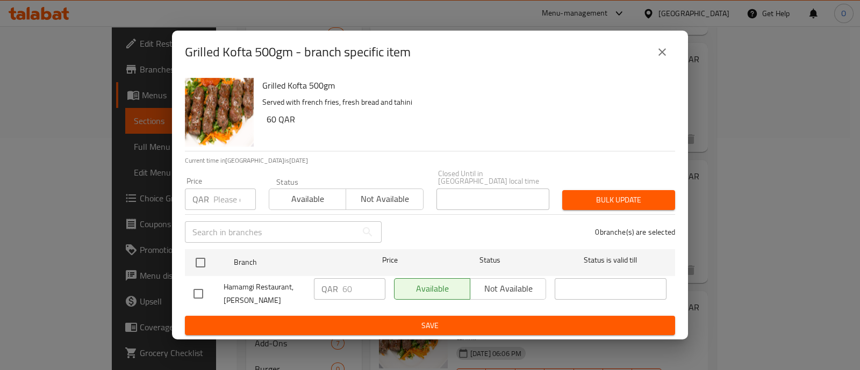
click at [219, 199] on input "number" at bounding box center [234, 200] width 42 height 22
type input "65"
click at [314, 194] on span "Available" at bounding box center [308, 199] width 68 height 16
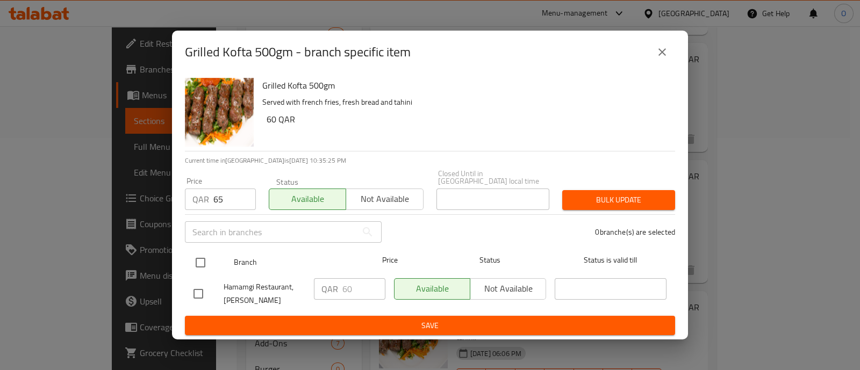
click at [194, 254] on input "checkbox" at bounding box center [200, 263] width 23 height 23
checkbox input "true"
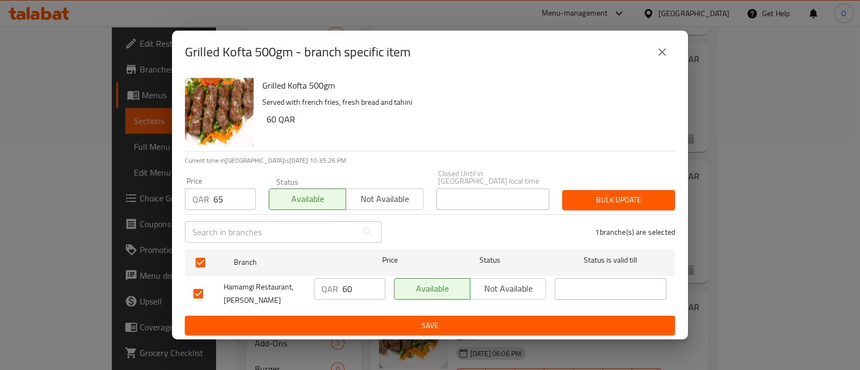
click at [362, 280] on input "60" at bounding box center [364, 290] width 43 height 22
type input "65"
click at [616, 194] on span "Bulk update" at bounding box center [619, 200] width 96 height 13
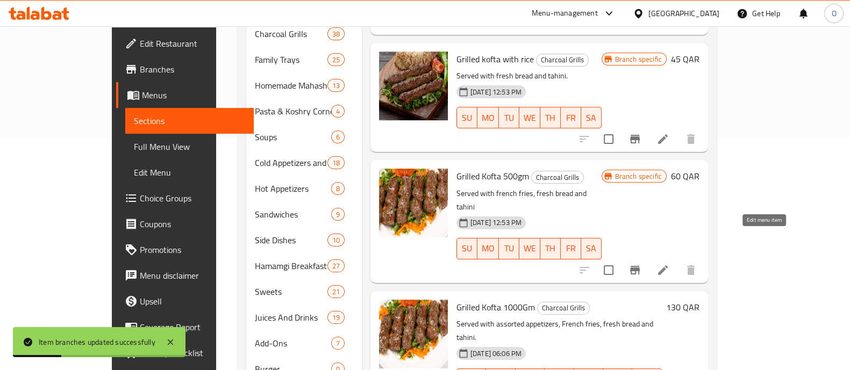
click at [669, 264] on icon at bounding box center [663, 270] width 13 height 13
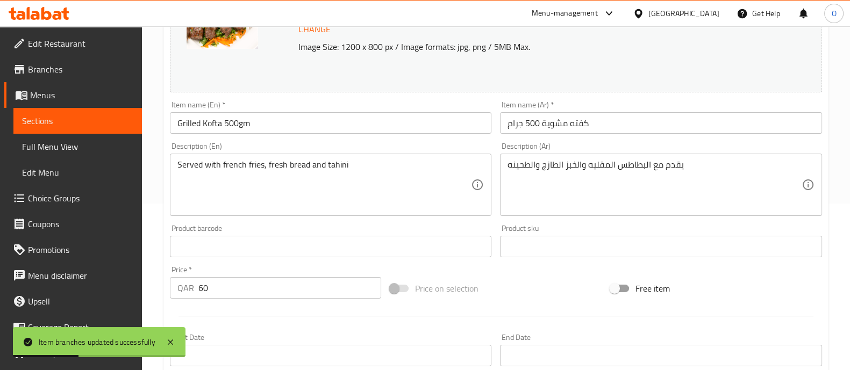
scroll to position [174, 0]
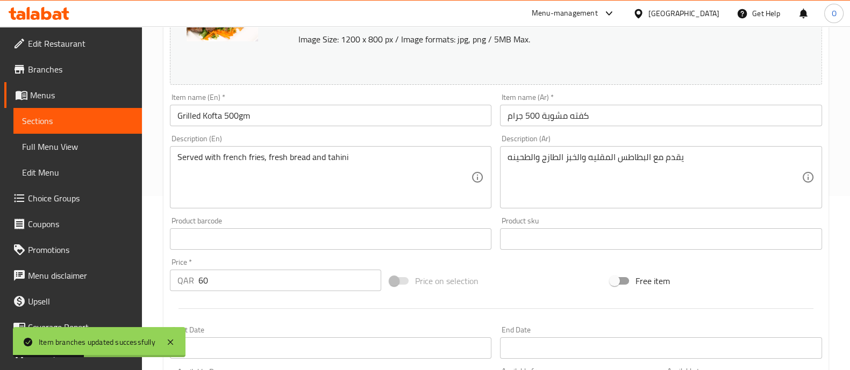
click at [258, 290] on input "60" at bounding box center [289, 281] width 183 height 22
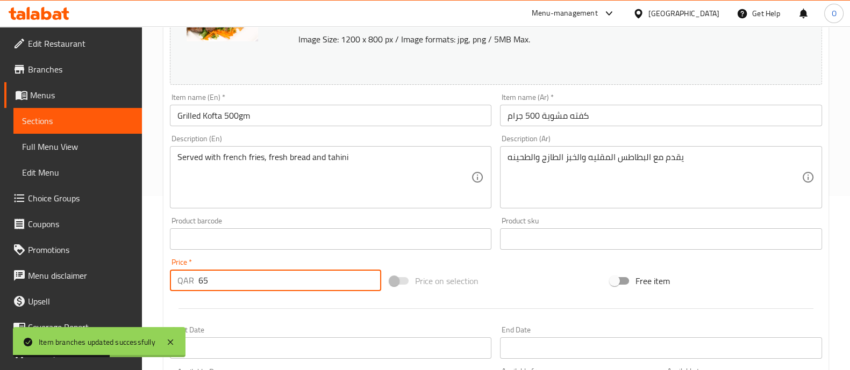
scroll to position [404, 0]
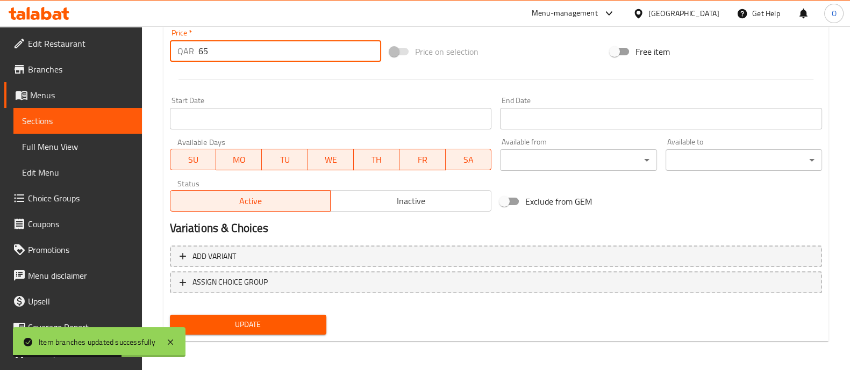
type input "65"
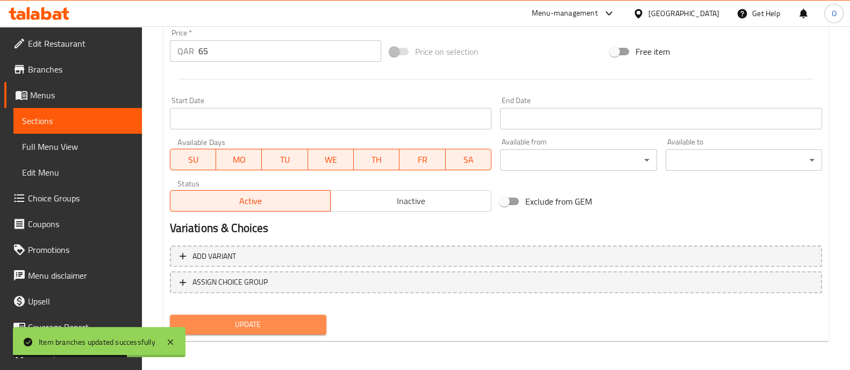
click at [225, 324] on span "Update" at bounding box center [248, 324] width 139 height 13
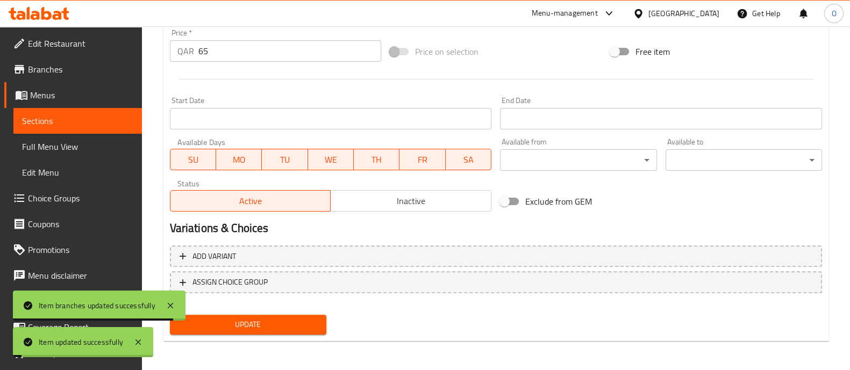
click at [104, 119] on span "Sections" at bounding box center [77, 121] width 111 height 13
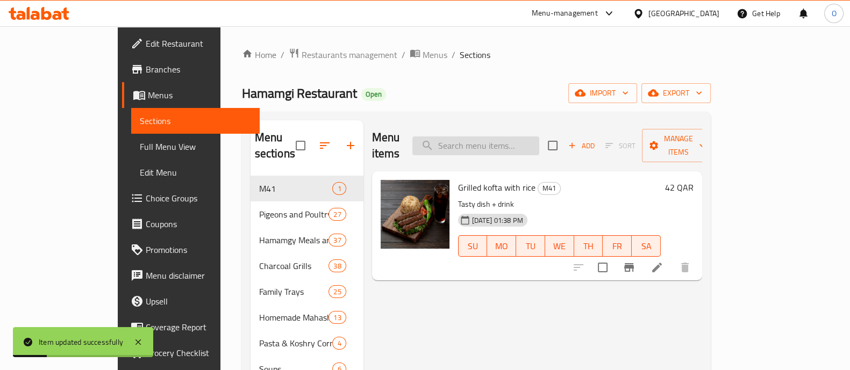
click at [488, 138] on input "search" at bounding box center [475, 146] width 127 height 19
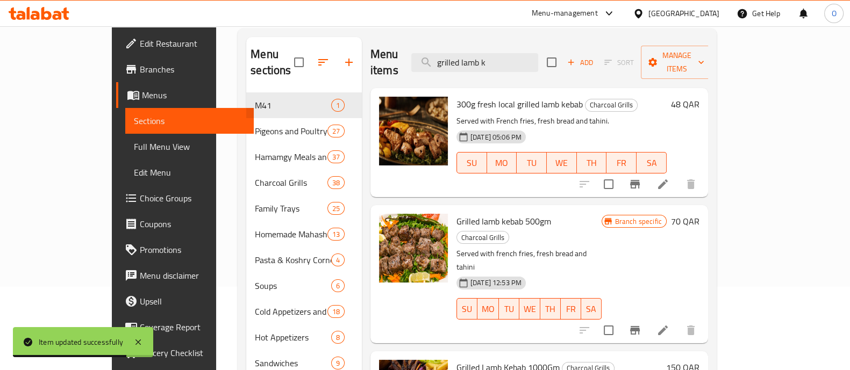
scroll to position [84, 0]
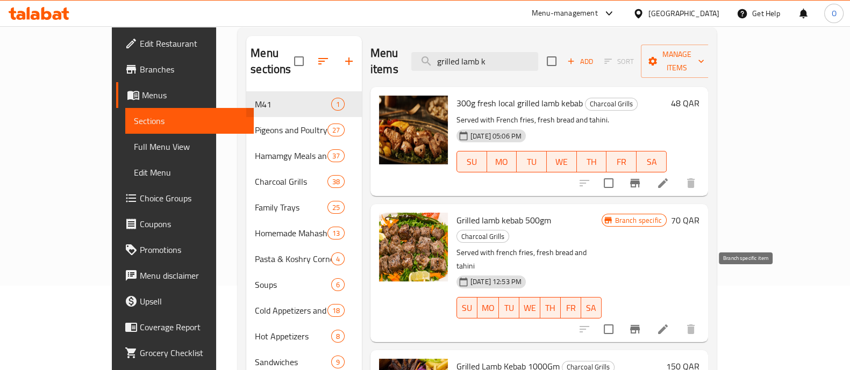
type input "grilled lamb k"
click at [642, 323] on icon "Branch-specific-item" at bounding box center [635, 329] width 13 height 13
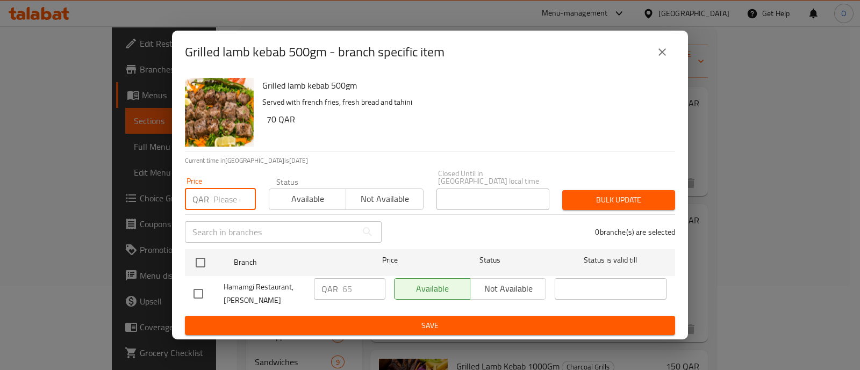
click at [225, 189] on input "number" at bounding box center [234, 200] width 42 height 22
type input "7"
type input "70"
click at [305, 195] on span "Available" at bounding box center [308, 199] width 68 height 16
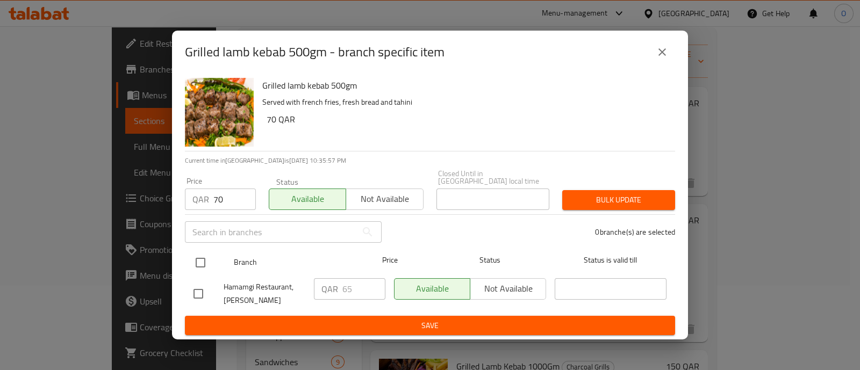
click at [198, 258] on input "checkbox" at bounding box center [200, 263] width 23 height 23
checkbox input "true"
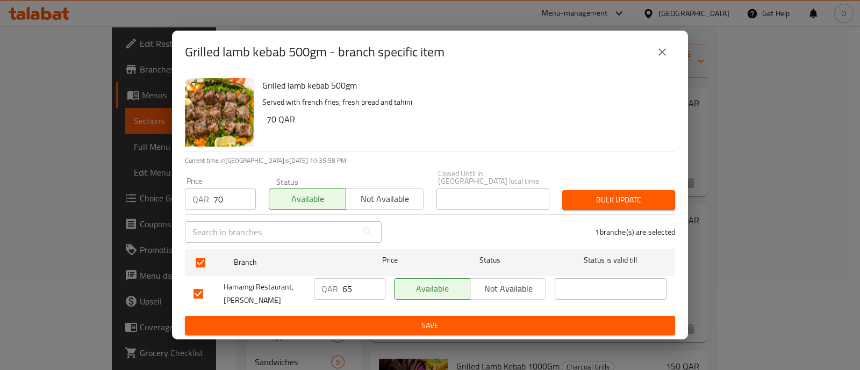
click at [347, 283] on input "65" at bounding box center [364, 290] width 43 height 22
type input "70"
click at [623, 196] on span "Bulk update" at bounding box center [619, 200] width 96 height 13
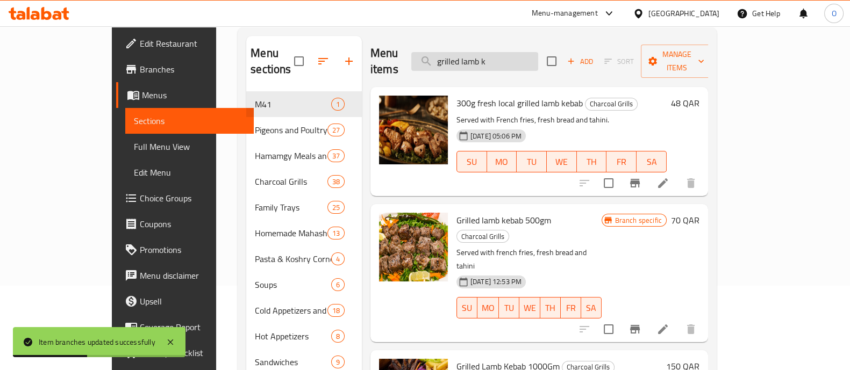
click at [538, 54] on input "grilled lamb k" at bounding box center [474, 61] width 127 height 19
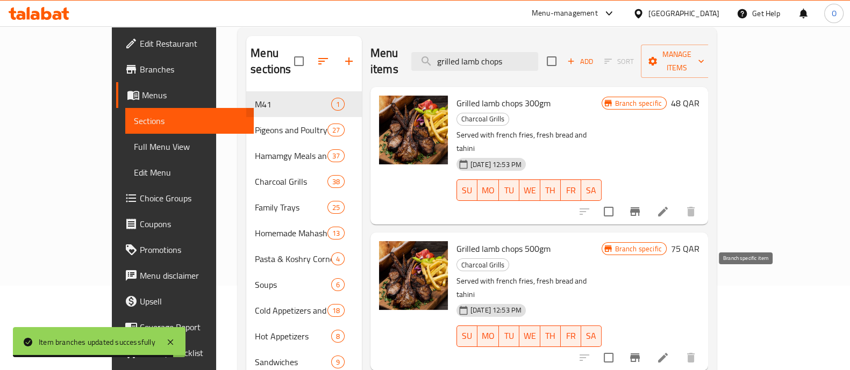
type input "grilled lamb chops"
click at [642, 352] on icon "Branch-specific-item" at bounding box center [635, 358] width 13 height 13
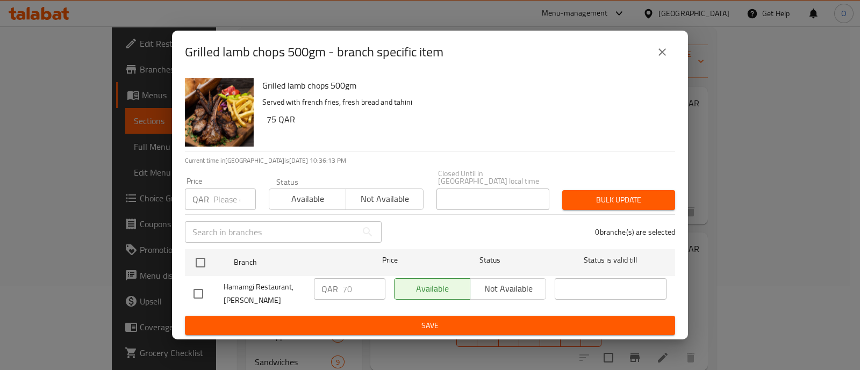
click at [214, 191] on input "number" at bounding box center [234, 200] width 42 height 22
type input "75"
click at [289, 198] on span "Available" at bounding box center [308, 199] width 68 height 16
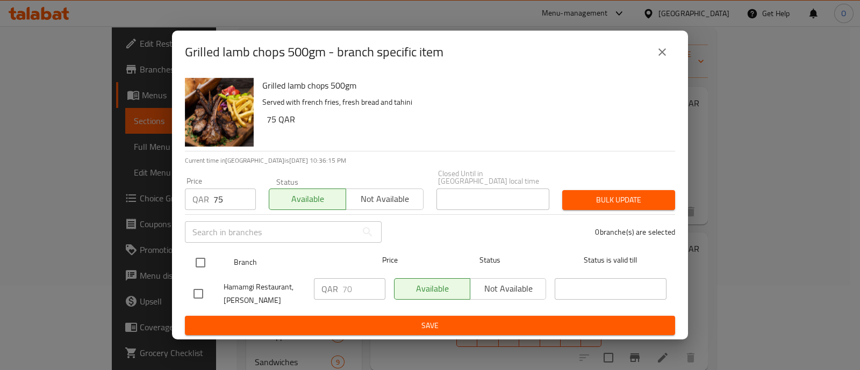
click at [197, 256] on input "checkbox" at bounding box center [200, 263] width 23 height 23
checkbox input "true"
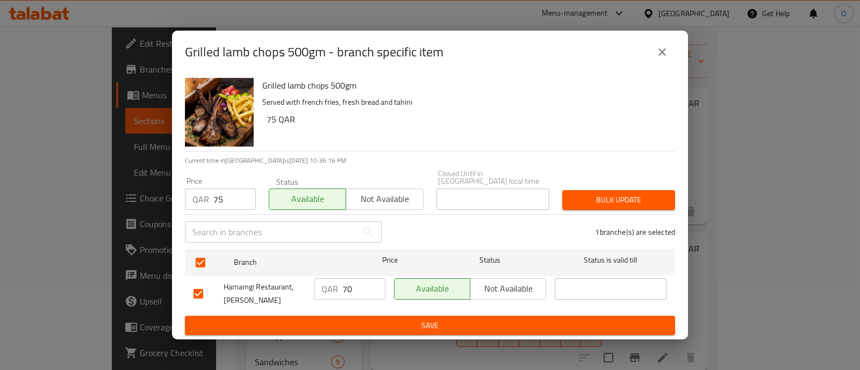
click at [359, 286] on input "70" at bounding box center [364, 290] width 43 height 22
type input "75"
click at [617, 194] on span "Bulk update" at bounding box center [619, 200] width 96 height 13
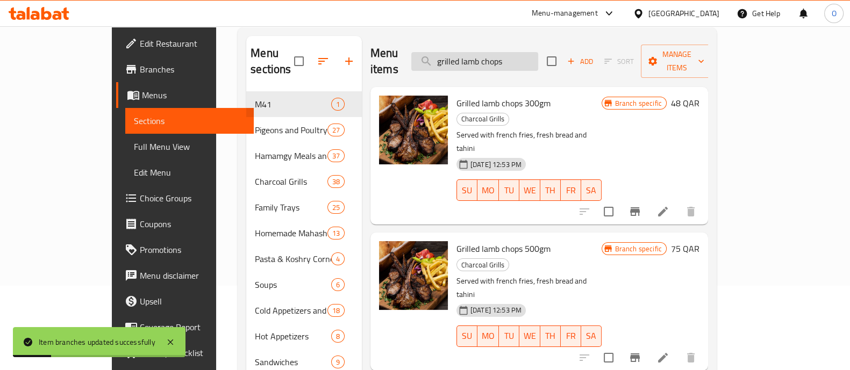
drag, startPoint x: 553, startPoint y: 55, endPoint x: 505, endPoint y: 52, distance: 48.5
click at [505, 52] on input "grilled lamb chops" at bounding box center [474, 61] width 127 height 19
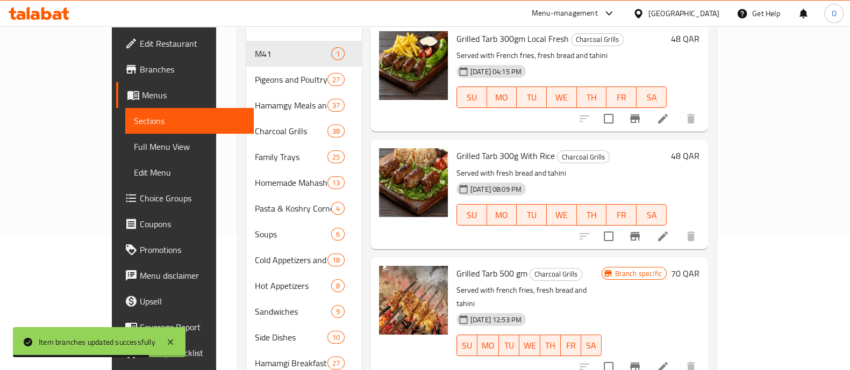
scroll to position [136, 0]
type input "grilled tarb"
click at [648, 354] on button "Branch-specific-item" at bounding box center [635, 367] width 26 height 26
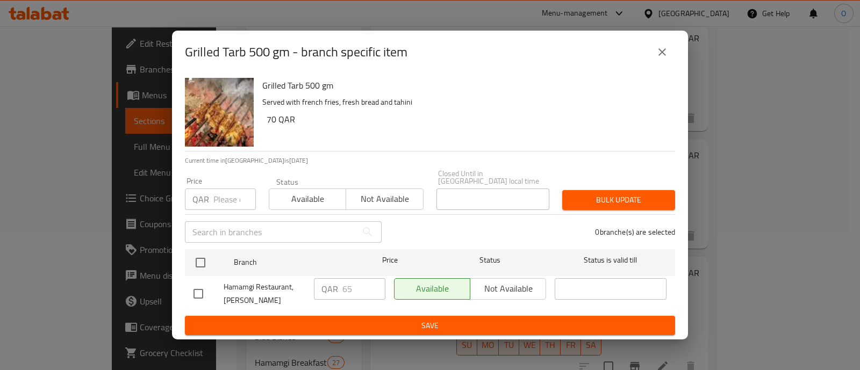
click at [225, 189] on input "number" at bounding box center [234, 200] width 42 height 22
type input "70"
click at [307, 200] on span "Available" at bounding box center [308, 199] width 68 height 16
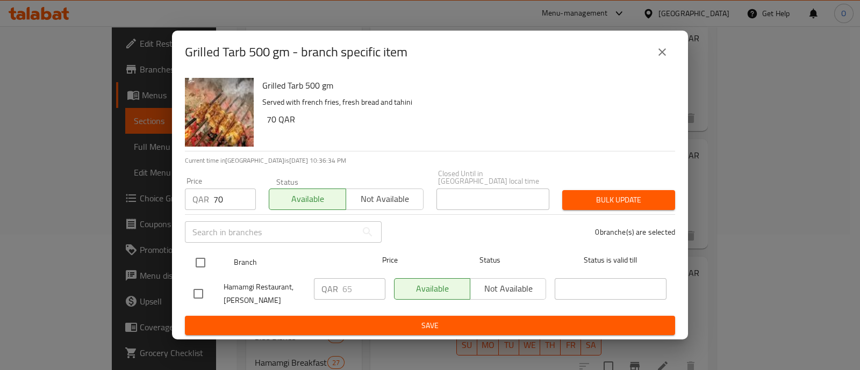
click at [203, 254] on input "checkbox" at bounding box center [200, 263] width 23 height 23
checkbox input "true"
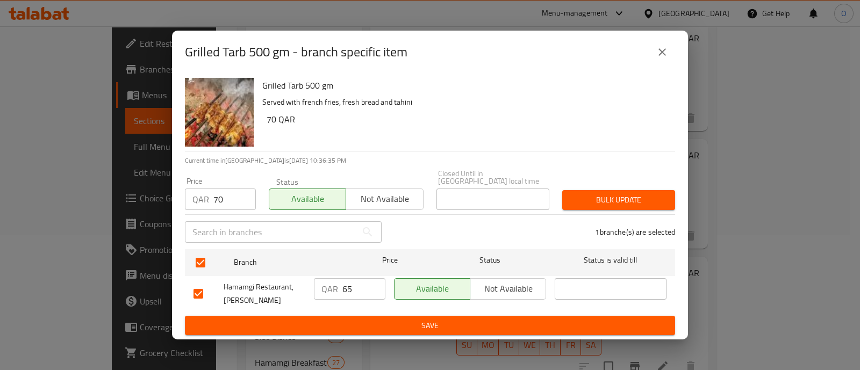
click at [367, 284] on input "65" at bounding box center [364, 290] width 43 height 22
type input "6"
type input "70"
click at [598, 194] on span "Bulk update" at bounding box center [619, 200] width 96 height 13
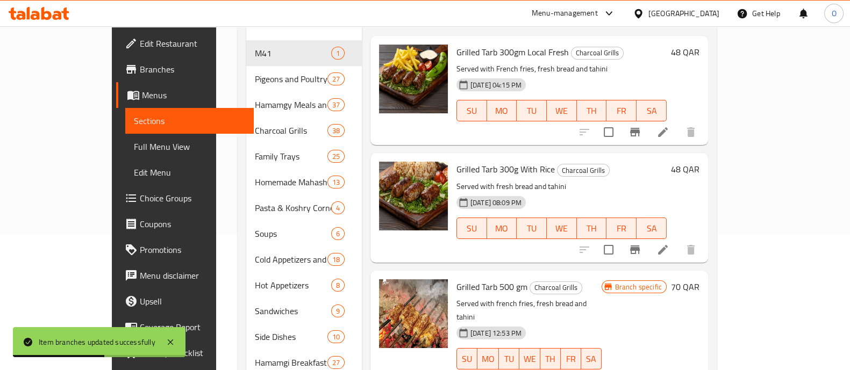
scroll to position [0, 0]
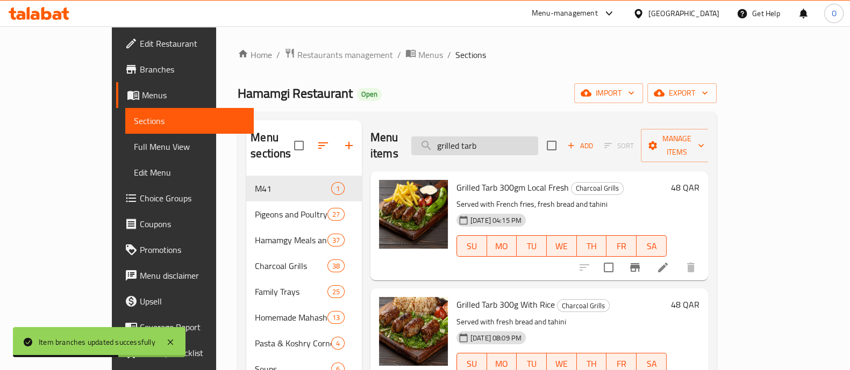
click at [517, 144] on input "grilled tarb" at bounding box center [474, 146] width 127 height 19
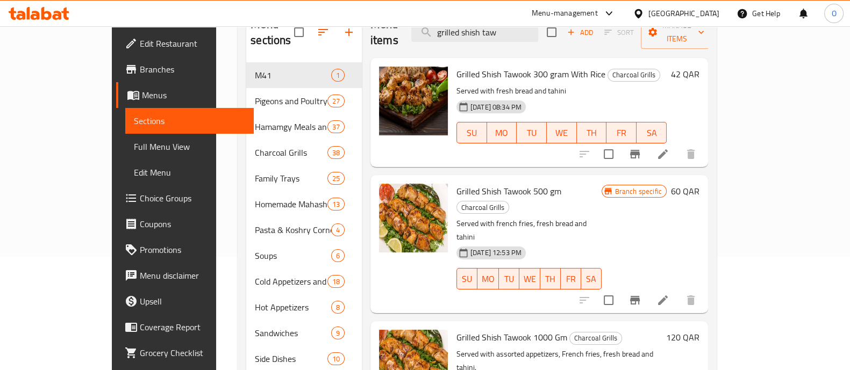
scroll to position [114, 0]
type input "grilled shish taw"
click at [640, 296] on icon "Branch-specific-item" at bounding box center [635, 300] width 10 height 9
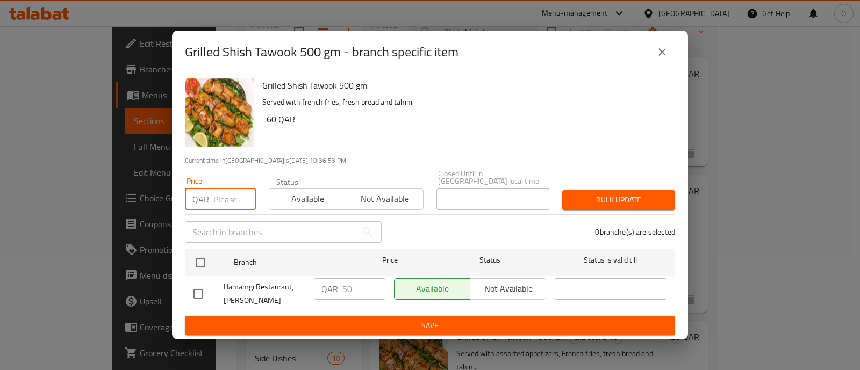
click at [222, 192] on input "number" at bounding box center [234, 200] width 42 height 22
type input "60"
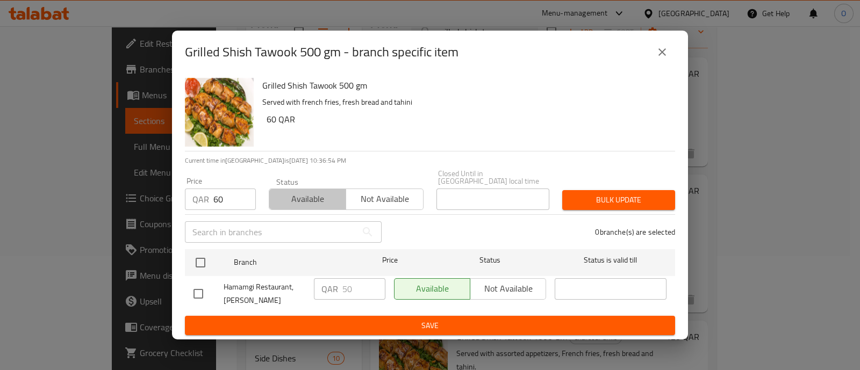
click at [307, 197] on span "Available" at bounding box center [308, 199] width 68 height 16
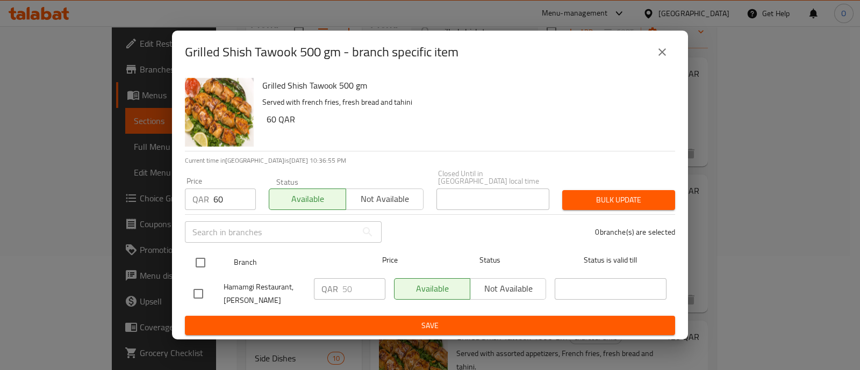
click at [206, 254] on input "checkbox" at bounding box center [200, 263] width 23 height 23
checkbox input "true"
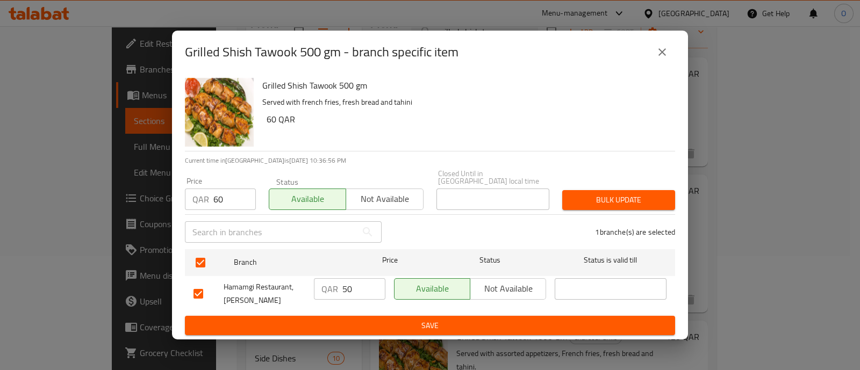
click at [344, 281] on input "50" at bounding box center [364, 290] width 43 height 22
type input "60"
click at [637, 196] on span "Bulk update" at bounding box center [619, 200] width 96 height 13
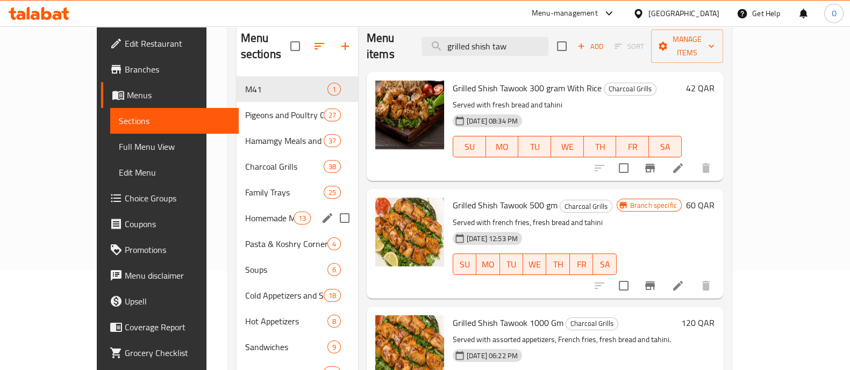
scroll to position [0, 0]
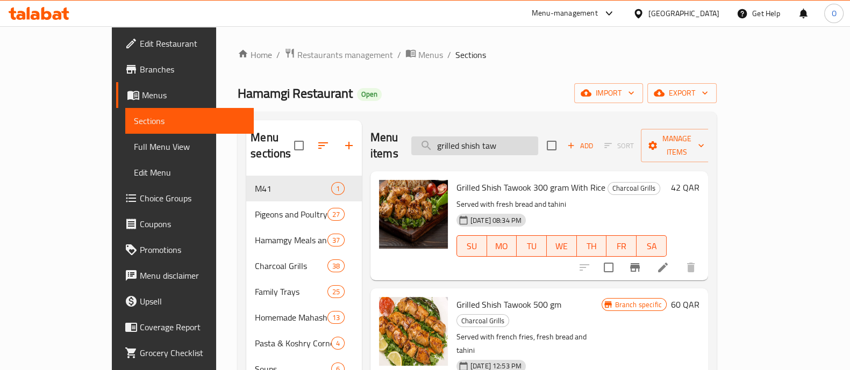
click at [522, 142] on input "grilled shish taw" at bounding box center [474, 146] width 127 height 19
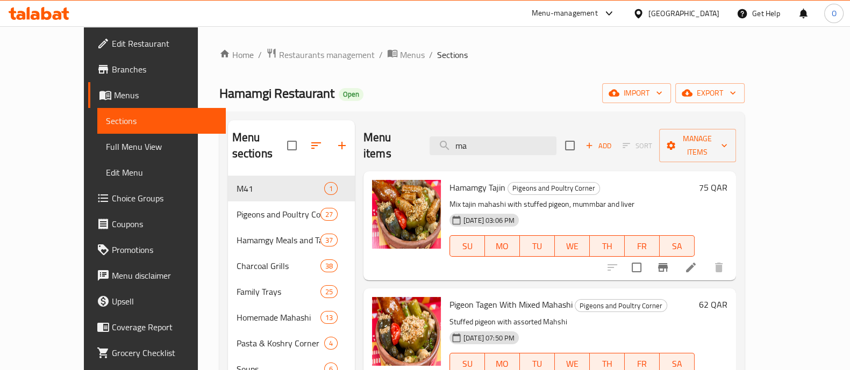
type input "m"
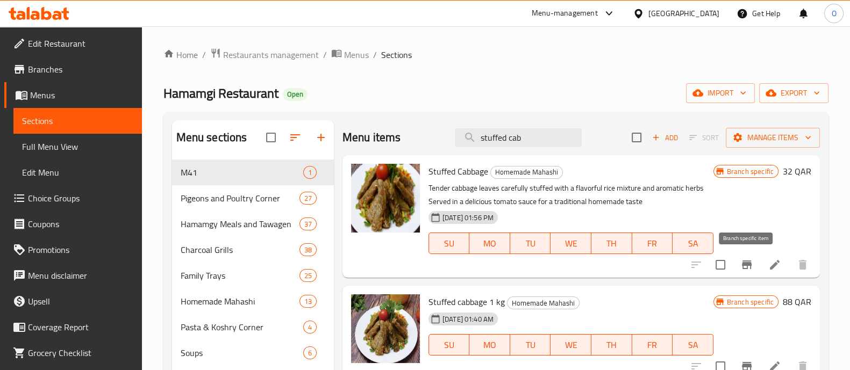
type input "stuffed cab"
click at [750, 259] on icon "Branch-specific-item" at bounding box center [746, 265] width 13 height 13
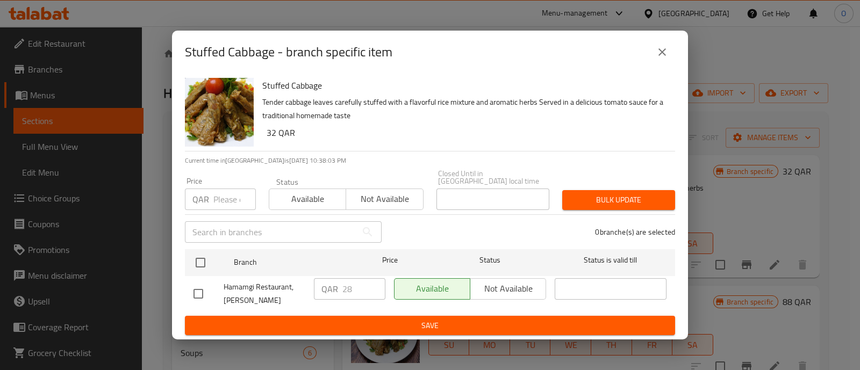
click at [217, 193] on input "number" at bounding box center [234, 200] width 42 height 22
type input "32"
click at [289, 193] on span "Available" at bounding box center [308, 199] width 68 height 16
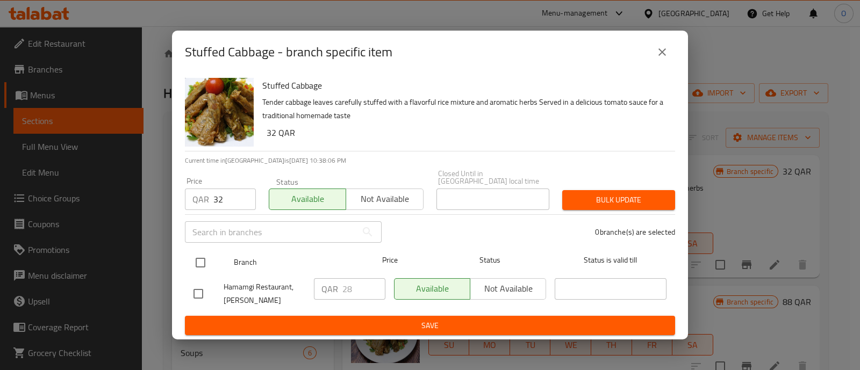
click at [201, 256] on input "checkbox" at bounding box center [200, 263] width 23 height 23
checkbox input "true"
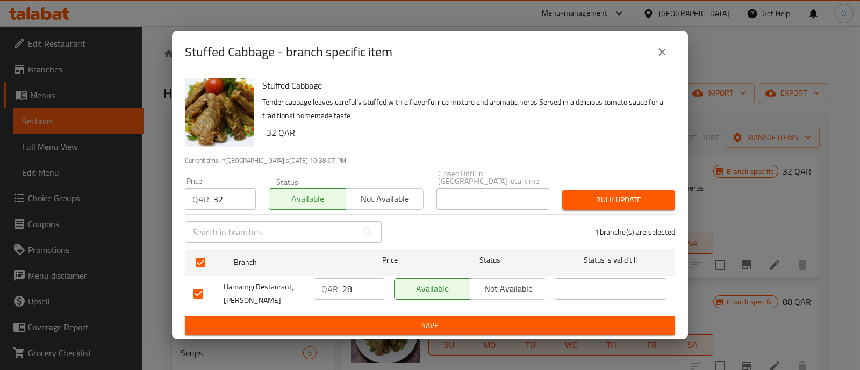
click at [352, 279] on input "28" at bounding box center [364, 290] width 43 height 22
type input "32"
click at [608, 197] on span "Bulk update" at bounding box center [619, 200] width 96 height 13
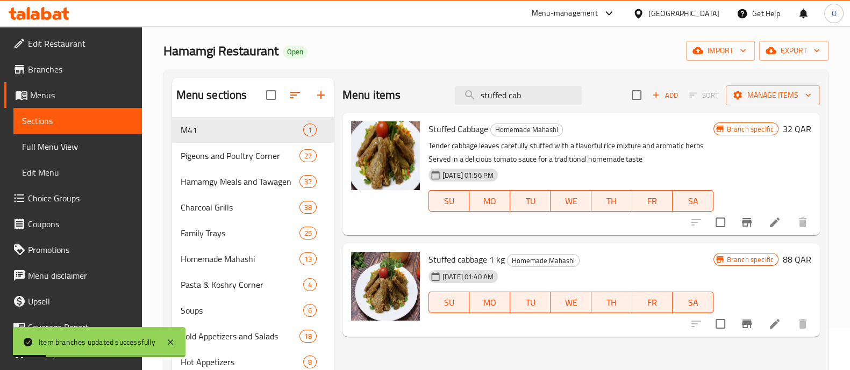
scroll to position [55, 0]
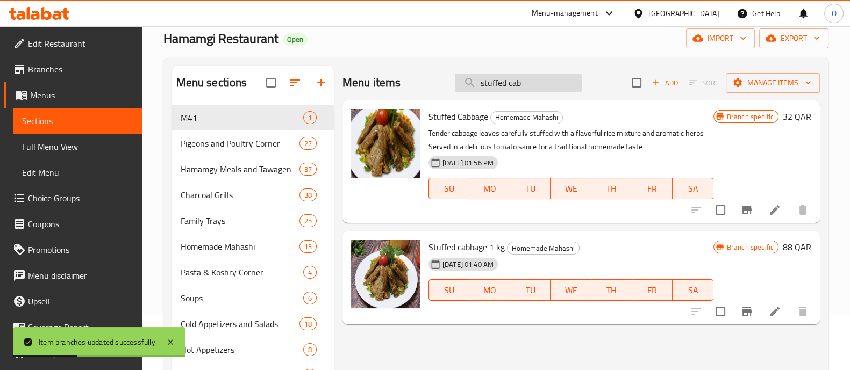
click at [487, 82] on input "stuffed cab" at bounding box center [518, 83] width 127 height 19
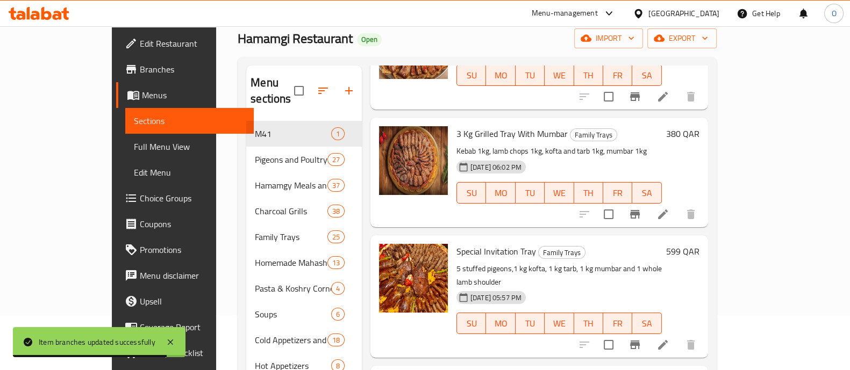
scroll to position [146, 0]
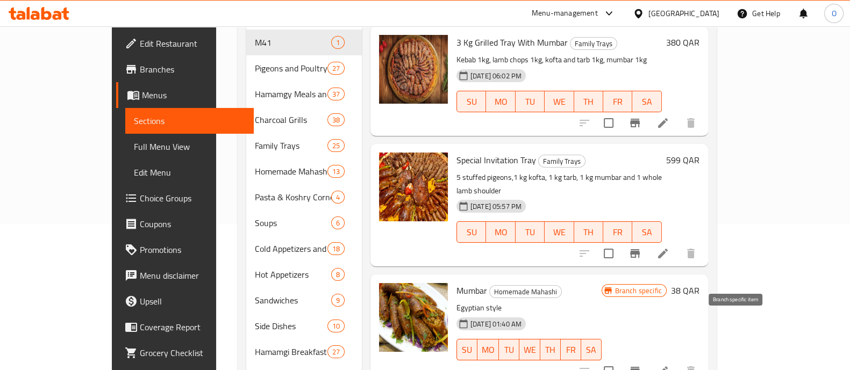
type input "mumbar"
click at [642, 365] on icon "Branch-specific-item" at bounding box center [635, 371] width 13 height 13
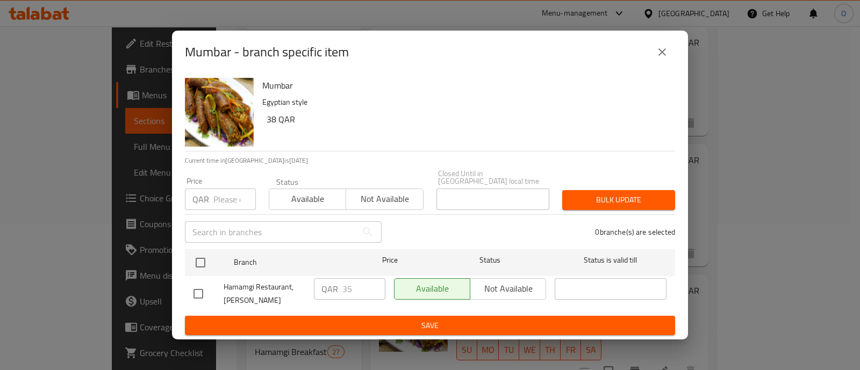
click at [225, 191] on input "number" at bounding box center [234, 200] width 42 height 22
type input "38"
click at [296, 191] on span "Available" at bounding box center [308, 199] width 68 height 16
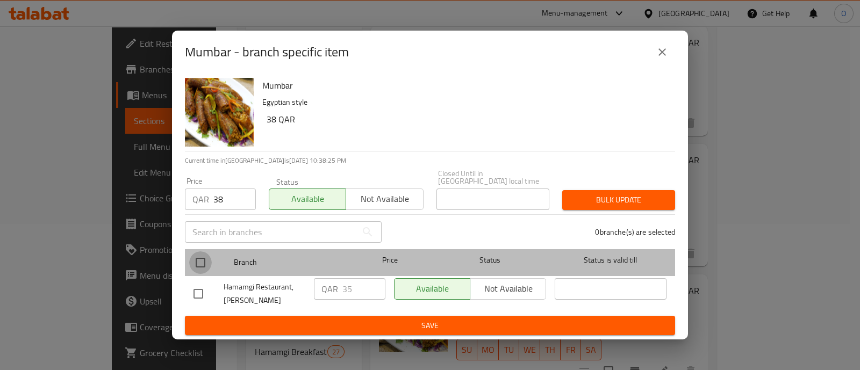
click at [207, 254] on input "checkbox" at bounding box center [200, 263] width 23 height 23
checkbox input "true"
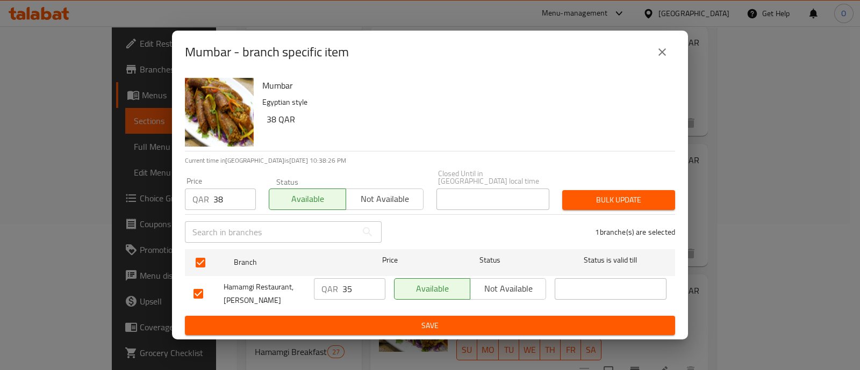
click at [354, 279] on input "35" at bounding box center [364, 290] width 43 height 22
type input "38"
click at [591, 194] on span "Bulk update" at bounding box center [619, 200] width 96 height 13
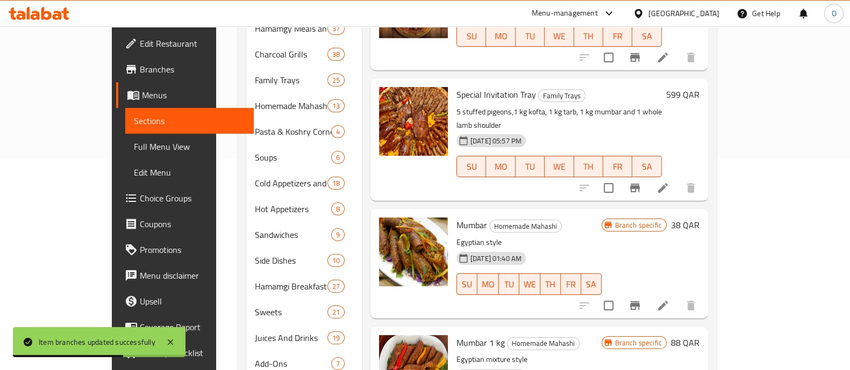
scroll to position [262, 0]
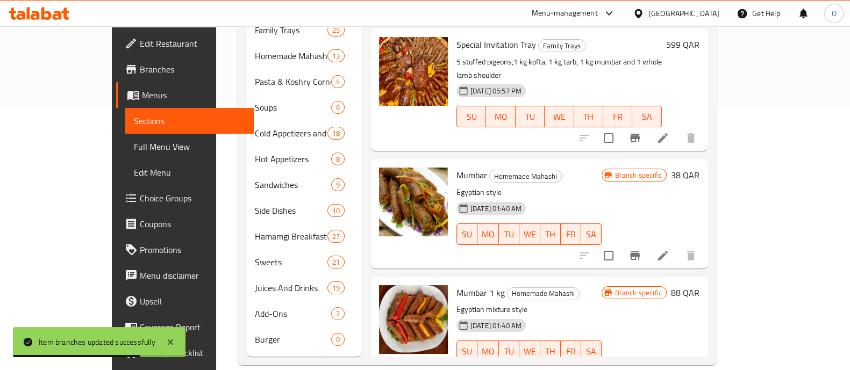
click at [640, 369] on icon "Branch-specific-item" at bounding box center [635, 373] width 10 height 9
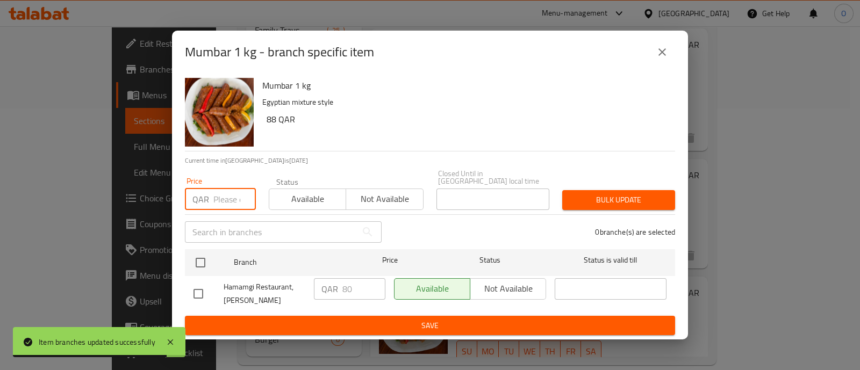
click at [228, 194] on input "number" at bounding box center [234, 200] width 42 height 22
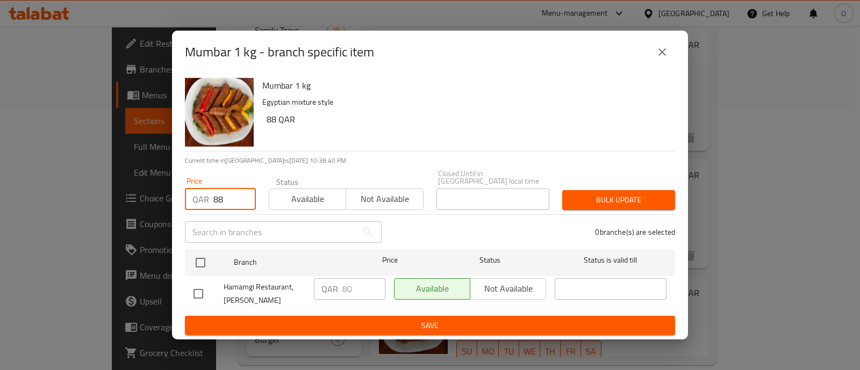
type input "88"
click at [302, 203] on span "Available" at bounding box center [308, 199] width 68 height 16
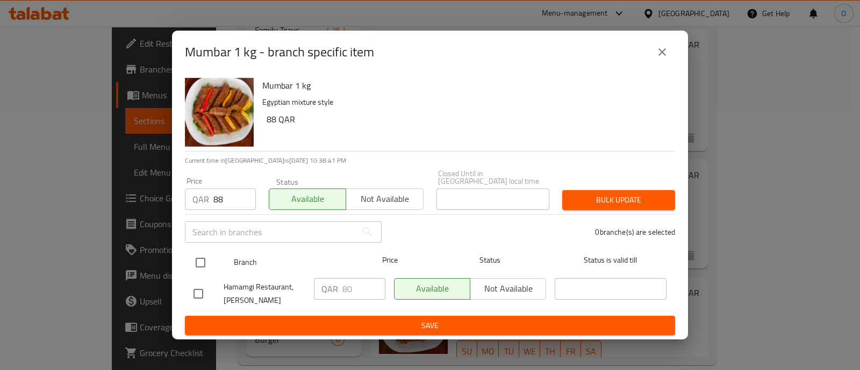
click at [197, 247] on div at bounding box center [209, 262] width 40 height 31
click at [197, 256] on input "checkbox" at bounding box center [200, 263] width 23 height 23
checkbox input "true"
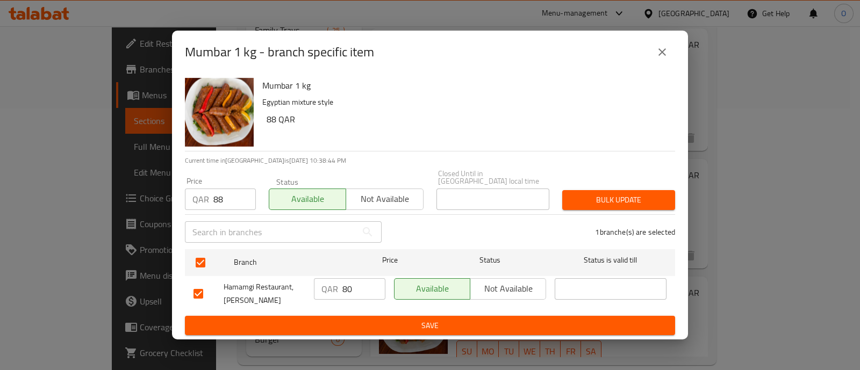
click at [349, 285] on input "80" at bounding box center [364, 290] width 43 height 22
type input "88"
click at [596, 203] on span "Bulk update" at bounding box center [619, 200] width 96 height 13
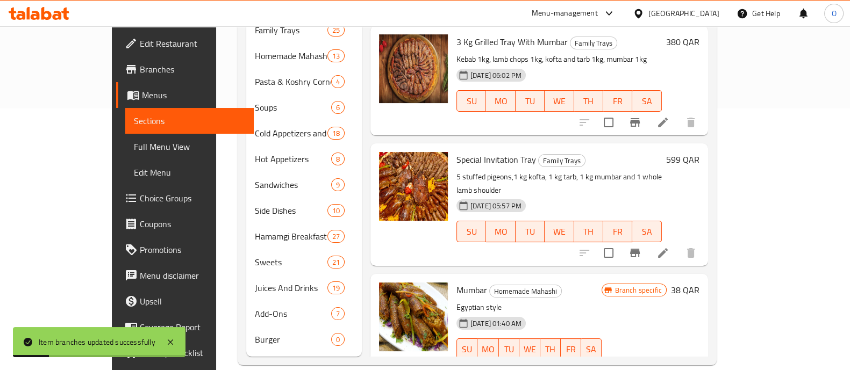
scroll to position [0, 0]
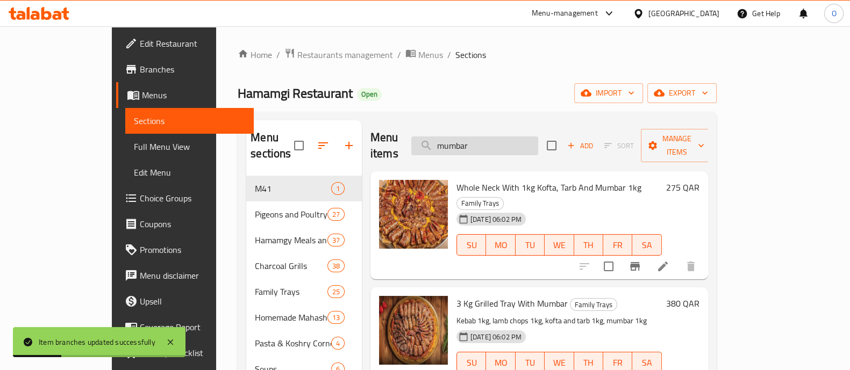
click at [479, 137] on input "mumbar" at bounding box center [474, 146] width 127 height 19
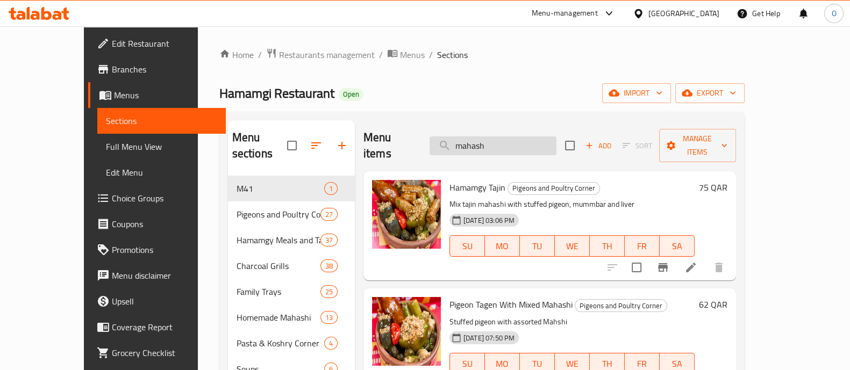
click at [489, 137] on input "mahash" at bounding box center [493, 146] width 127 height 19
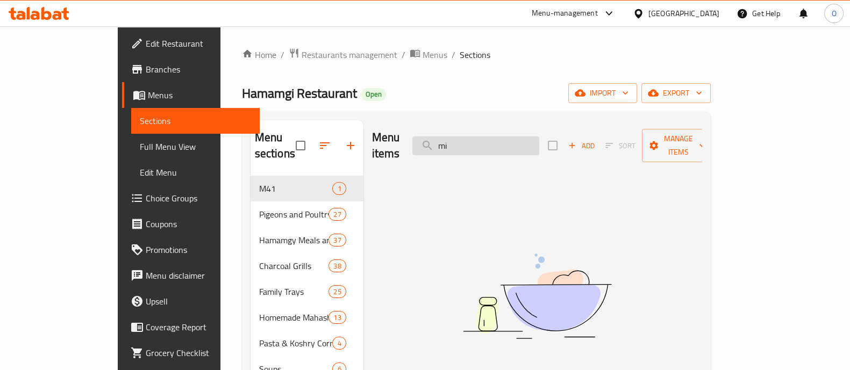
type input "m"
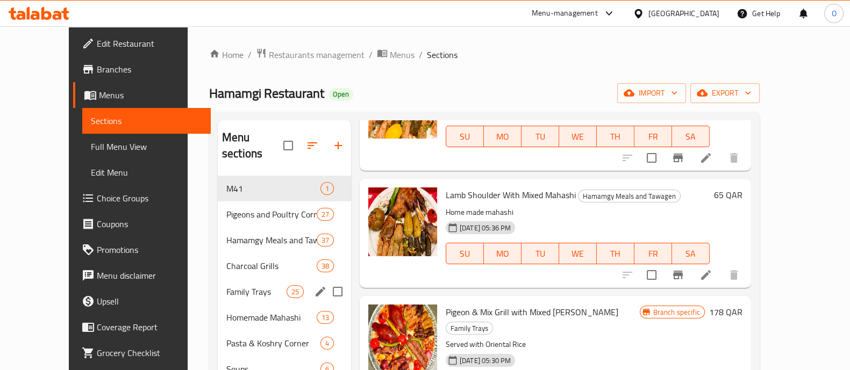
scroll to position [16, 0]
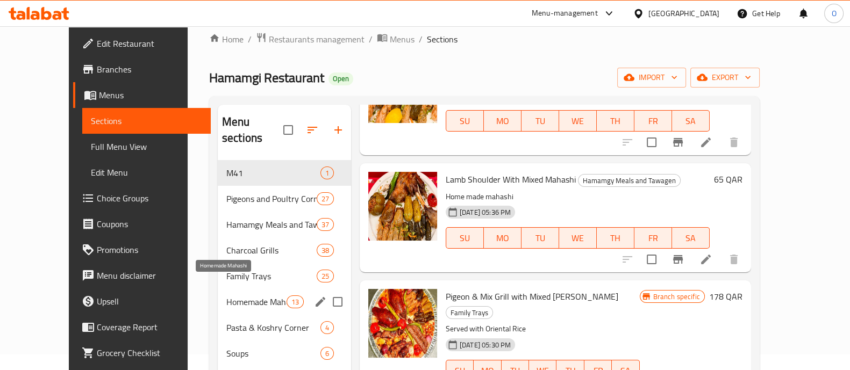
type input "mahash"
click at [226, 296] on span "Homemade Mahashi" at bounding box center [256, 302] width 60 height 13
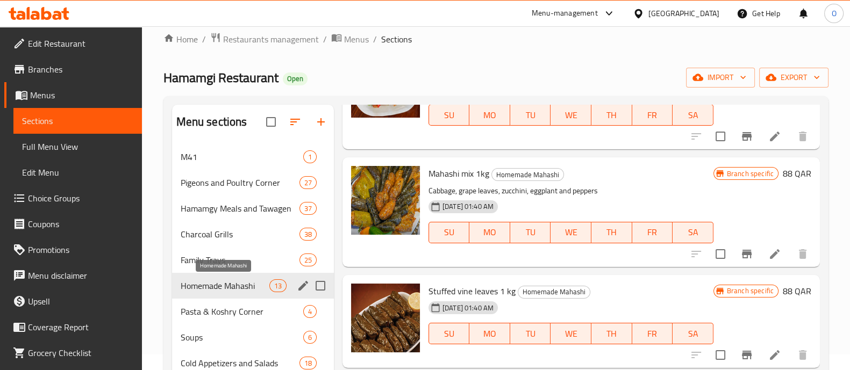
scroll to position [1052, 0]
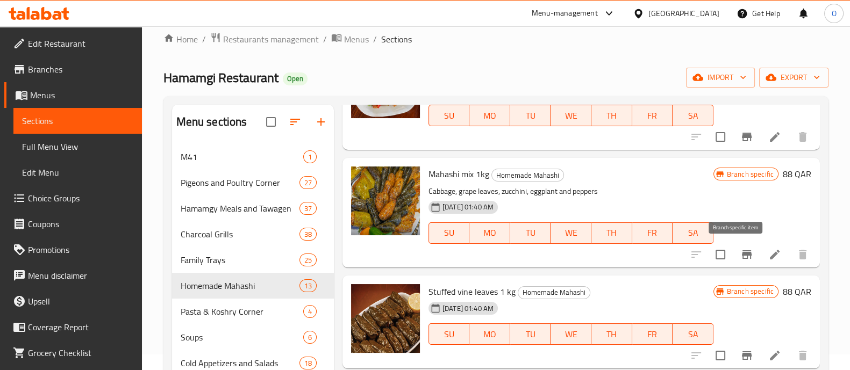
click at [742, 252] on icon "Branch-specific-item" at bounding box center [747, 255] width 10 height 9
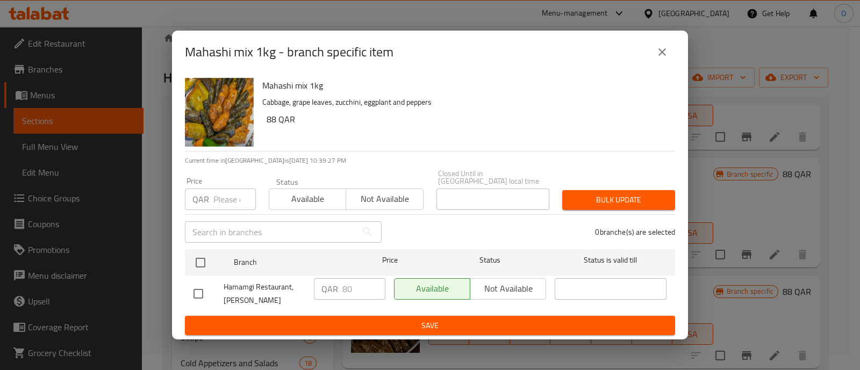
click at [229, 195] on input "number" at bounding box center [234, 200] width 42 height 22
type input "88"
click at [308, 191] on span "Available" at bounding box center [308, 199] width 68 height 16
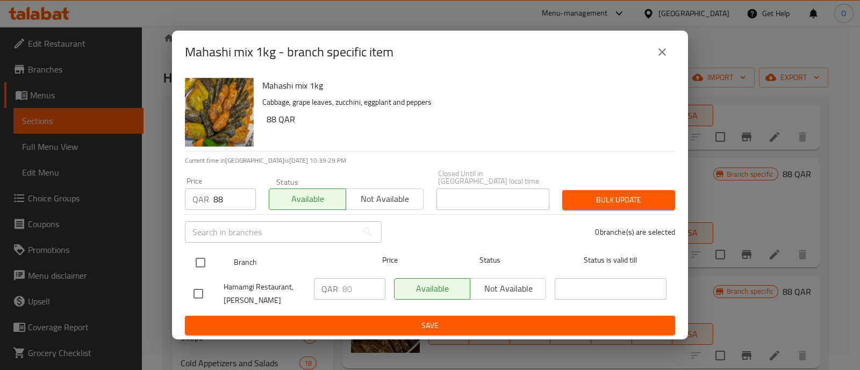
click at [198, 262] on input "checkbox" at bounding box center [200, 263] width 23 height 23
checkbox input "true"
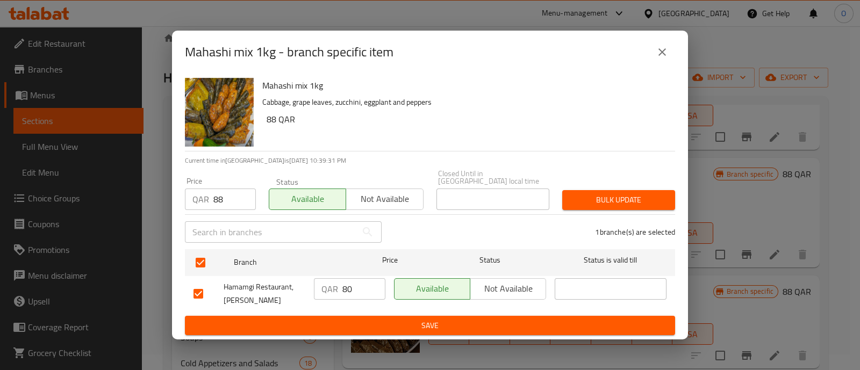
click at [361, 290] on input "80" at bounding box center [364, 290] width 43 height 22
type input "88"
click at [619, 194] on span "Bulk update" at bounding box center [619, 200] width 96 height 13
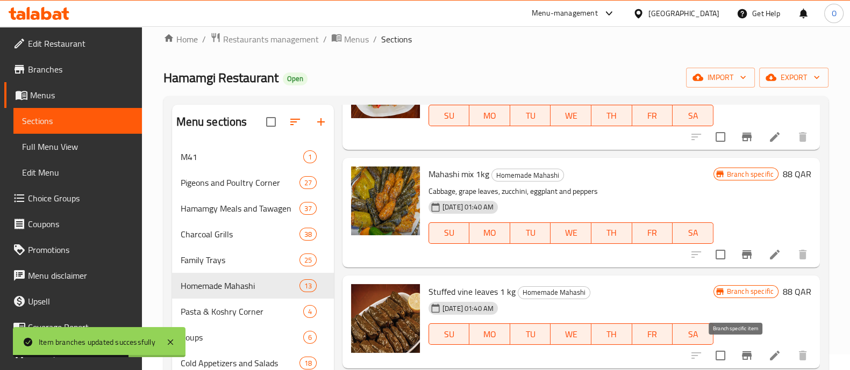
click at [740, 352] on icon "Branch-specific-item" at bounding box center [746, 356] width 13 height 13
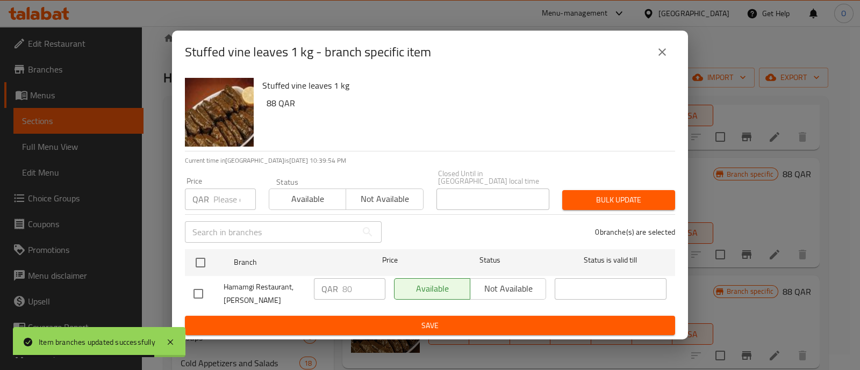
click at [227, 198] on input "number" at bounding box center [234, 200] width 42 height 22
type input "88"
click at [300, 198] on span "Available" at bounding box center [308, 199] width 68 height 16
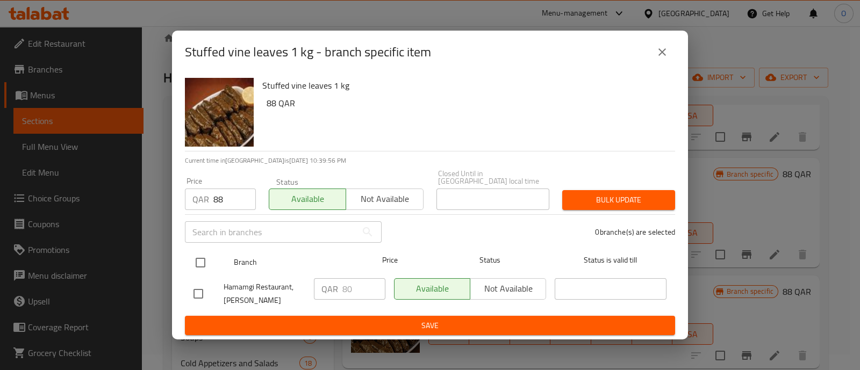
click at [201, 258] on input "checkbox" at bounding box center [200, 263] width 23 height 23
checkbox input "true"
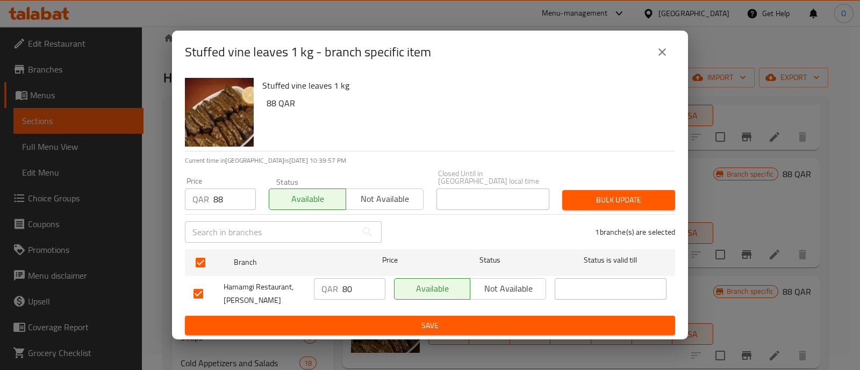
click at [366, 283] on input "80" at bounding box center [364, 290] width 43 height 22
type input "88"
click at [603, 195] on span "Bulk update" at bounding box center [619, 200] width 96 height 13
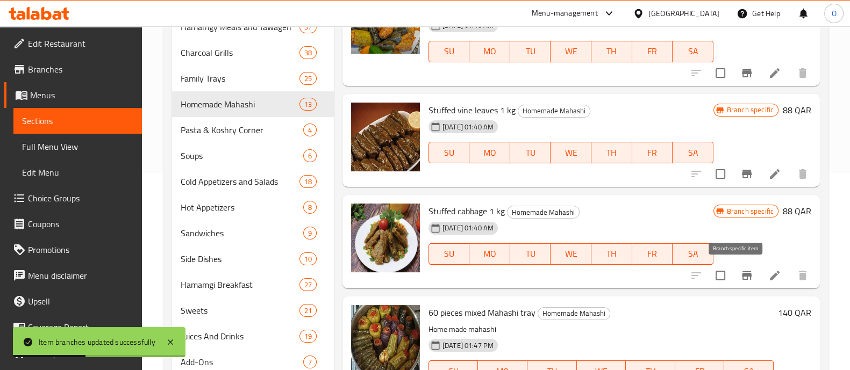
click at [740, 272] on icon "Branch-specific-item" at bounding box center [746, 275] width 13 height 13
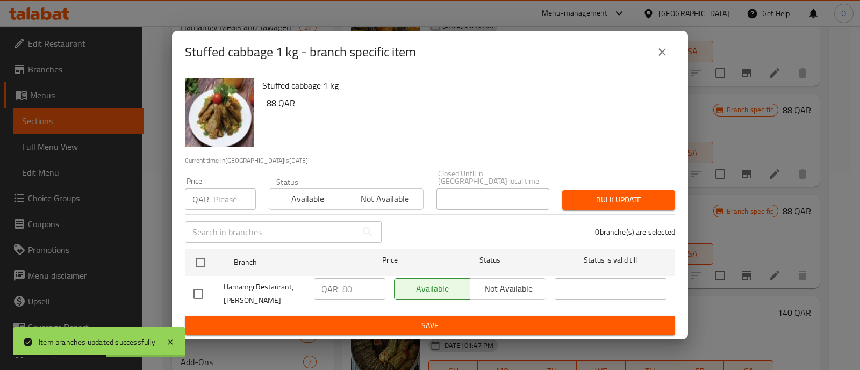
click at [235, 196] on input "number" at bounding box center [234, 200] width 42 height 22
type input "88"
click at [311, 191] on span "Available" at bounding box center [308, 199] width 68 height 16
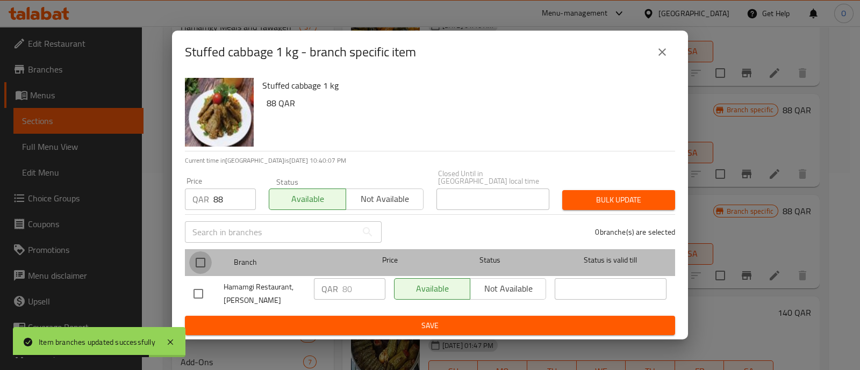
click at [199, 256] on input "checkbox" at bounding box center [200, 263] width 23 height 23
checkbox input "true"
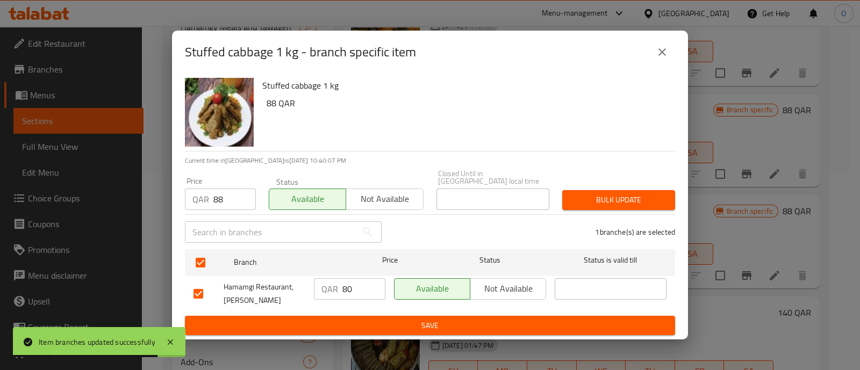
click at [357, 283] on input "80" at bounding box center [364, 290] width 43 height 22
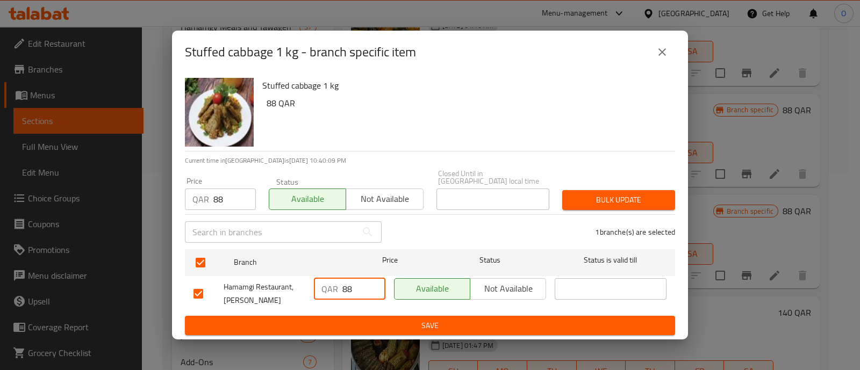
type input "88"
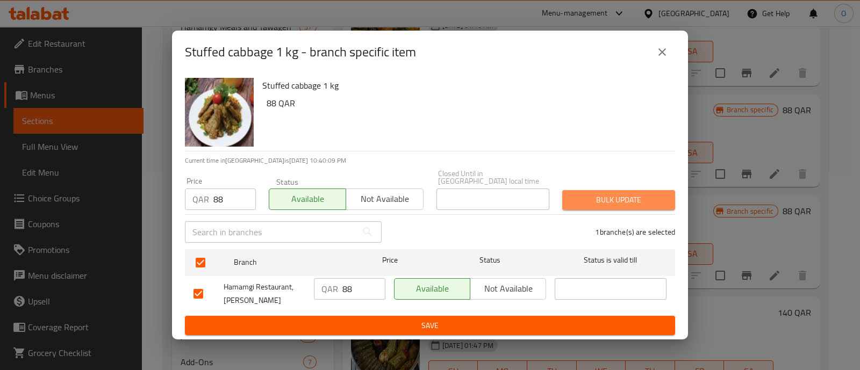
click at [598, 201] on span "Bulk update" at bounding box center [619, 200] width 96 height 13
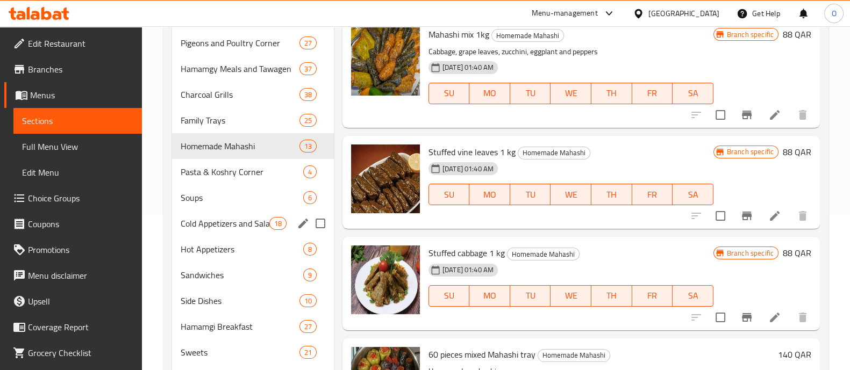
scroll to position [154, 0]
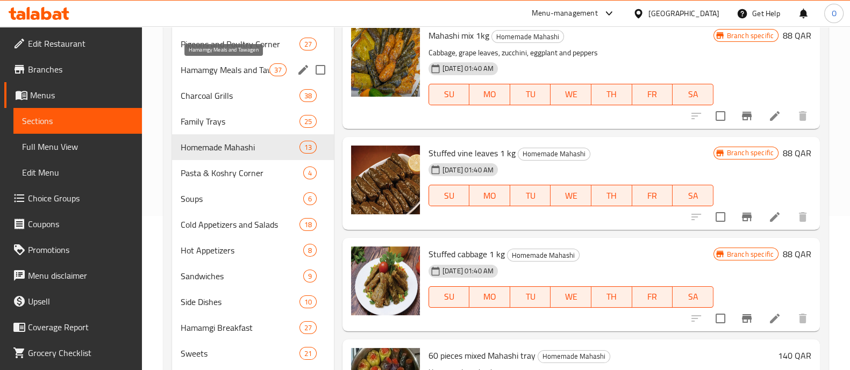
click at [236, 62] on div "Hamamgy Meals and Tawagen 37" at bounding box center [253, 70] width 162 height 26
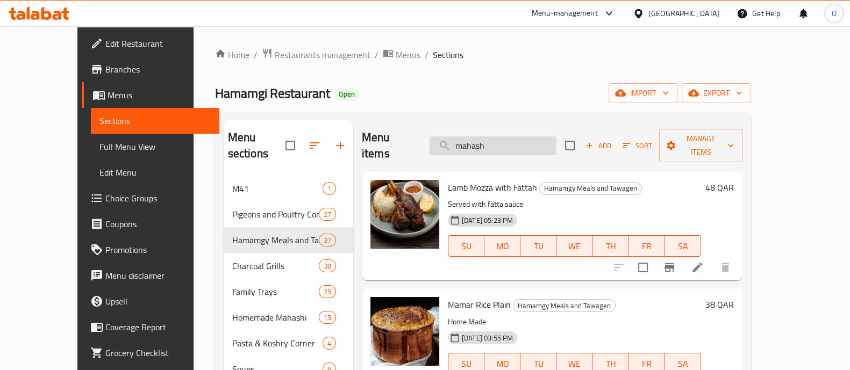
click at [497, 144] on input "mahash" at bounding box center [493, 146] width 127 height 19
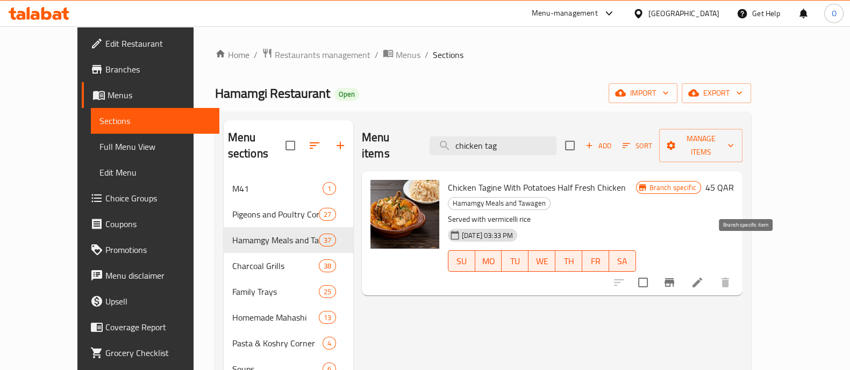
type input "chicken tag"
click at [674, 279] on icon "Branch-specific-item" at bounding box center [670, 283] width 10 height 9
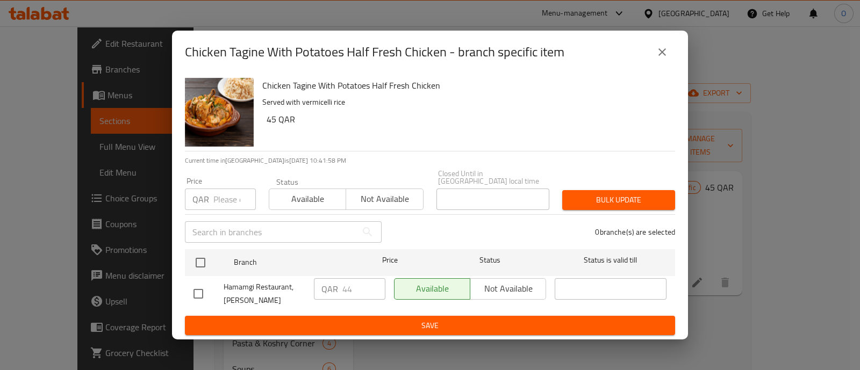
click at [233, 189] on input "number" at bounding box center [234, 200] width 42 height 22
type input "45"
click at [288, 191] on span "Available" at bounding box center [308, 199] width 68 height 16
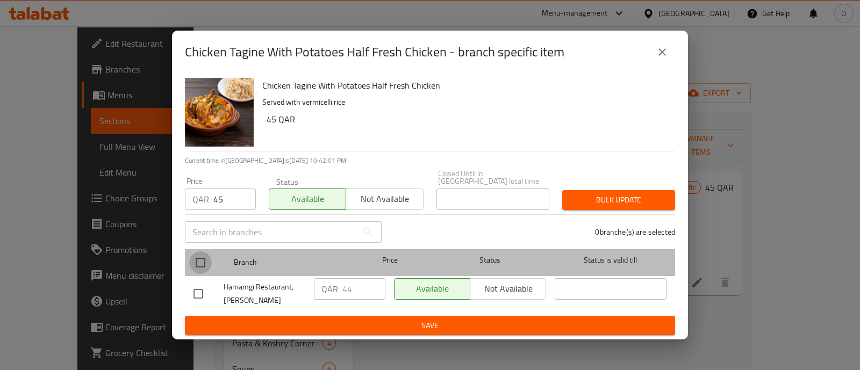
click at [200, 262] on input "checkbox" at bounding box center [200, 263] width 23 height 23
checkbox input "true"
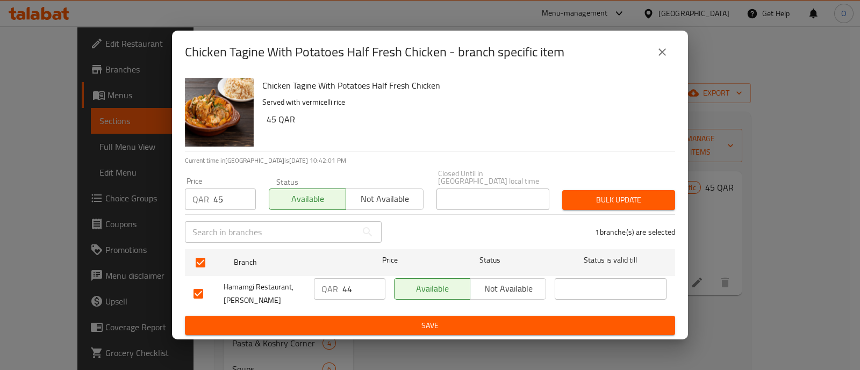
click at [360, 285] on input "44" at bounding box center [364, 290] width 43 height 22
type input "45"
click at [631, 190] on button "Bulk update" at bounding box center [618, 200] width 113 height 20
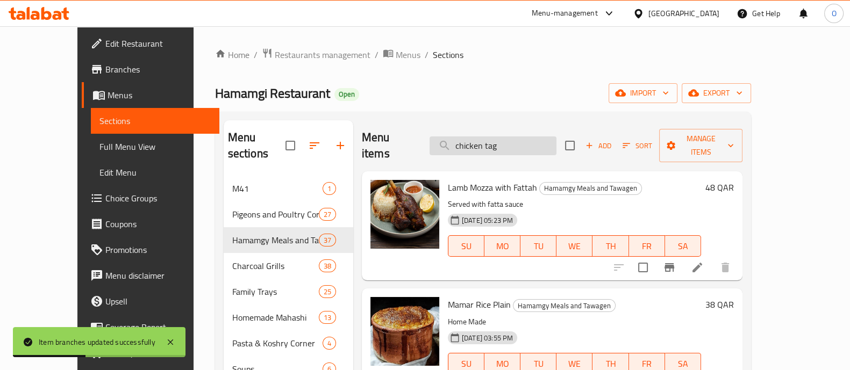
click at [504, 138] on input "chicken tag" at bounding box center [493, 146] width 127 height 19
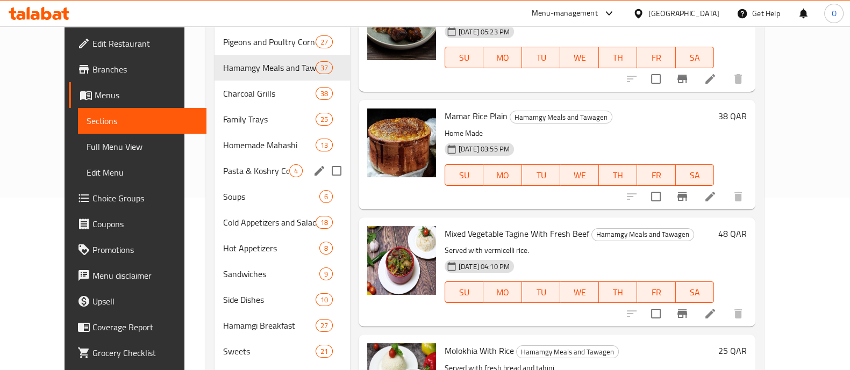
scroll to position [174, 0]
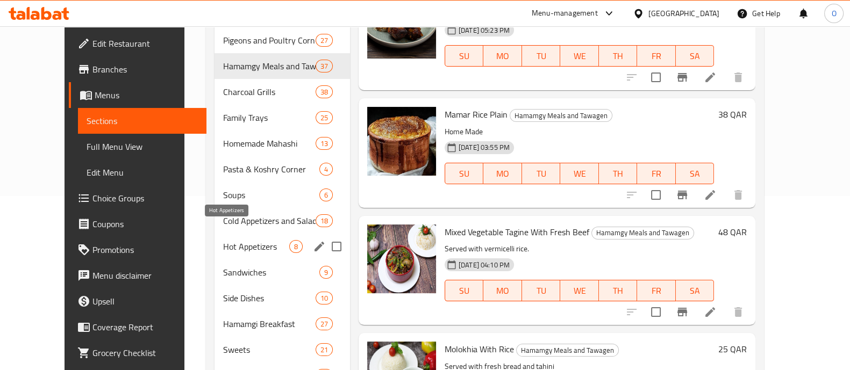
click at [223, 240] on span "Hot Appetizers" at bounding box center [256, 246] width 66 height 13
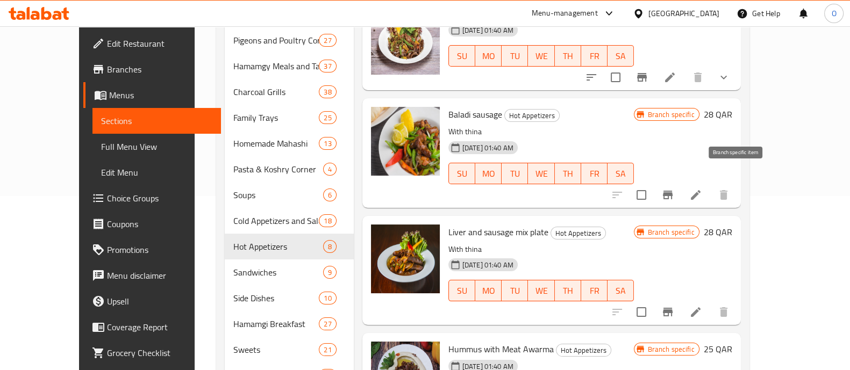
click at [674, 189] on icon "Branch-specific-item" at bounding box center [667, 195] width 13 height 13
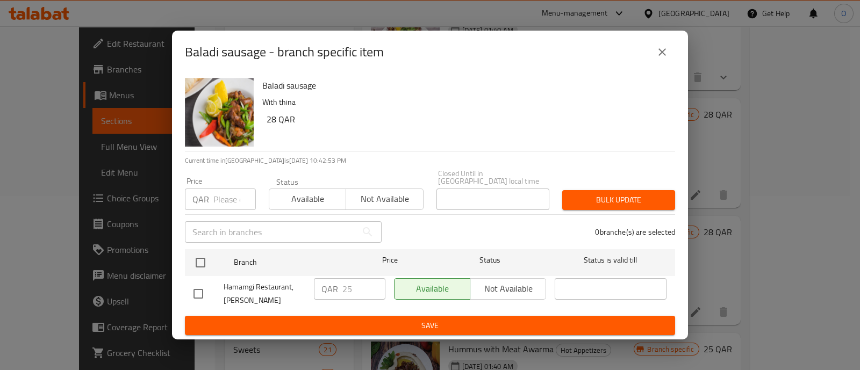
click at [226, 189] on input "number" at bounding box center [234, 200] width 42 height 22
type input "28"
click at [294, 191] on span "Available" at bounding box center [308, 199] width 68 height 16
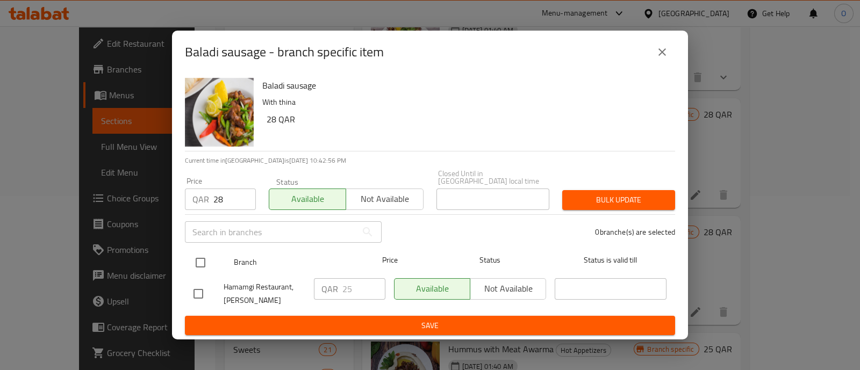
click at [199, 258] on input "checkbox" at bounding box center [200, 263] width 23 height 23
checkbox input "true"
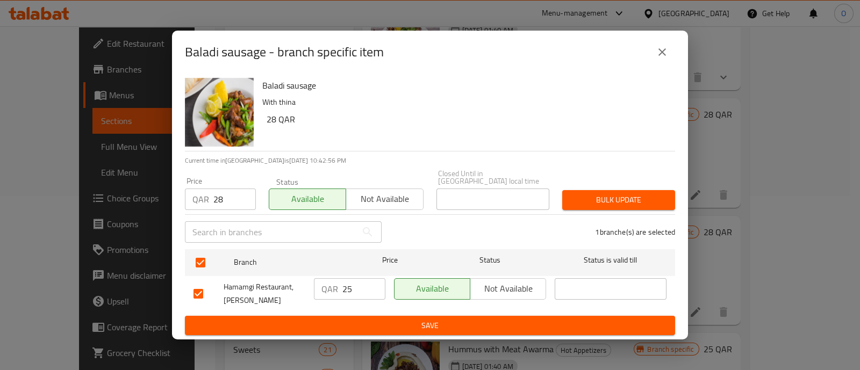
click at [363, 291] on input "25" at bounding box center [364, 290] width 43 height 22
type input "28"
click at [590, 199] on span "Bulk update" at bounding box center [619, 200] width 96 height 13
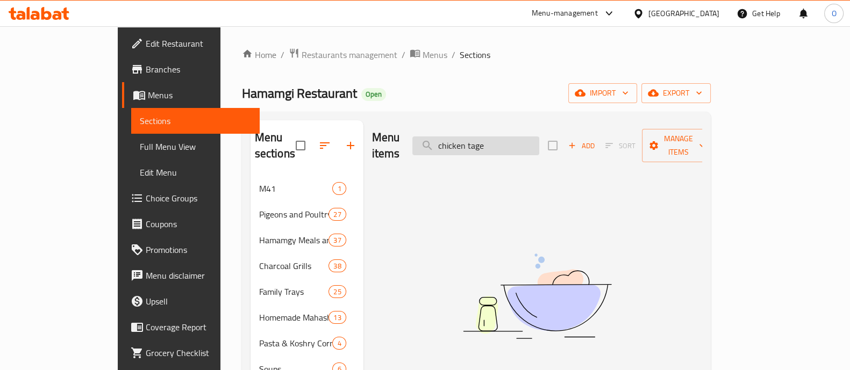
click at [480, 137] on input "chicken tage" at bounding box center [475, 146] width 127 height 19
click at [535, 140] on input "chicken tage" at bounding box center [475, 146] width 127 height 19
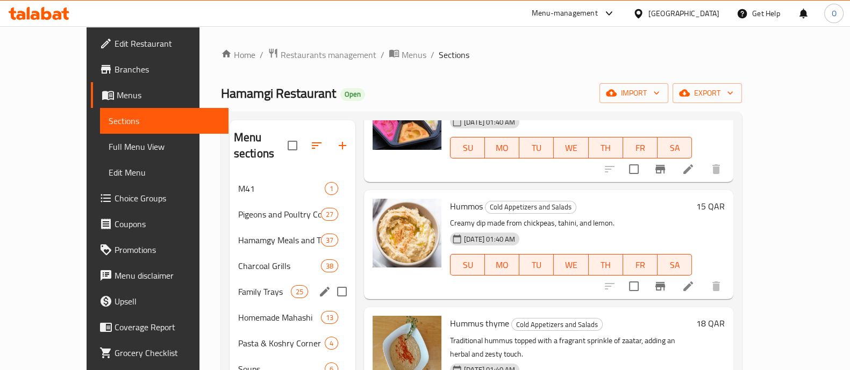
scroll to position [262, 0]
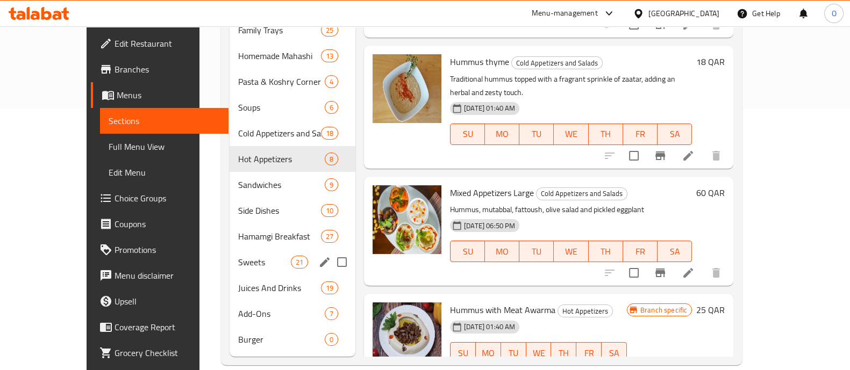
type input "umm"
click at [230, 250] on div "Sweets 21" at bounding box center [293, 263] width 126 height 26
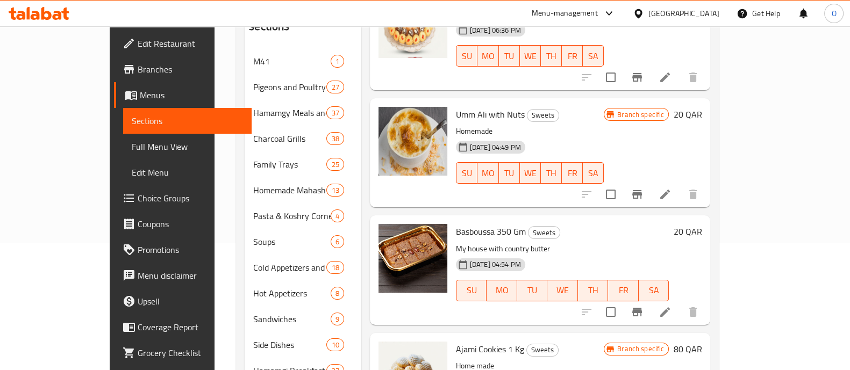
scroll to position [181, 0]
click at [644, 188] on icon "Branch-specific-item" at bounding box center [637, 194] width 13 height 13
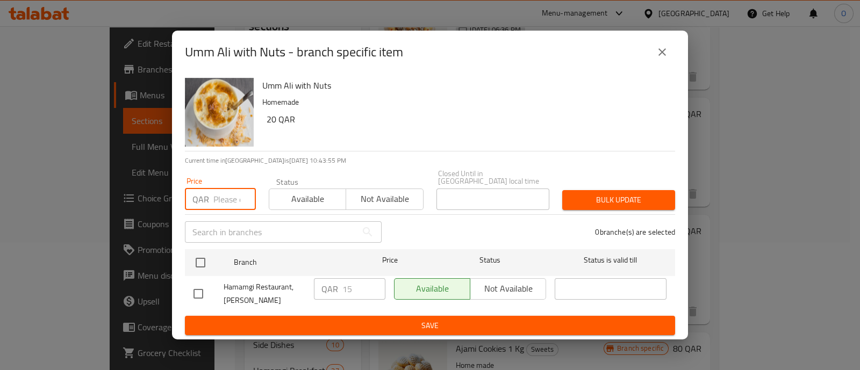
click at [234, 197] on input "number" at bounding box center [234, 200] width 42 height 22
type input "20"
click at [319, 181] on div "Available Not available" at bounding box center [346, 194] width 155 height 32
click at [303, 191] on span "Available" at bounding box center [308, 199] width 68 height 16
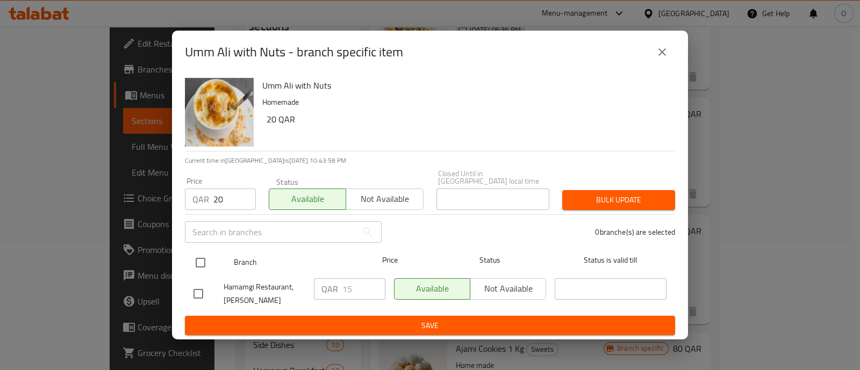
click at [193, 259] on input "checkbox" at bounding box center [200, 263] width 23 height 23
checkbox input "true"
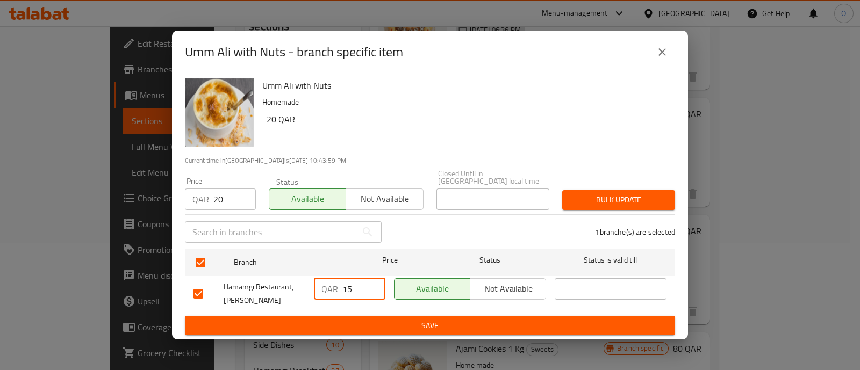
click at [352, 290] on input "15" at bounding box center [364, 290] width 43 height 22
type input "20"
click at [617, 206] on div "Bulk update" at bounding box center [619, 200] width 126 height 33
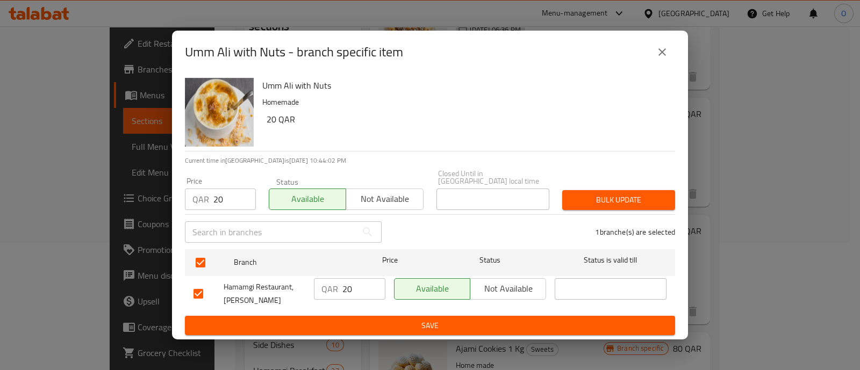
click at [602, 201] on span "Bulk update" at bounding box center [619, 200] width 96 height 13
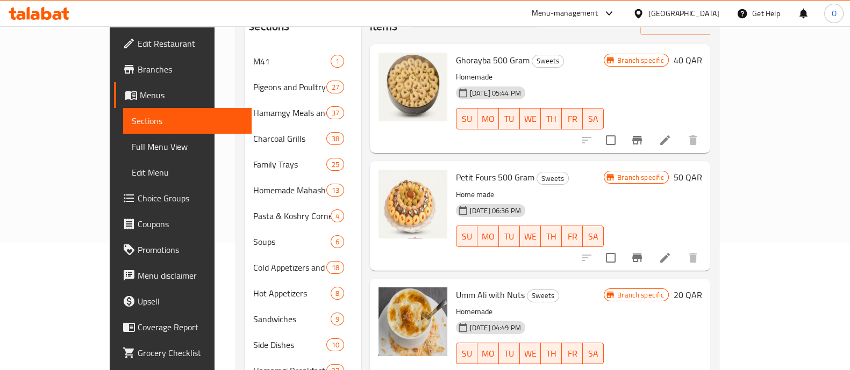
scroll to position [0, 0]
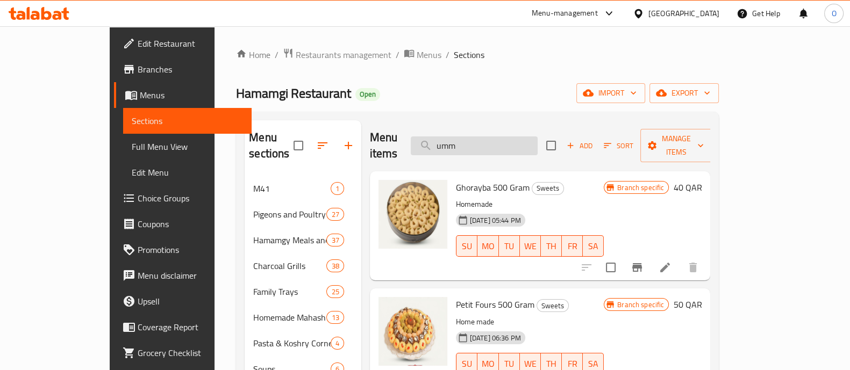
click at [486, 139] on input "umm" at bounding box center [474, 146] width 127 height 19
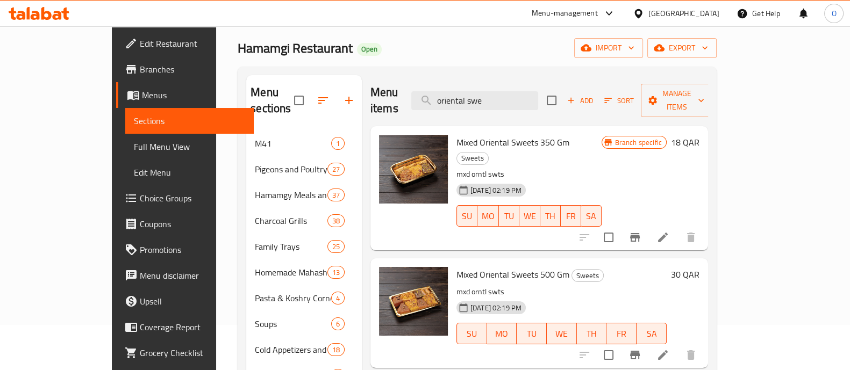
scroll to position [46, 0]
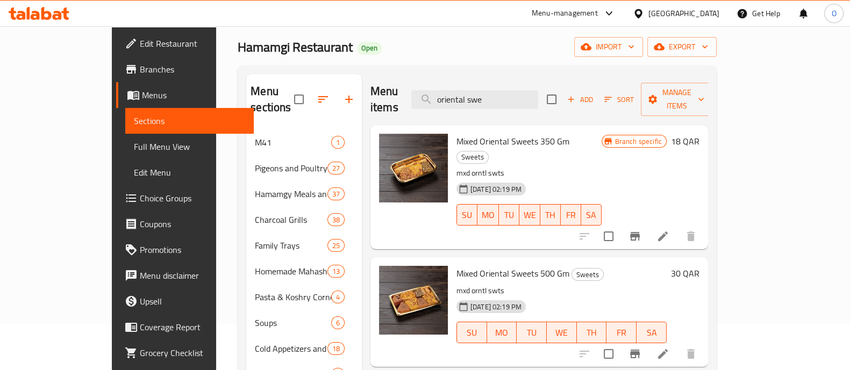
type input "oriental swe"
click at [668, 232] on icon at bounding box center [663, 237] width 10 height 10
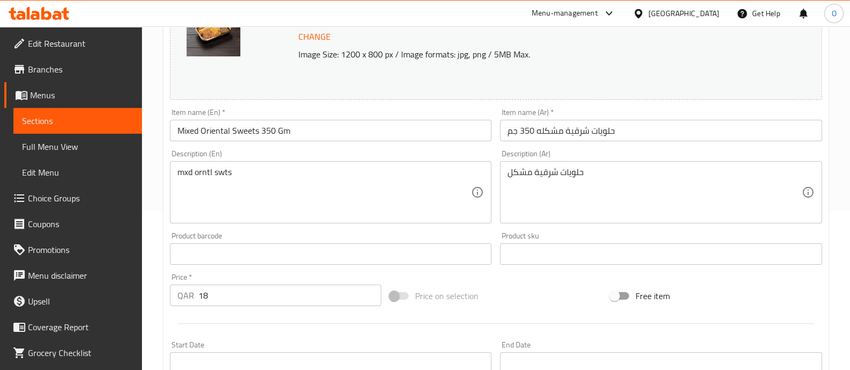
scroll to position [172, 0]
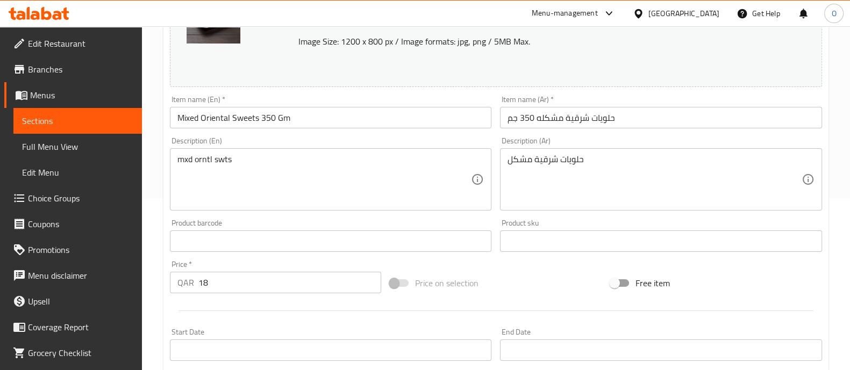
click at [80, 118] on span "Sections" at bounding box center [77, 121] width 111 height 13
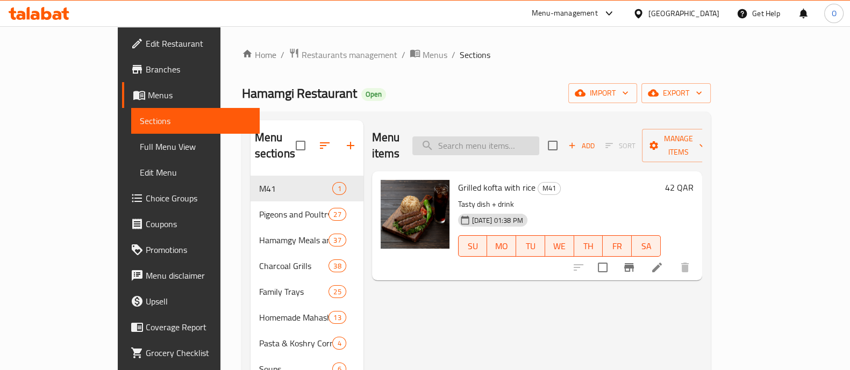
click at [494, 137] on input "search" at bounding box center [475, 146] width 127 height 19
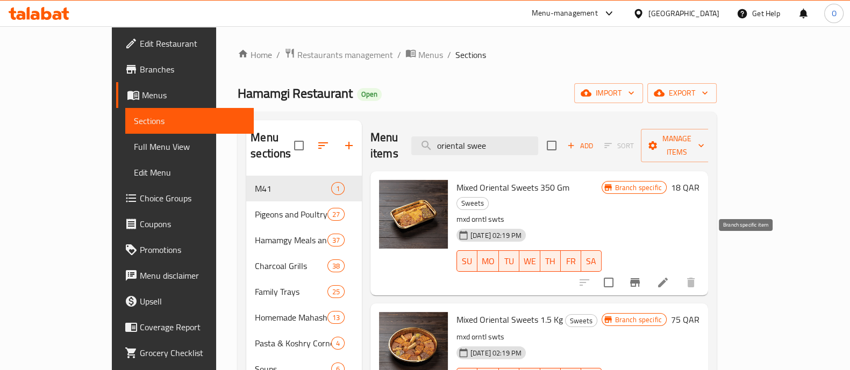
type input "oriental swee"
click at [642, 276] on icon "Branch-specific-item" at bounding box center [635, 282] width 13 height 13
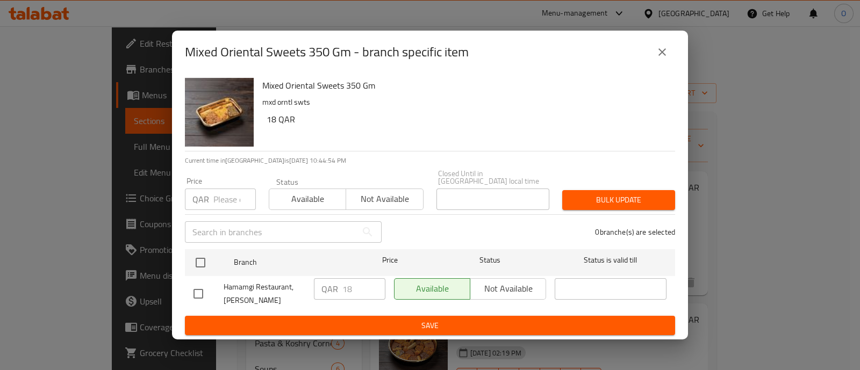
click at [255, 191] on input "number" at bounding box center [234, 200] width 42 height 22
type input "20"
click at [329, 192] on span "Available" at bounding box center [308, 199] width 68 height 16
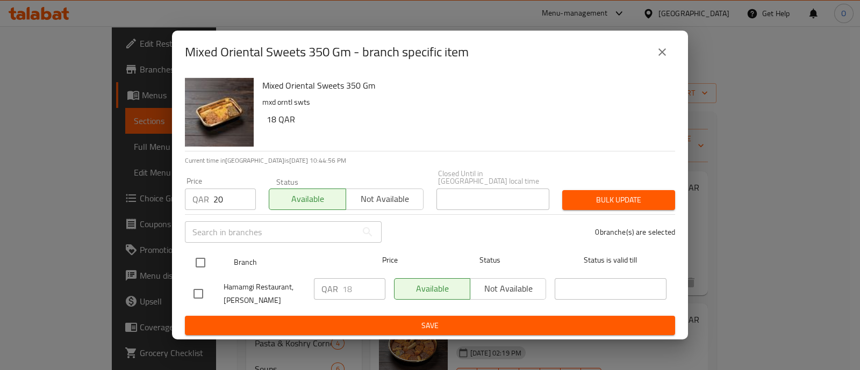
click at [204, 255] on input "checkbox" at bounding box center [200, 263] width 23 height 23
checkbox input "true"
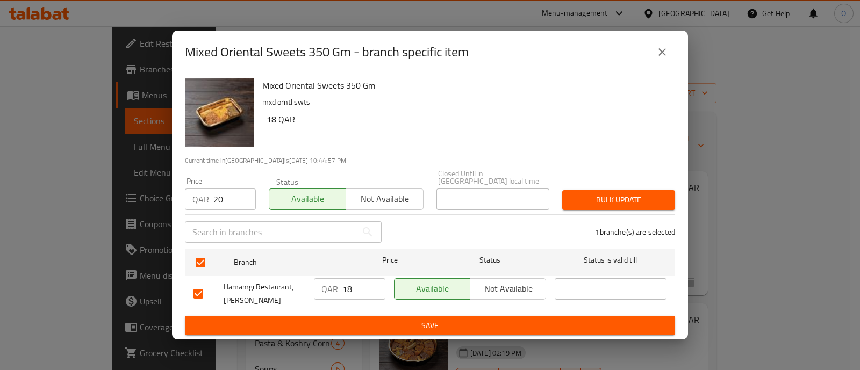
click at [347, 283] on input "18" at bounding box center [364, 290] width 43 height 22
type input "20"
click at [614, 200] on span "Bulk update" at bounding box center [619, 200] width 96 height 13
